Goal: Task Accomplishment & Management: Manage account settings

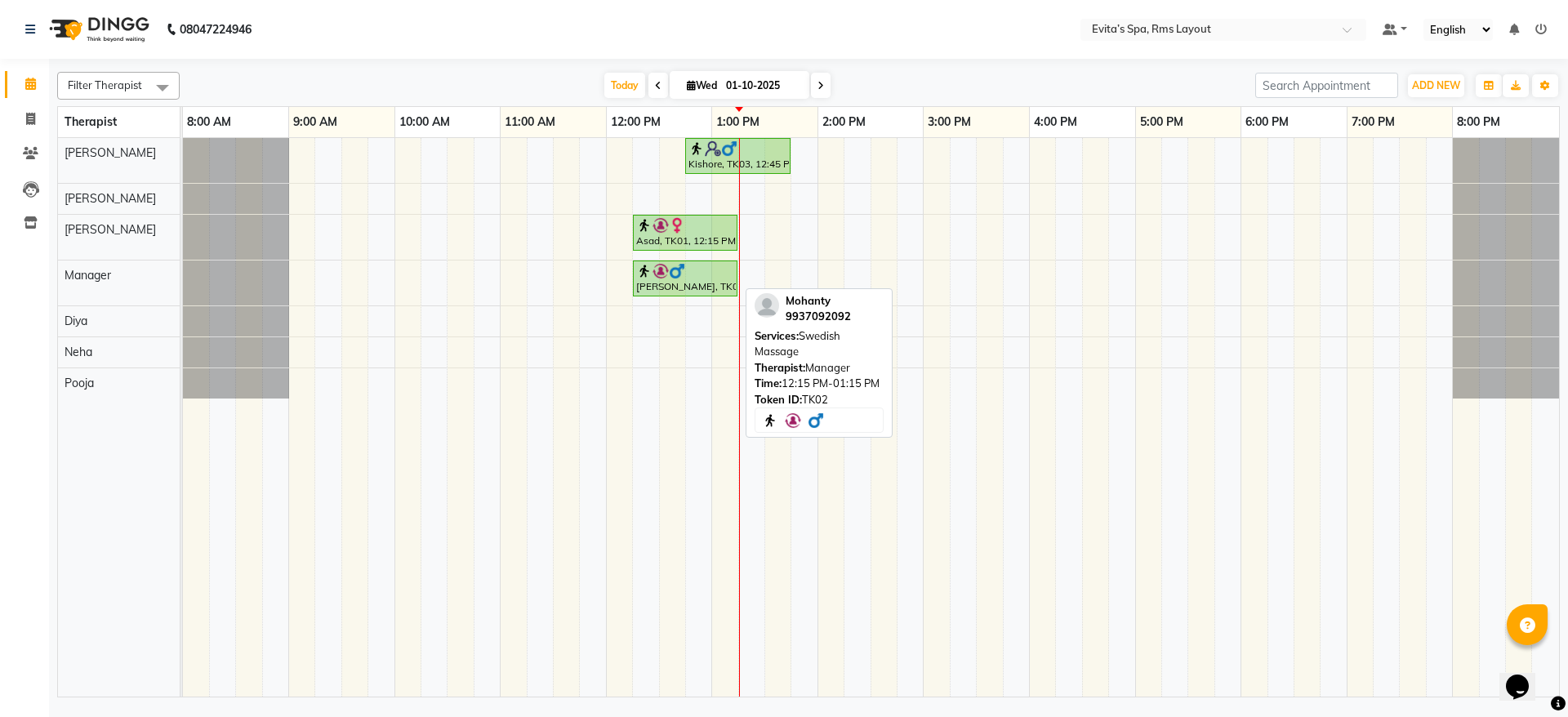
click at [697, 275] on div at bounding box center [685, 271] width 98 height 17
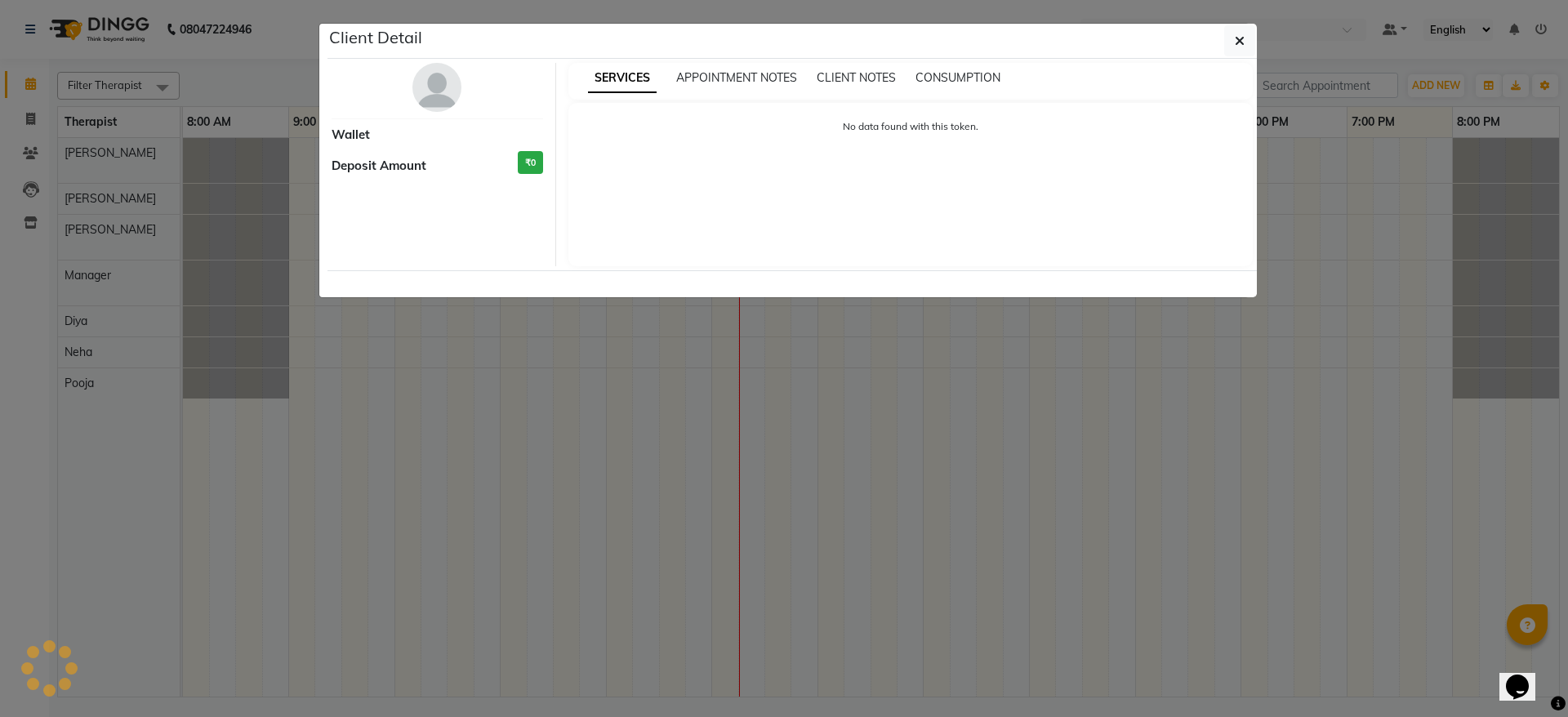
select select "1"
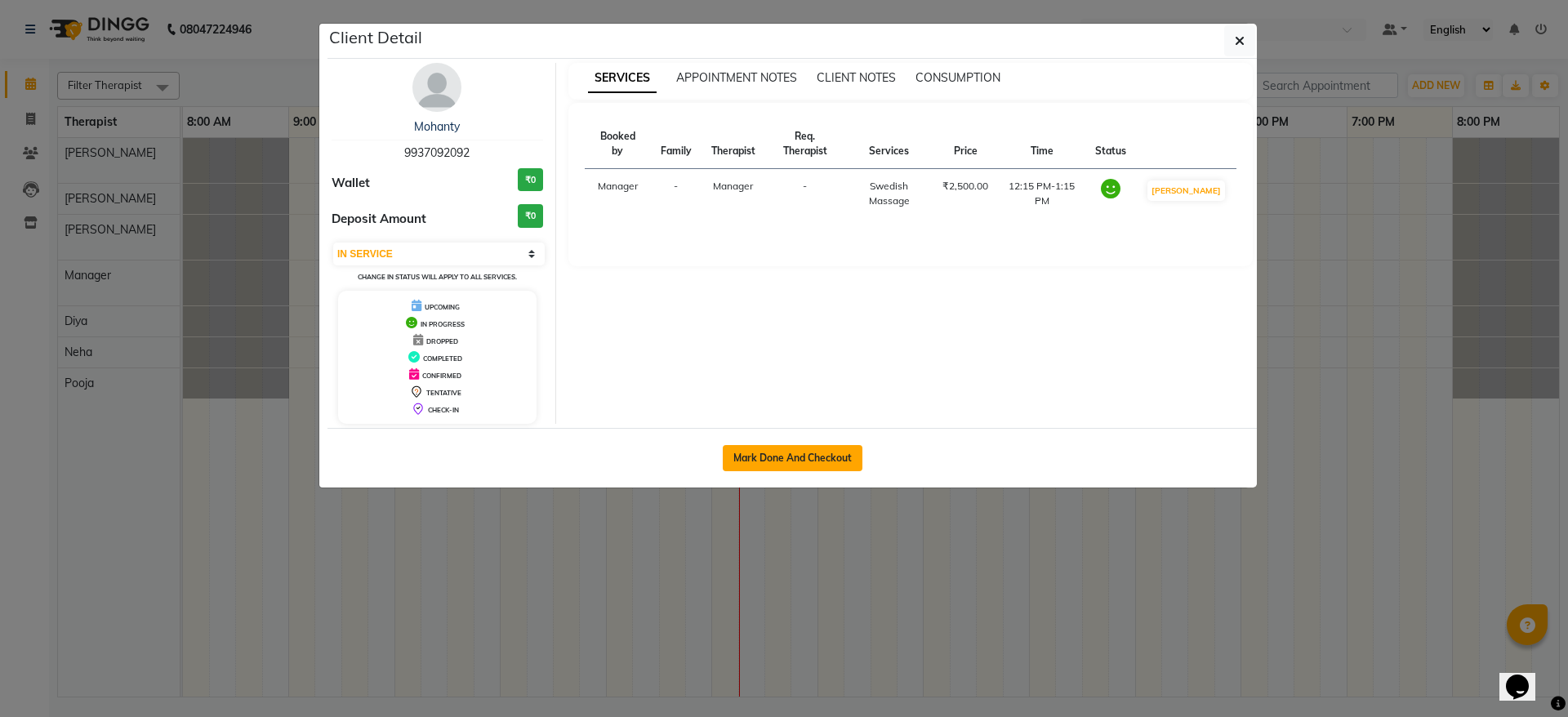
click at [786, 461] on button "Mark Done And Checkout" at bounding box center [792, 458] width 140 height 26
select select "service"
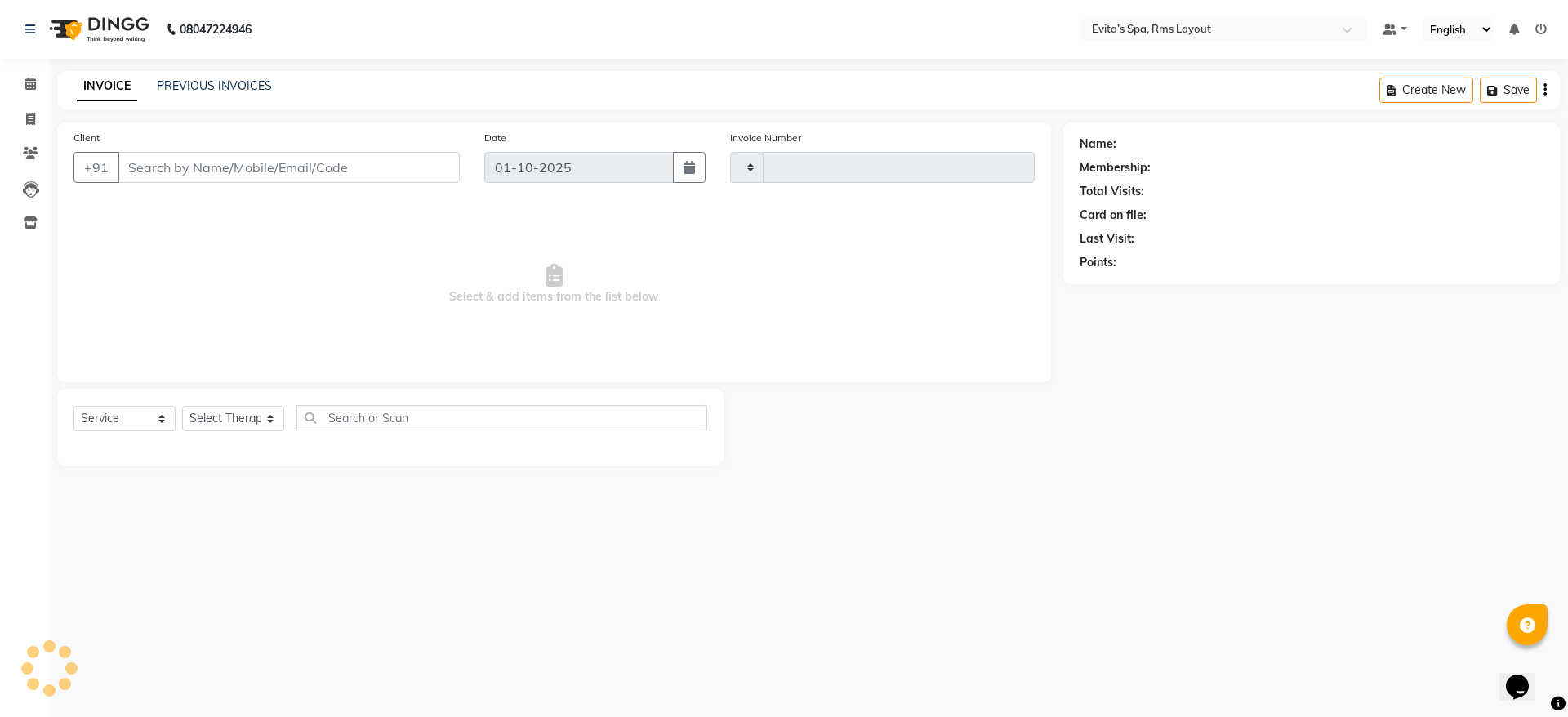
type input "1918"
select select "7850"
type input "99******92"
select select "71560"
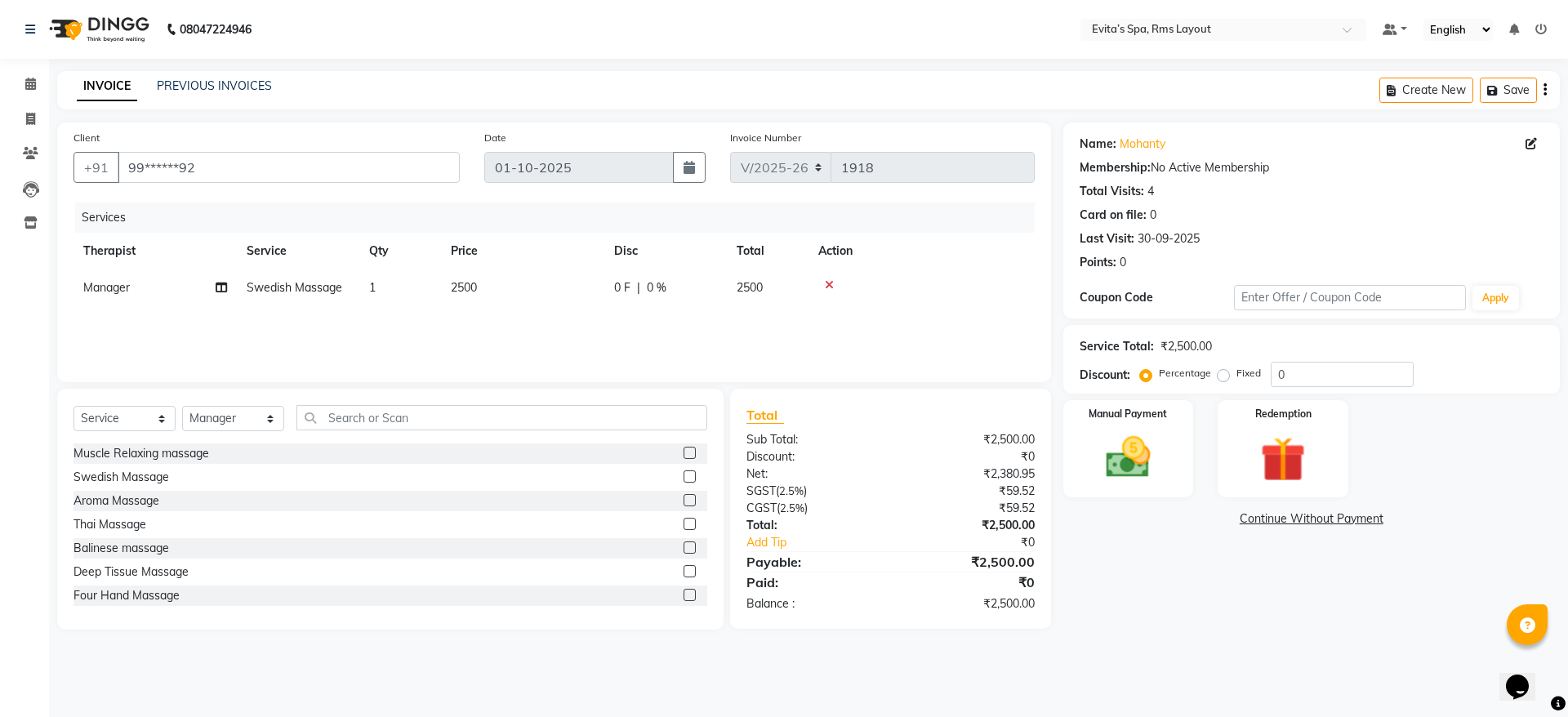
click at [318, 280] on span "Swedish Massage" at bounding box center [294, 287] width 96 height 15
select select "71560"
click at [318, 280] on span "Swedish Massage x" at bounding box center [336, 295] width 180 height 32
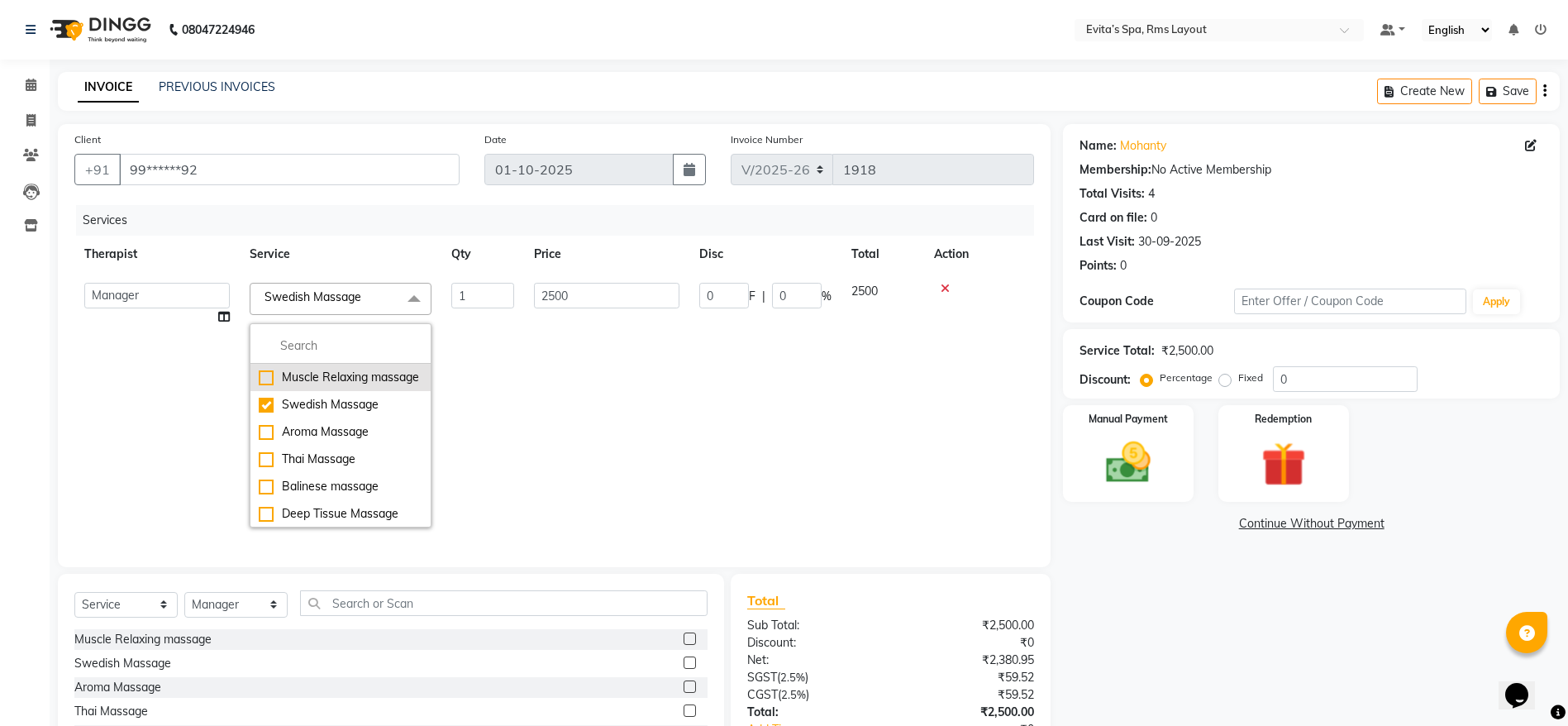
click at [345, 386] on div "Muscle Relaxing massage" at bounding box center [341, 378] width 164 height 18
checkbox input "true"
checkbox input "false"
type input "2200"
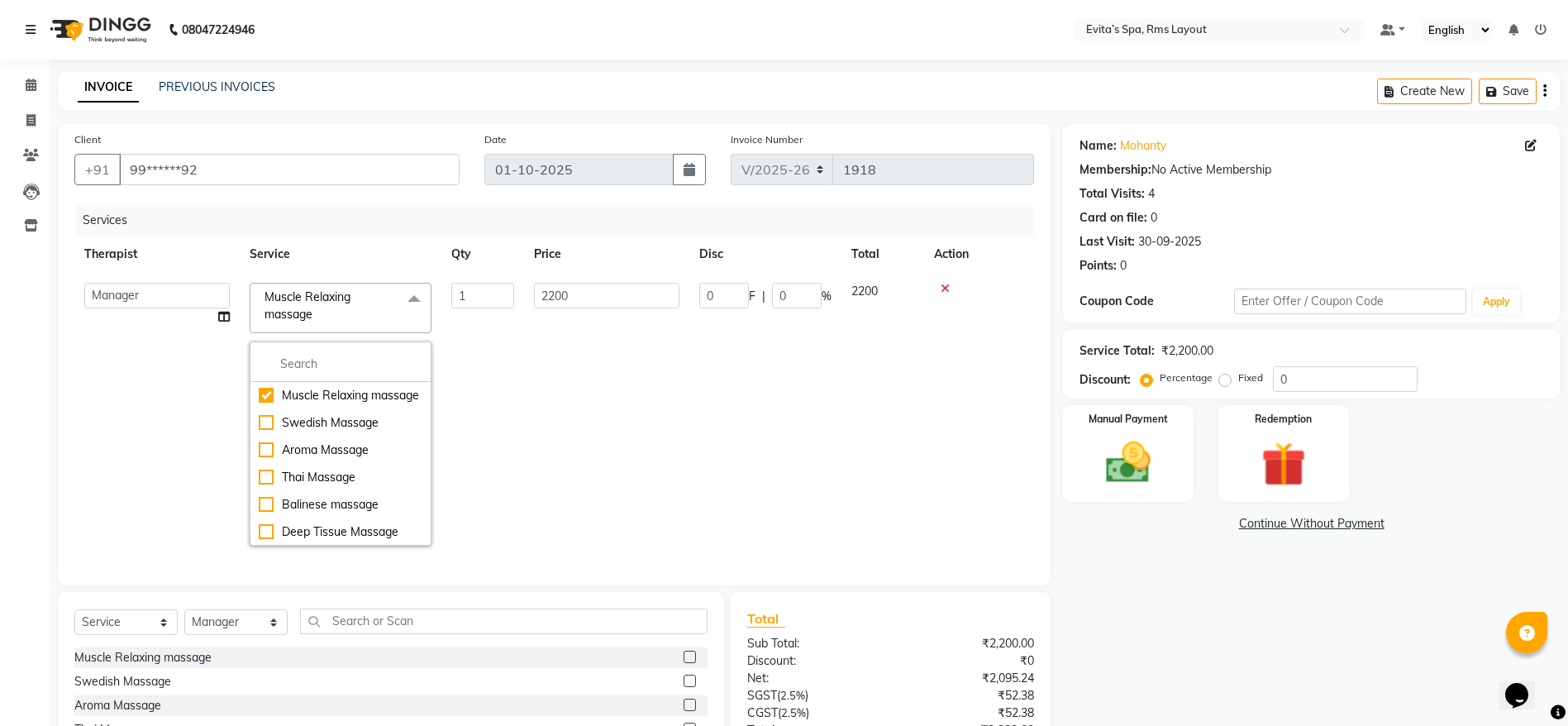
click at [659, 409] on td "2200" at bounding box center [606, 414] width 165 height 283
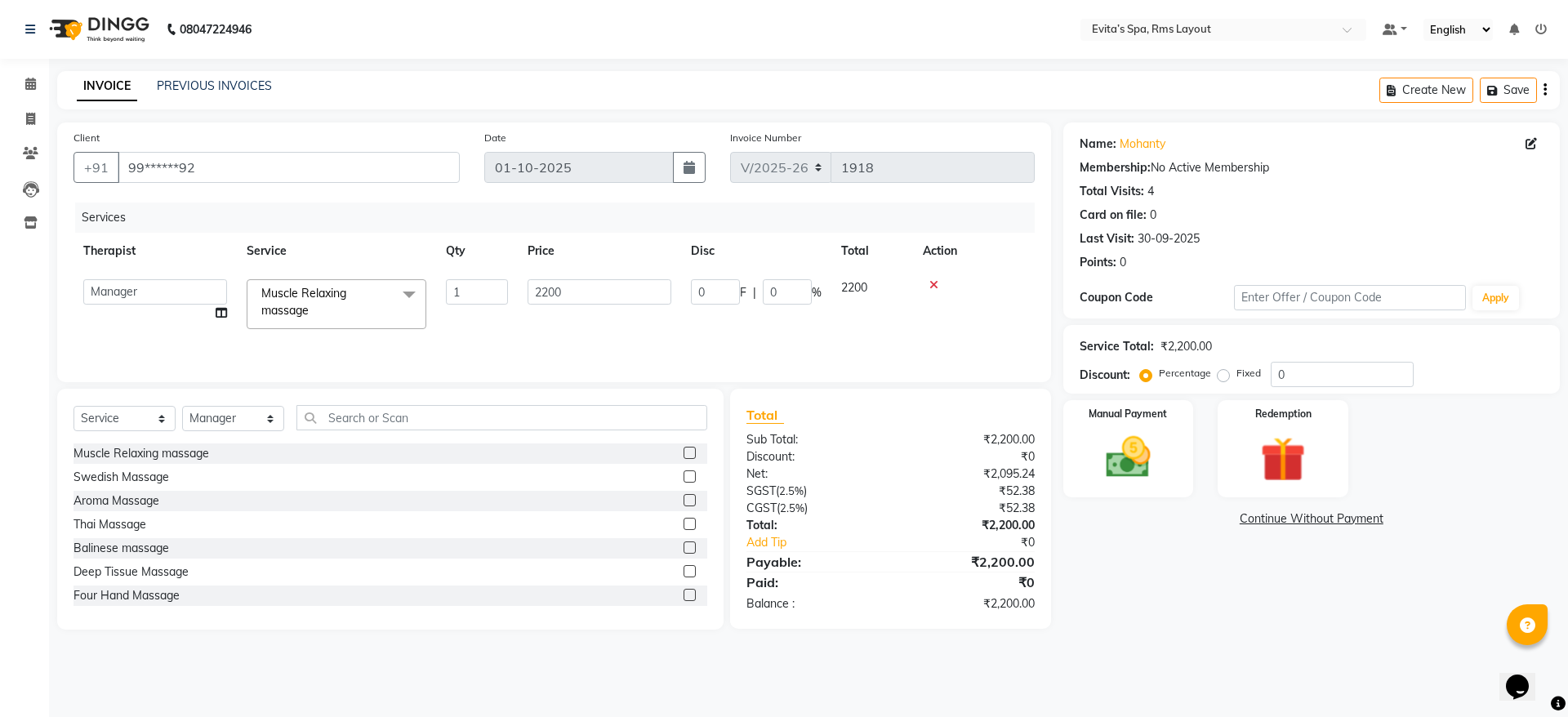
click at [1237, 371] on label "Fixed" at bounding box center [1249, 373] width 24 height 15
click at [1222, 371] on input "Fixed" at bounding box center [1227, 373] width 12 height 12
radio input "true"
click at [1298, 376] on input "0" at bounding box center [1342, 374] width 143 height 25
type input "1"
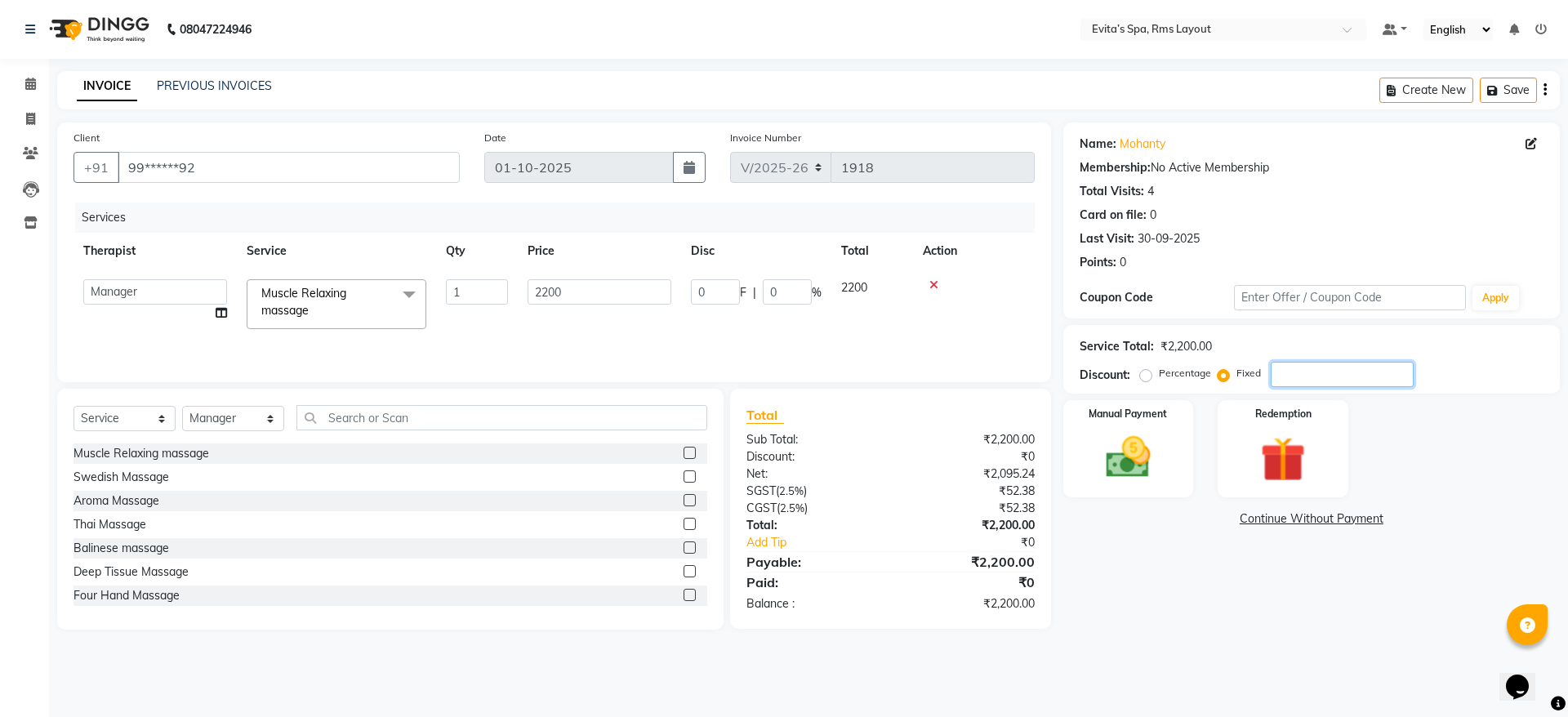
type input "1"
type input "0.05"
type input "10"
type input "0.45"
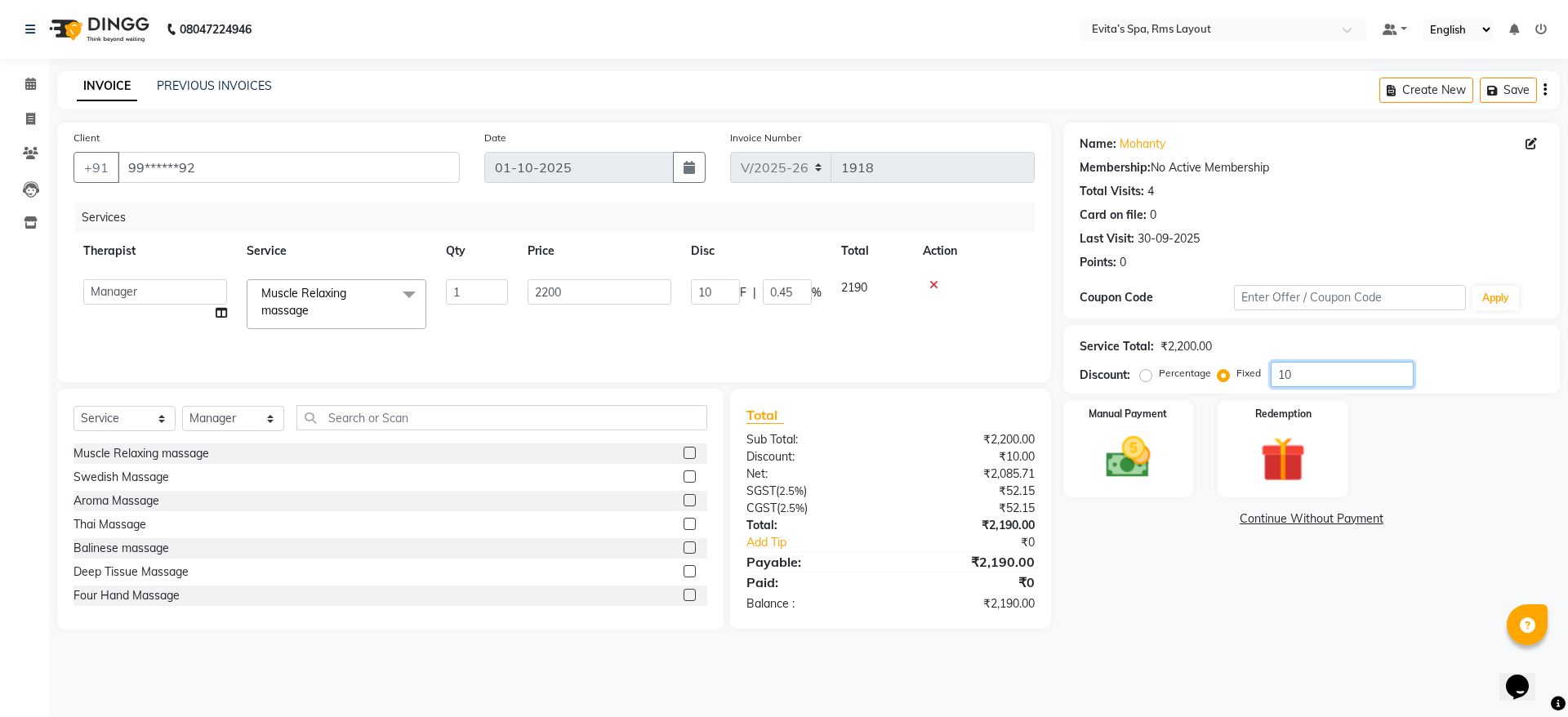
type input "100"
type input "4.55"
type input "100"
click at [1149, 475] on img at bounding box center [1128, 457] width 76 height 54
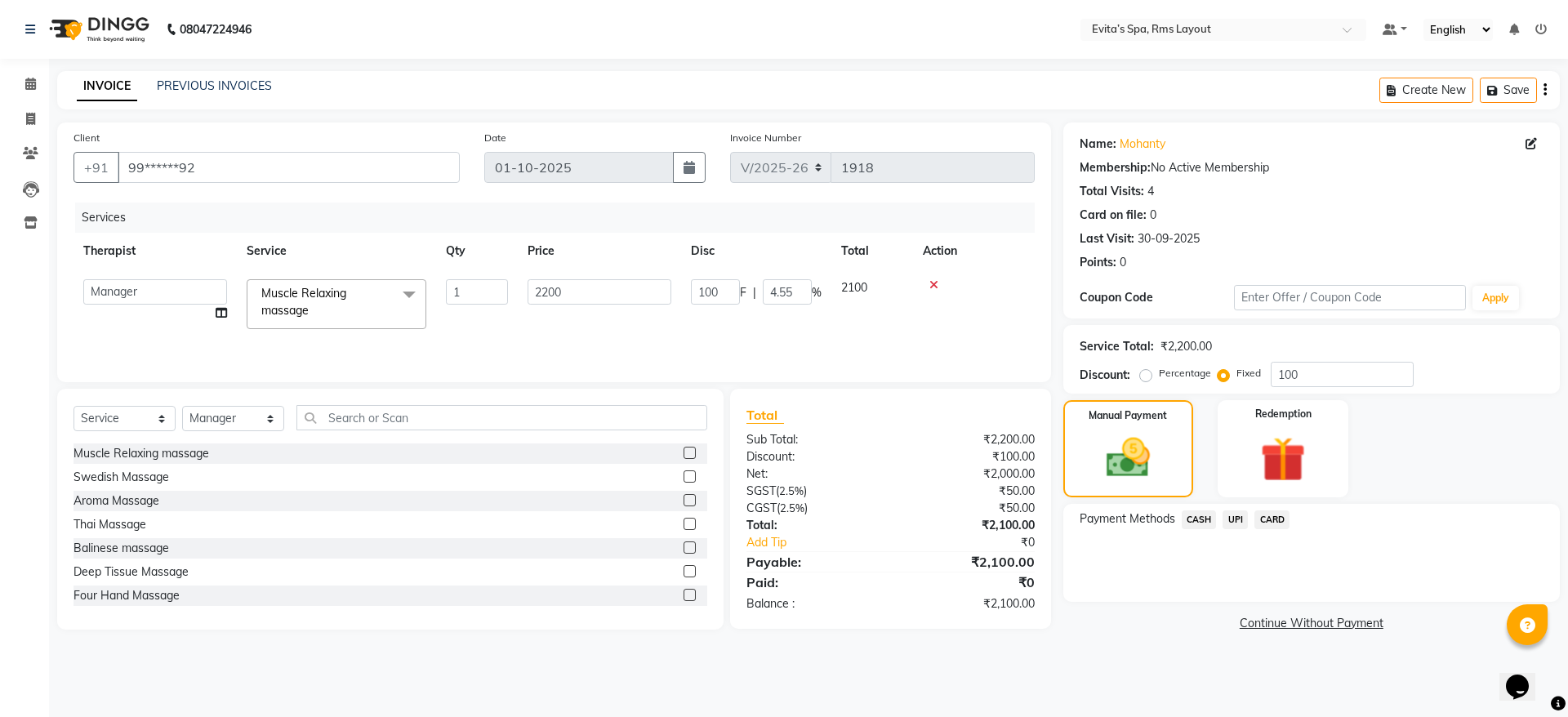
click at [1224, 517] on span "UPI" at bounding box center [1236, 520] width 25 height 19
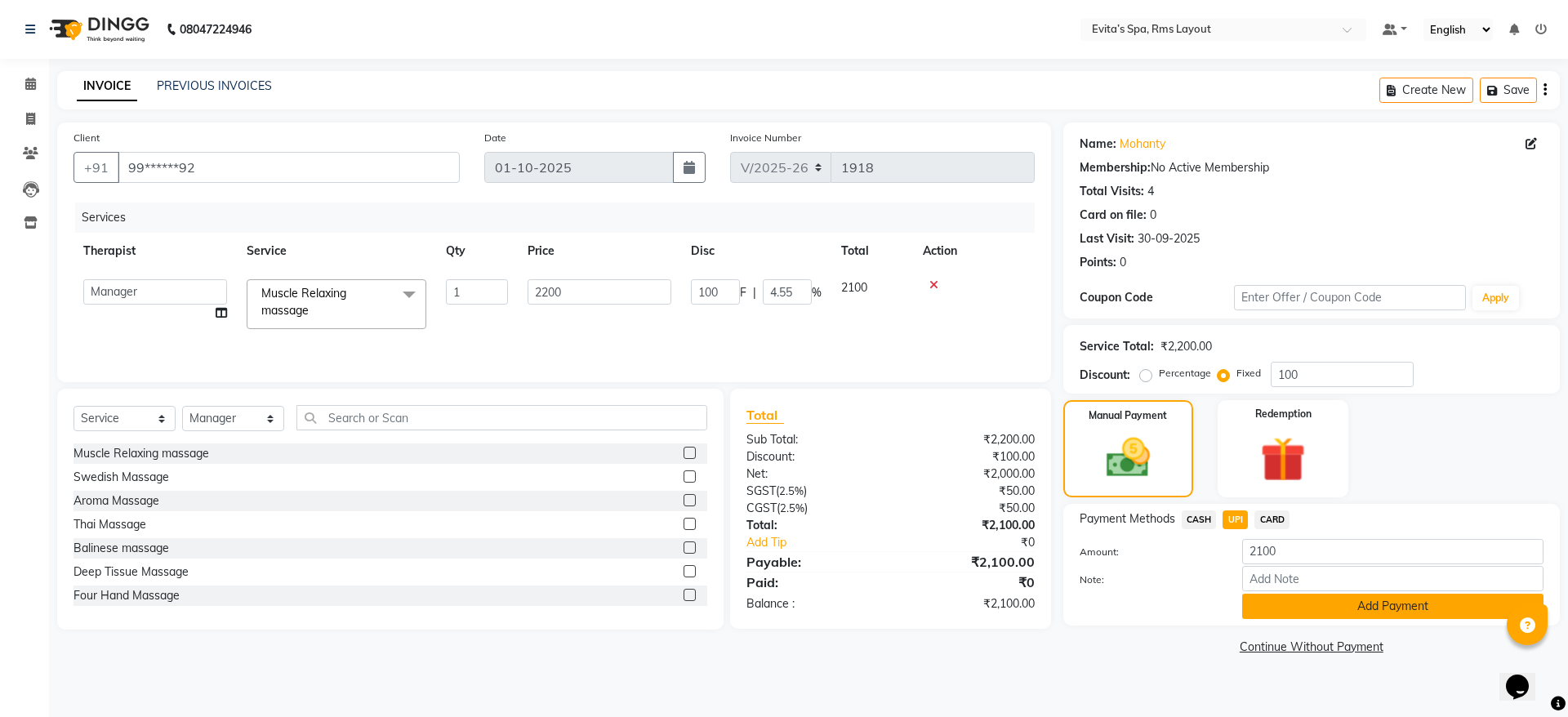
click at [1352, 607] on button "Add Payment" at bounding box center [1393, 607] width 302 height 25
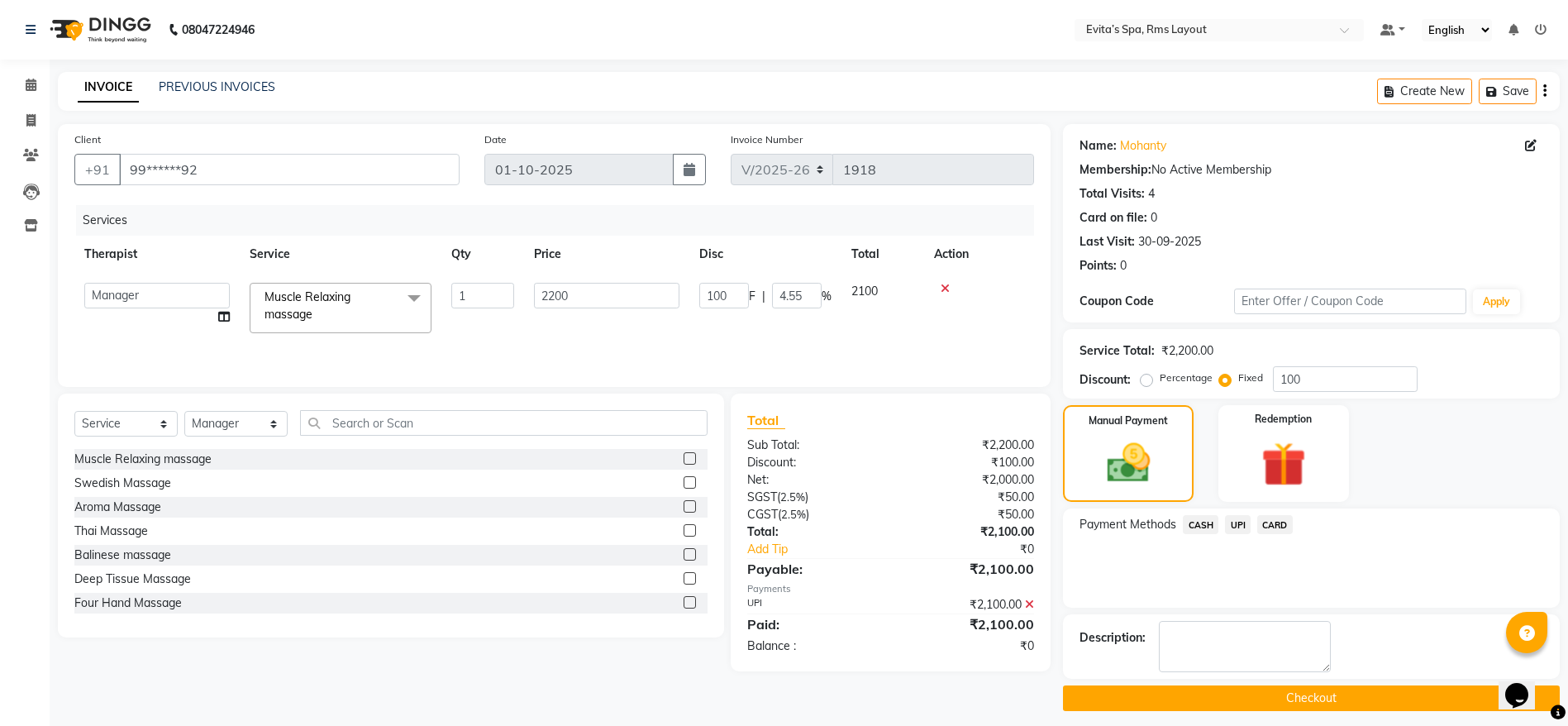
click at [1324, 690] on button "Checkout" at bounding box center [1311, 698] width 496 height 26
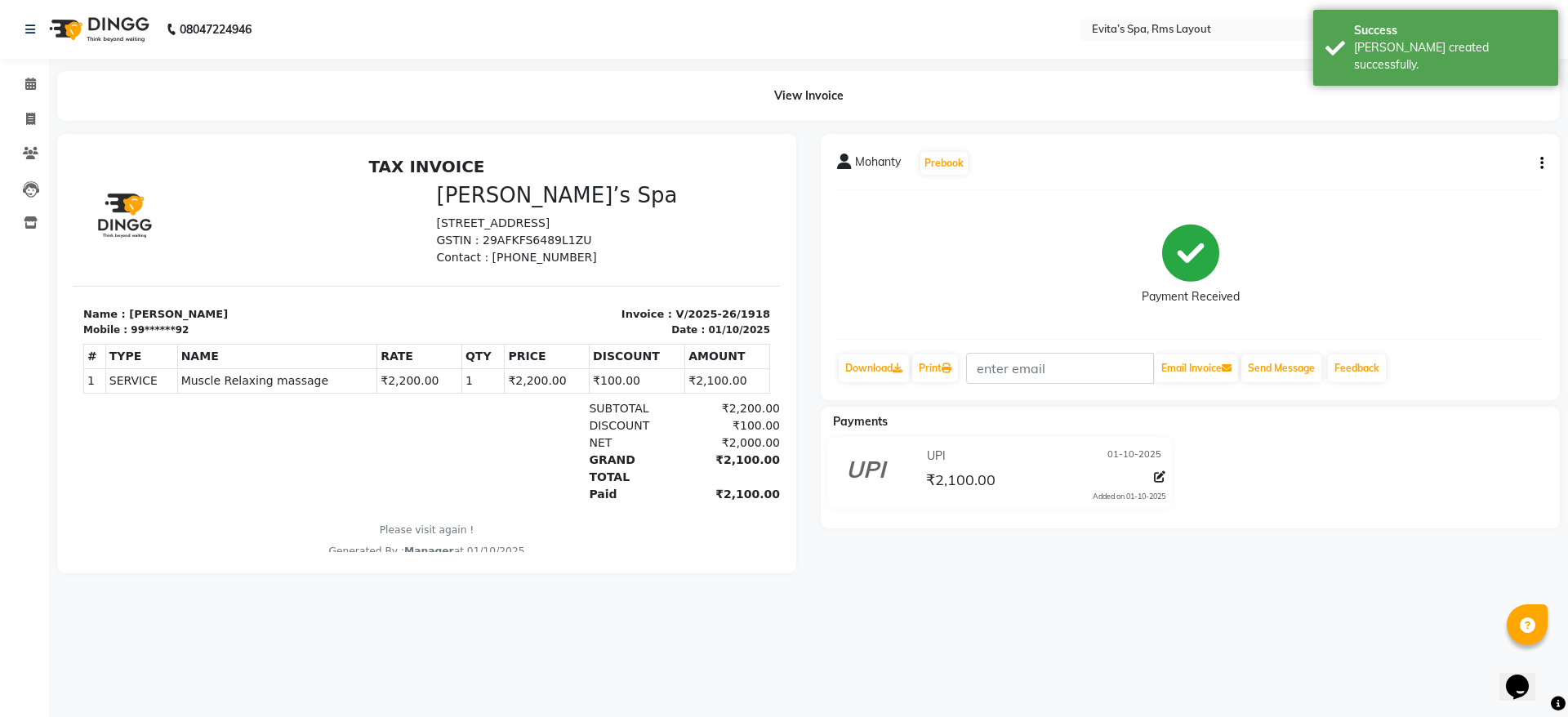
click at [1014, 276] on div "Payment Received" at bounding box center [1190, 264] width 706 height 122
click at [125, 26] on img at bounding box center [98, 29] width 112 height 46
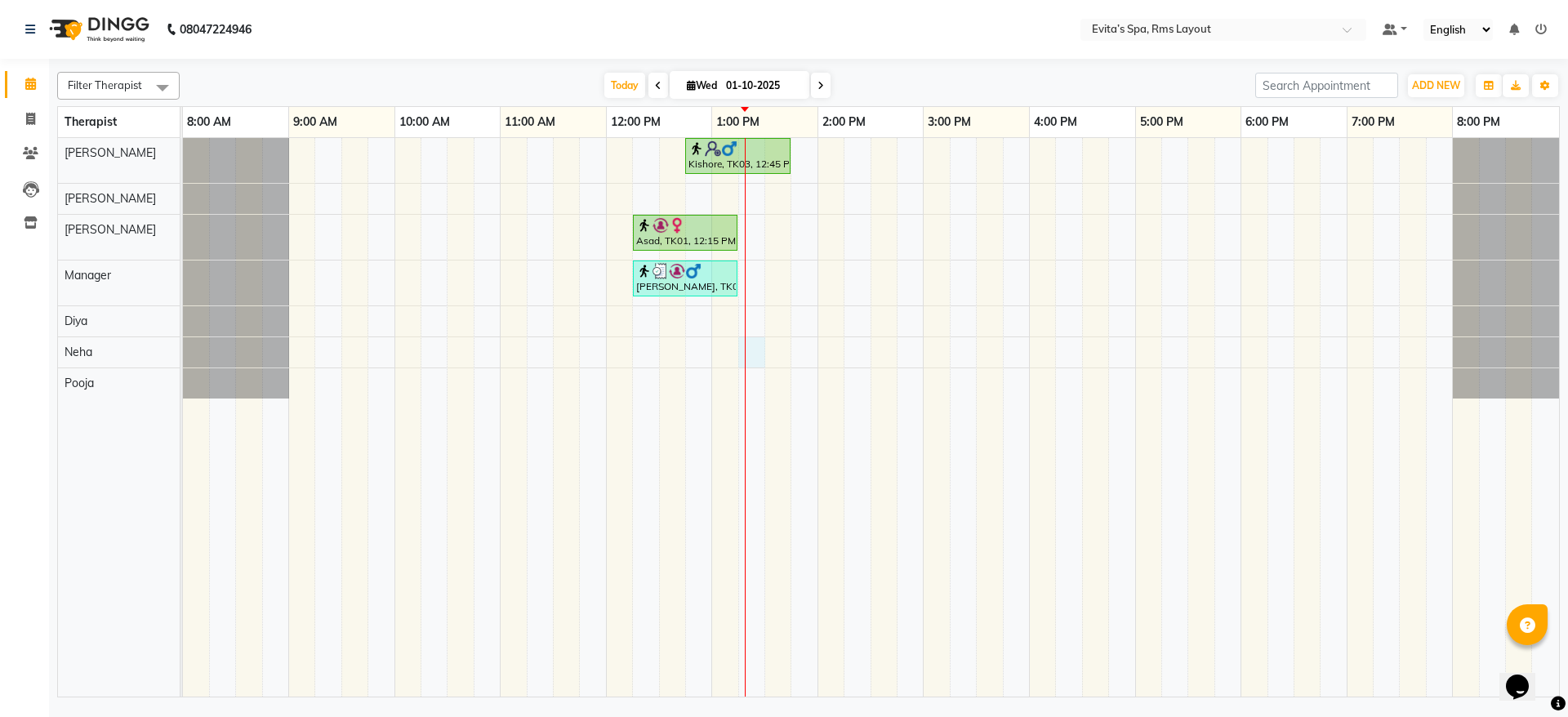
click at [748, 348] on div "Kishore, TK03, 12:45 PM-01:45 PM, Swedish Massage Asad, TK01, 12:15 PM-01:15 PM…" at bounding box center [870, 417] width 1377 height 559
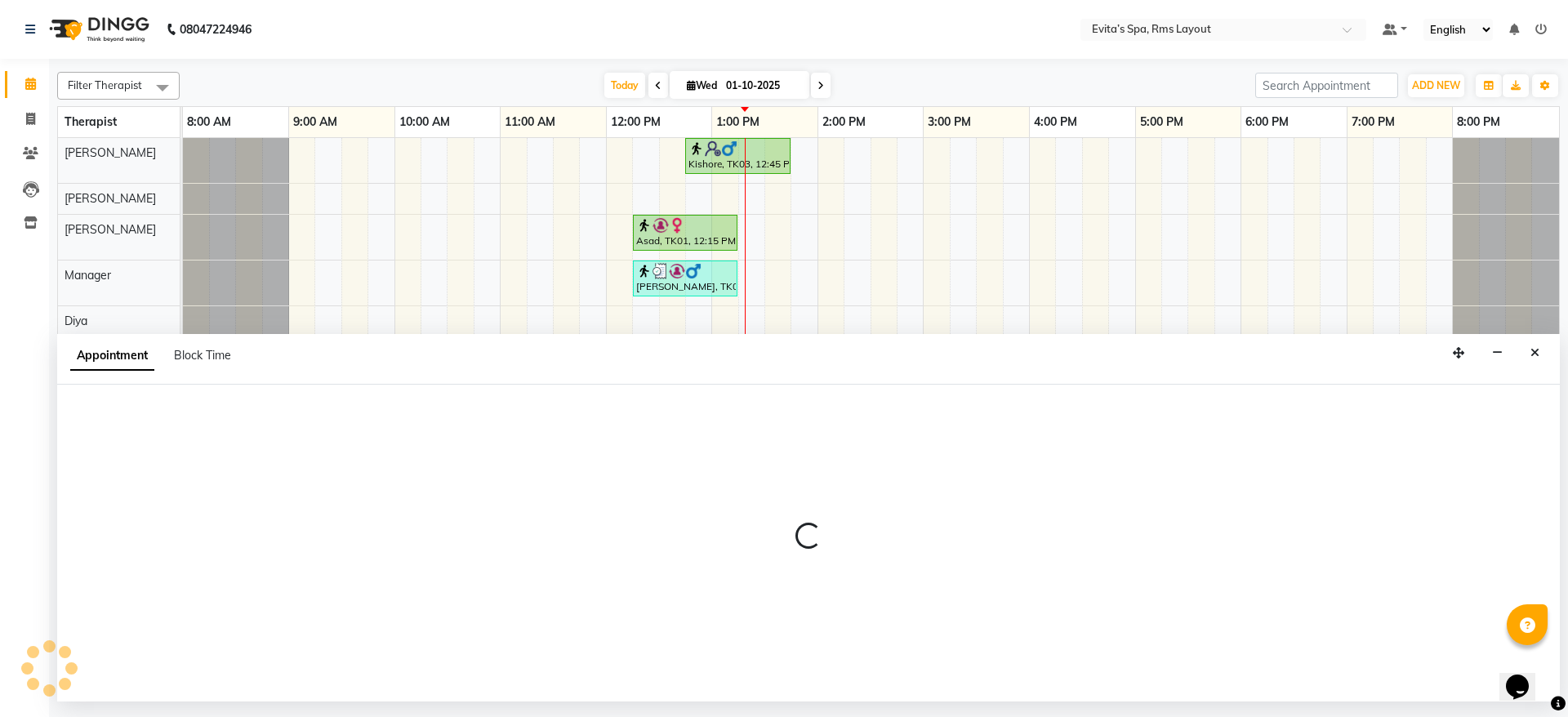
select select "84399"
select select "tentative"
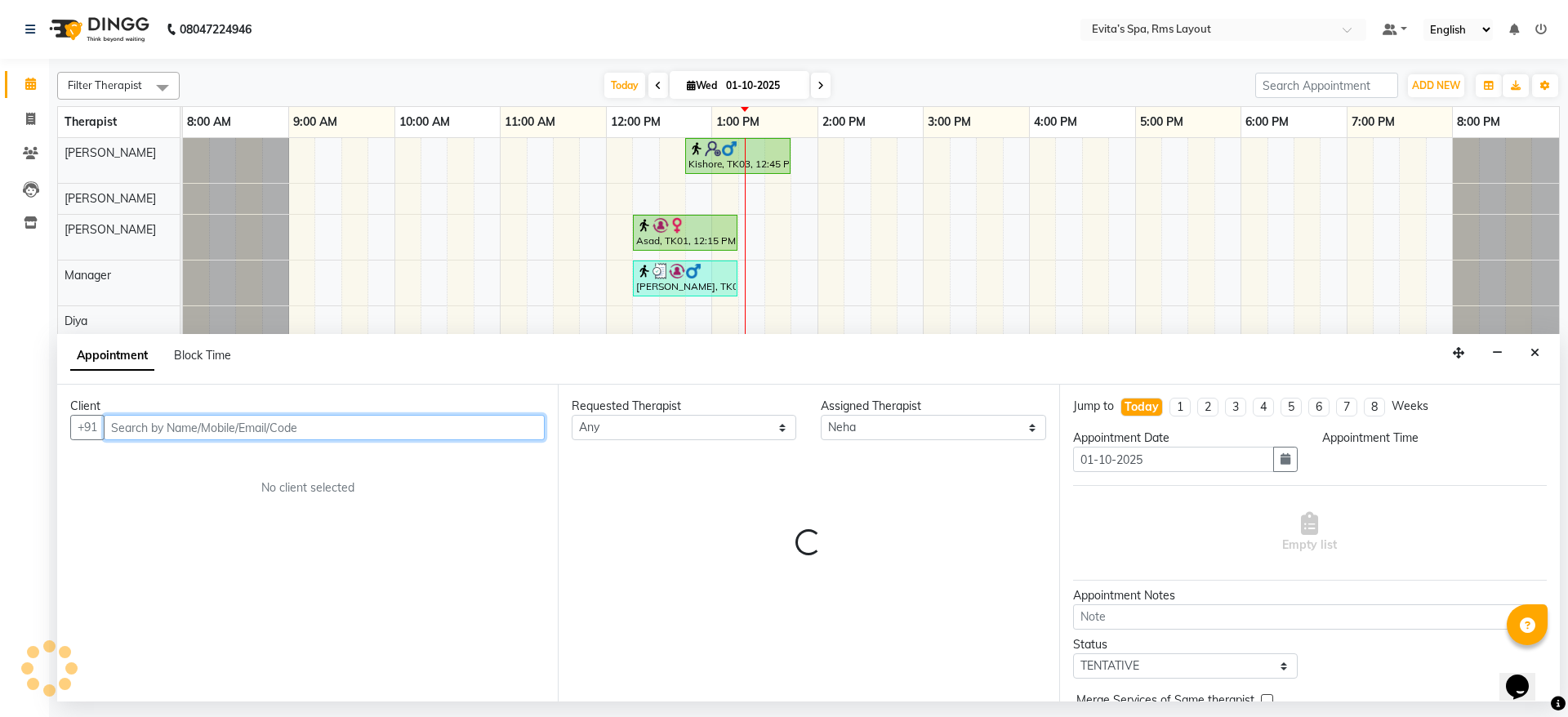
select select "795"
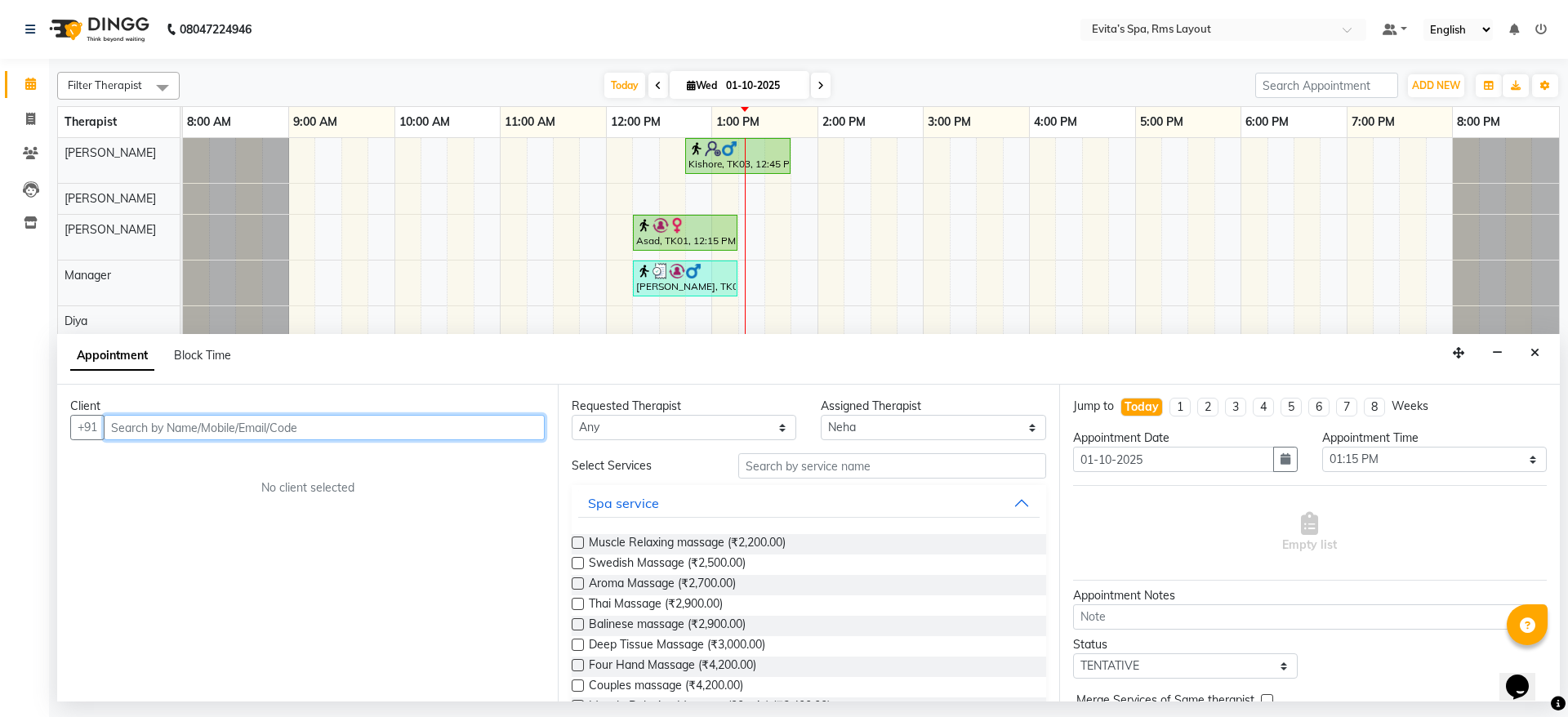
click at [284, 427] on input "text" at bounding box center [323, 428] width 441 height 25
type input "8050936366"
click at [518, 431] on span "Add Client" at bounding box center [511, 427] width 55 height 15
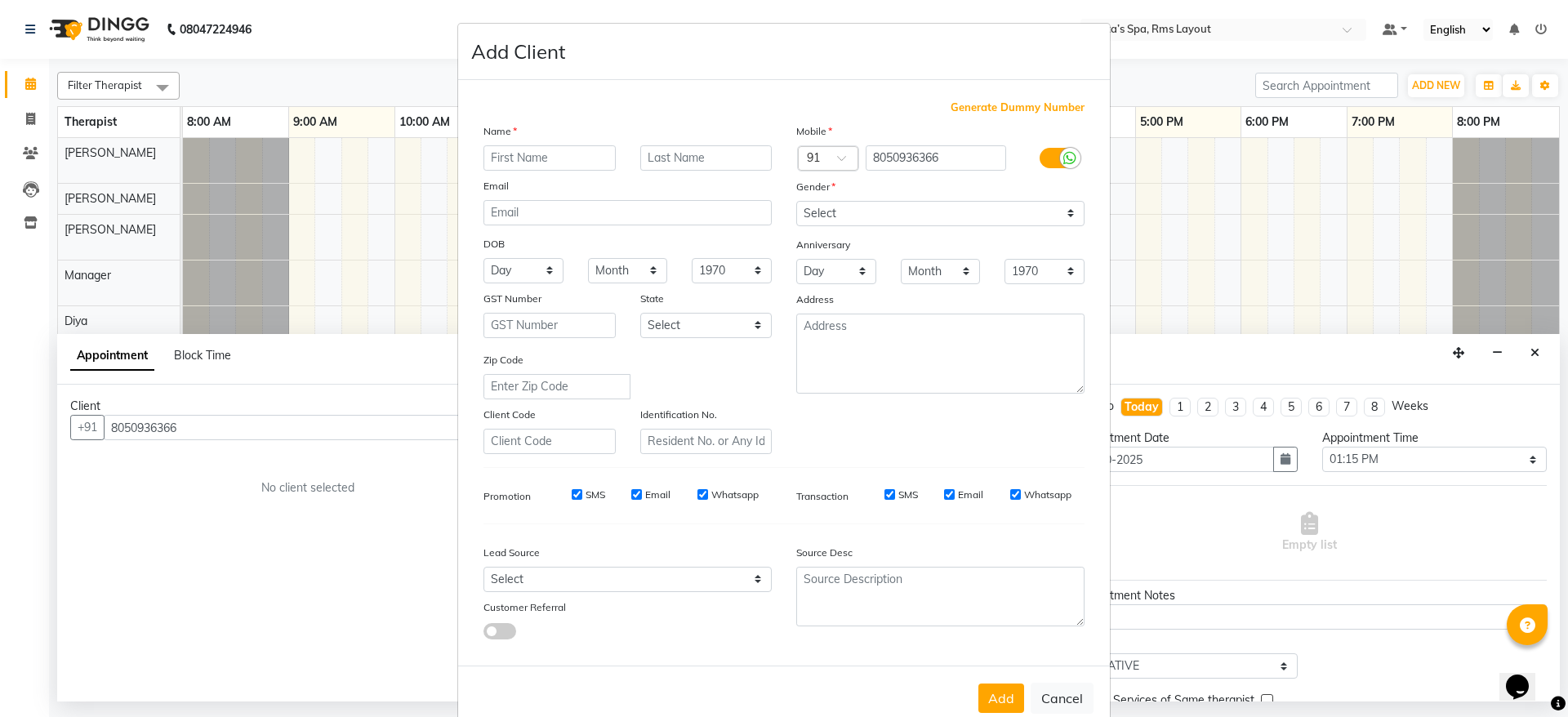
click at [569, 156] on input "text" at bounding box center [549, 158] width 132 height 25
type input "Ramesh"
click at [834, 205] on select "Select [DEMOGRAPHIC_DATA] [DEMOGRAPHIC_DATA] Other Prefer Not To Say" at bounding box center [940, 214] width 288 height 25
select select "[DEMOGRAPHIC_DATA]"
click at [796, 201] on select "Select [DEMOGRAPHIC_DATA] [DEMOGRAPHIC_DATA] Other Prefer Not To Say" at bounding box center [940, 214] width 288 height 25
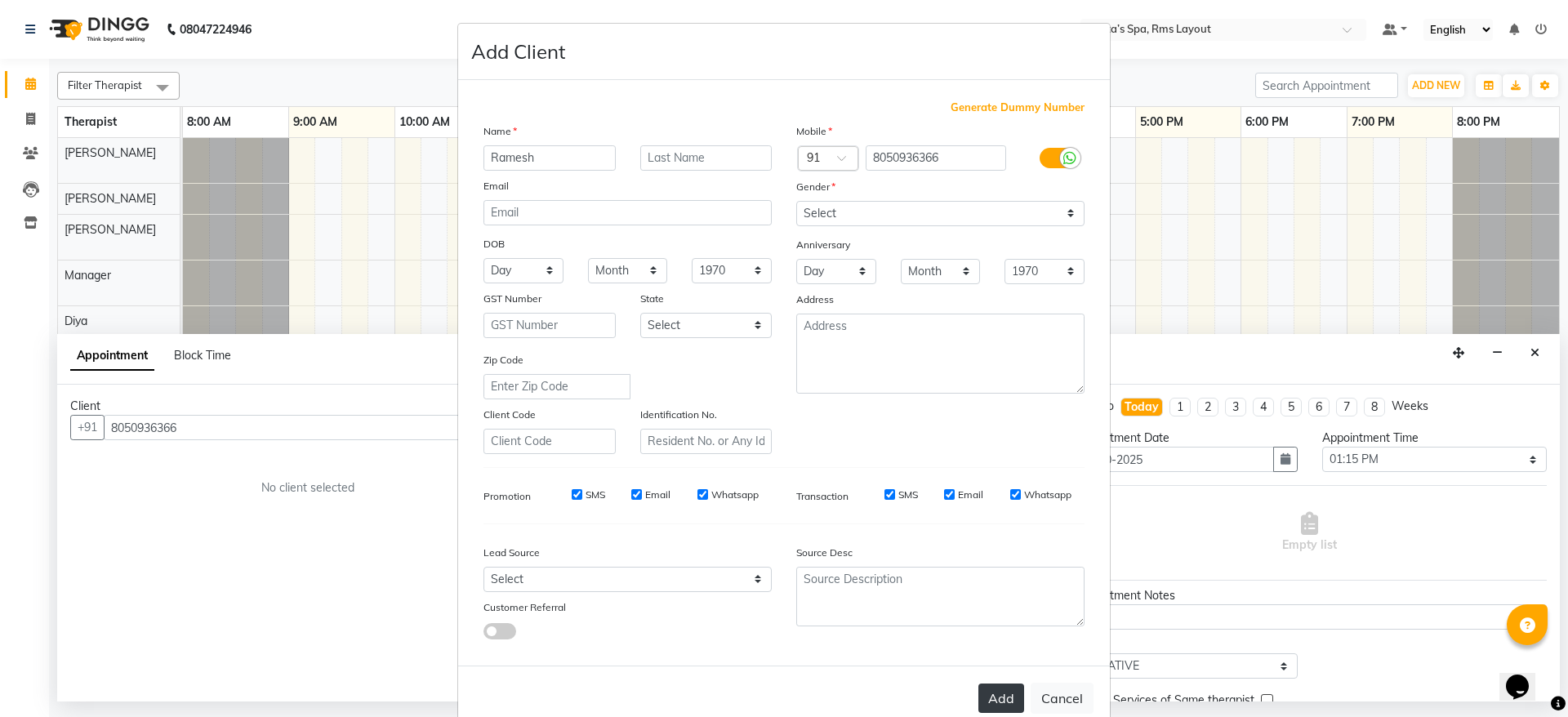
click at [984, 707] on button "Add" at bounding box center [1001, 698] width 46 height 29
type input "80******66"
select select
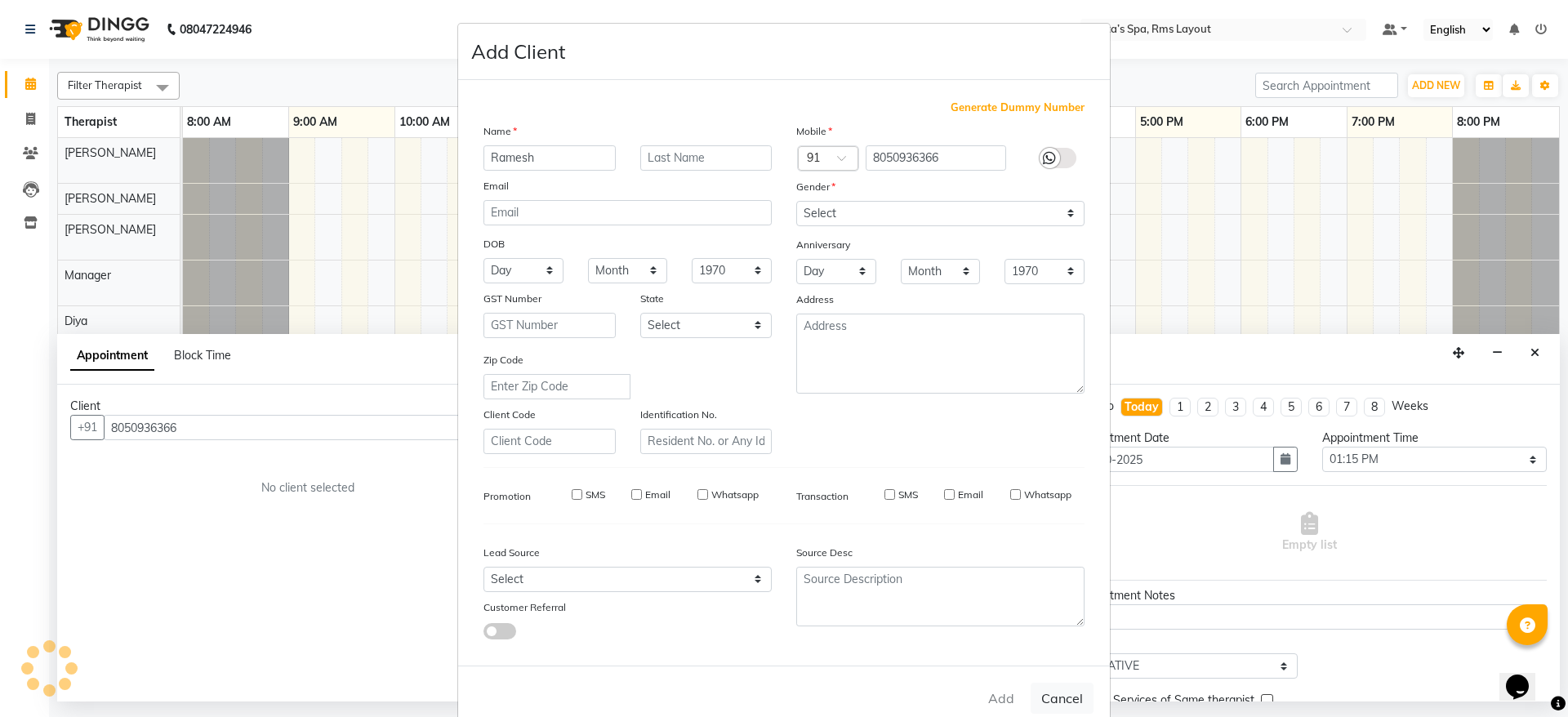
select select
checkbox input "false"
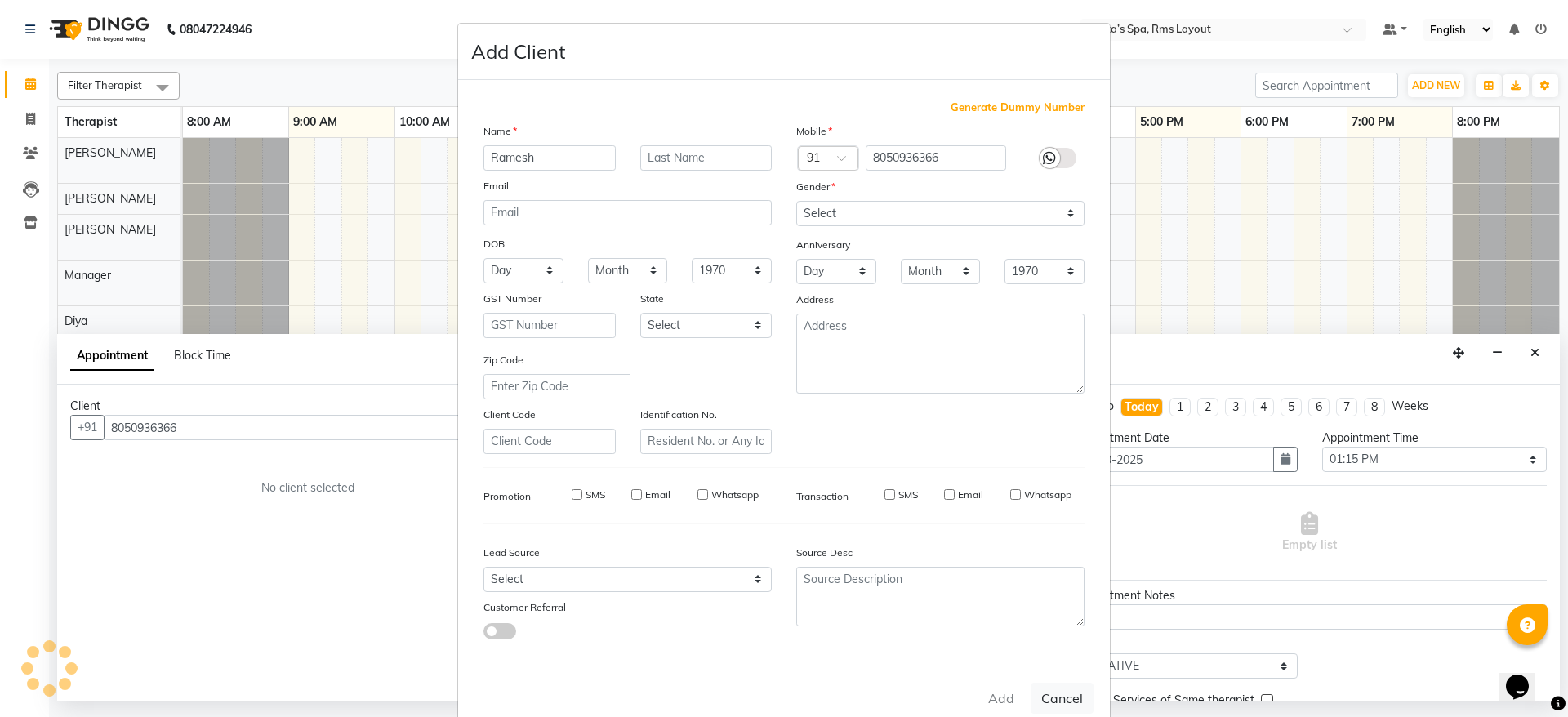
checkbox input "false"
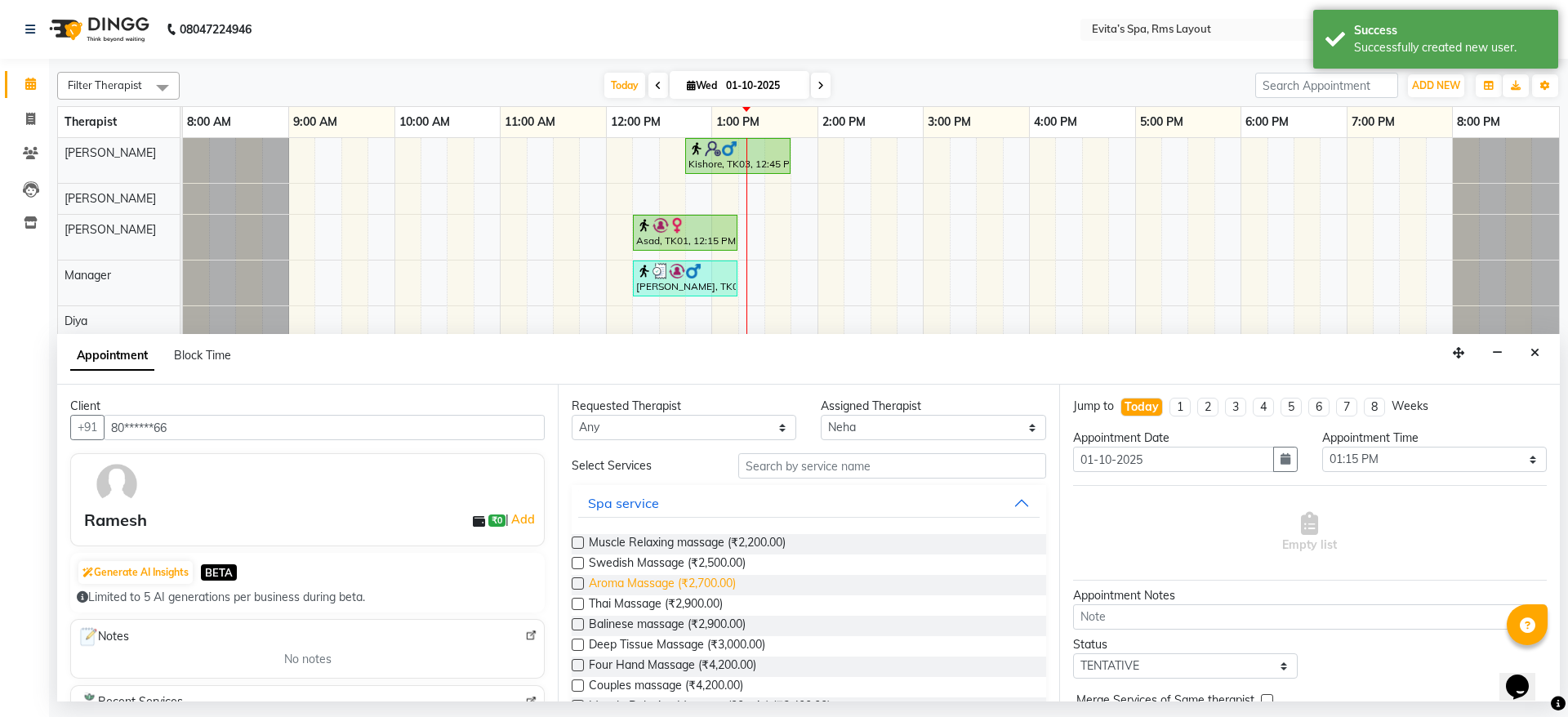
click at [714, 584] on span "Aroma Massage (₹2,700.00)" at bounding box center [662, 585] width 147 height 21
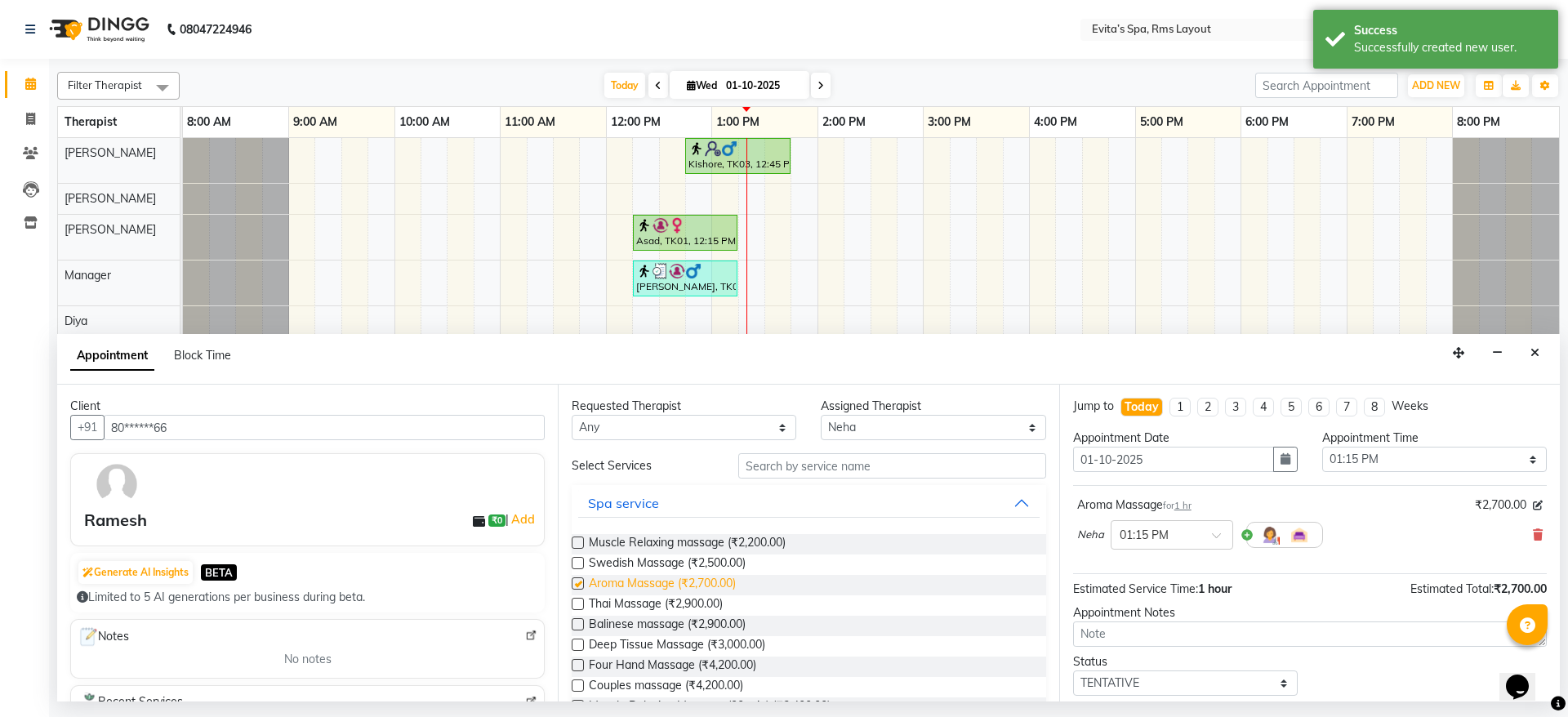
checkbox input "false"
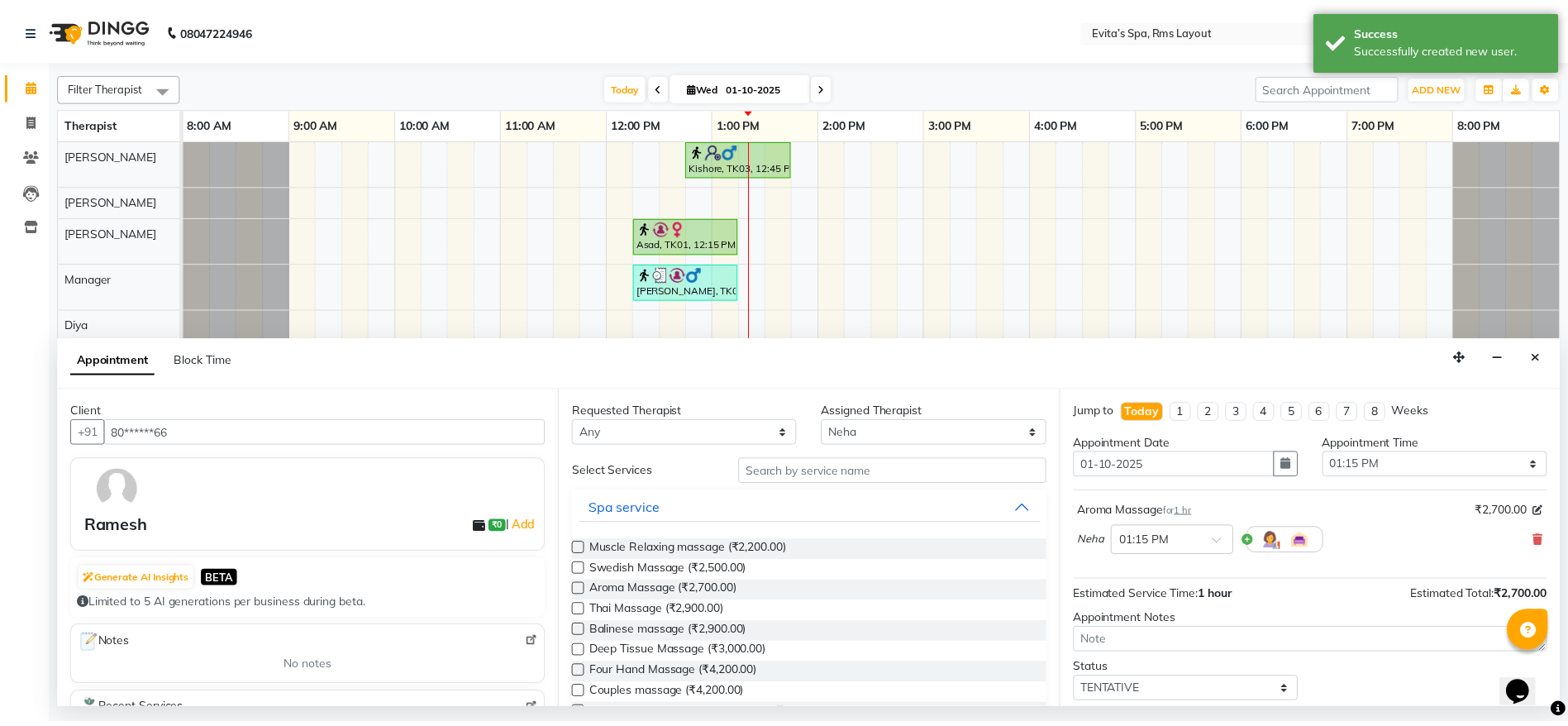
scroll to position [71, 0]
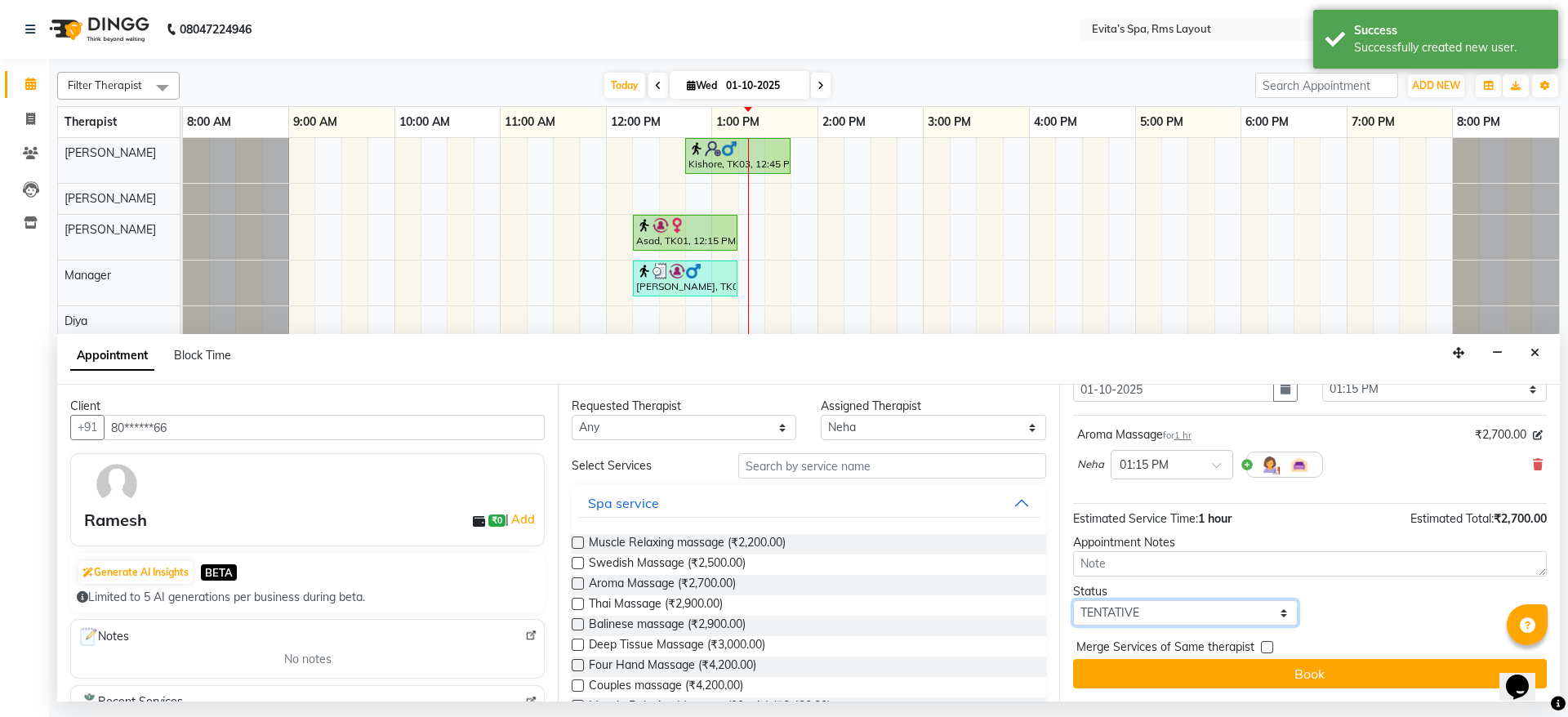
click at [1206, 612] on select "Select TENTATIVE CONFIRM CHECK-IN UPCOMING" at bounding box center [1186, 613] width 225 height 25
select select "confirm booking"
click at [1074, 601] on select "Select TENTATIVE CONFIRM CHECK-IN UPCOMING" at bounding box center [1186, 613] width 225 height 25
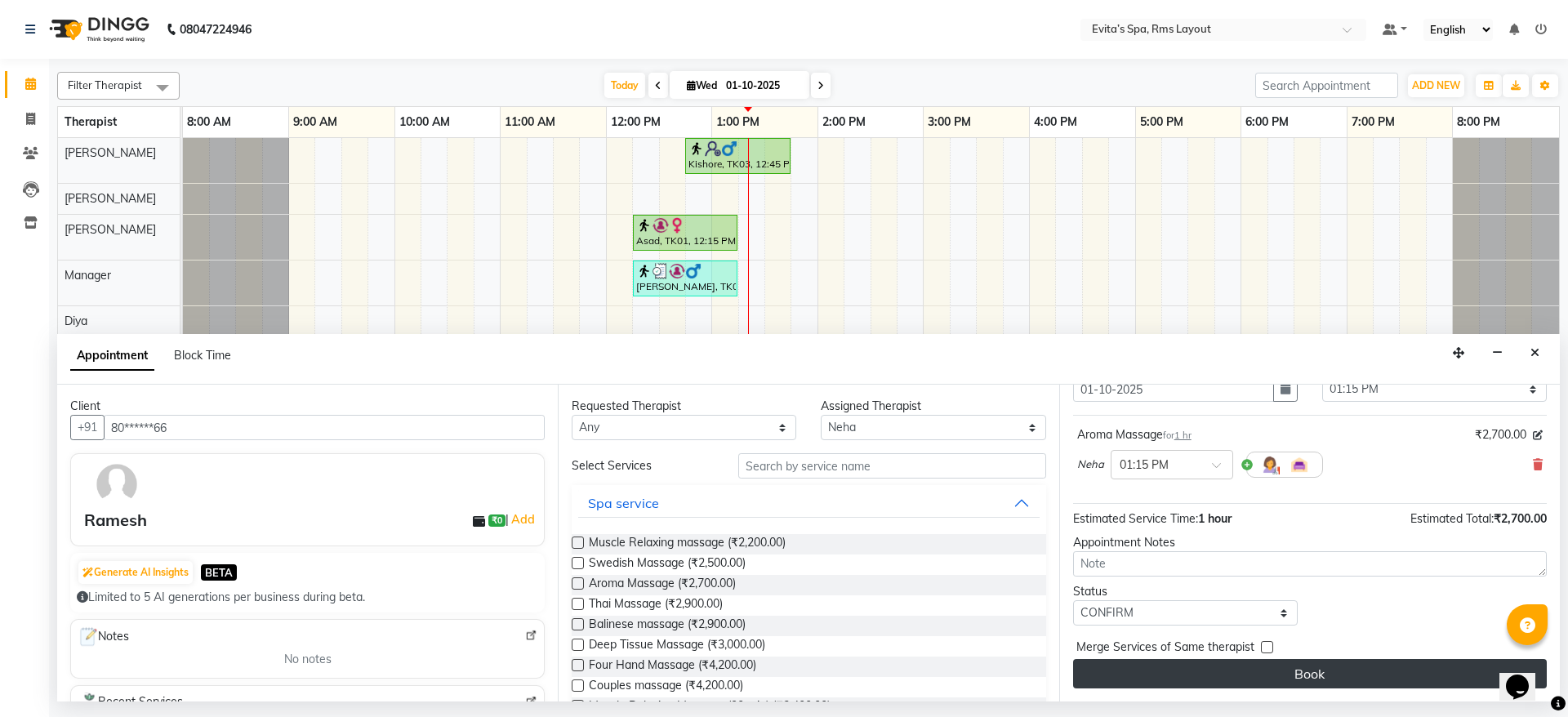
click at [1293, 670] on button "Book" at bounding box center [1310, 674] width 474 height 29
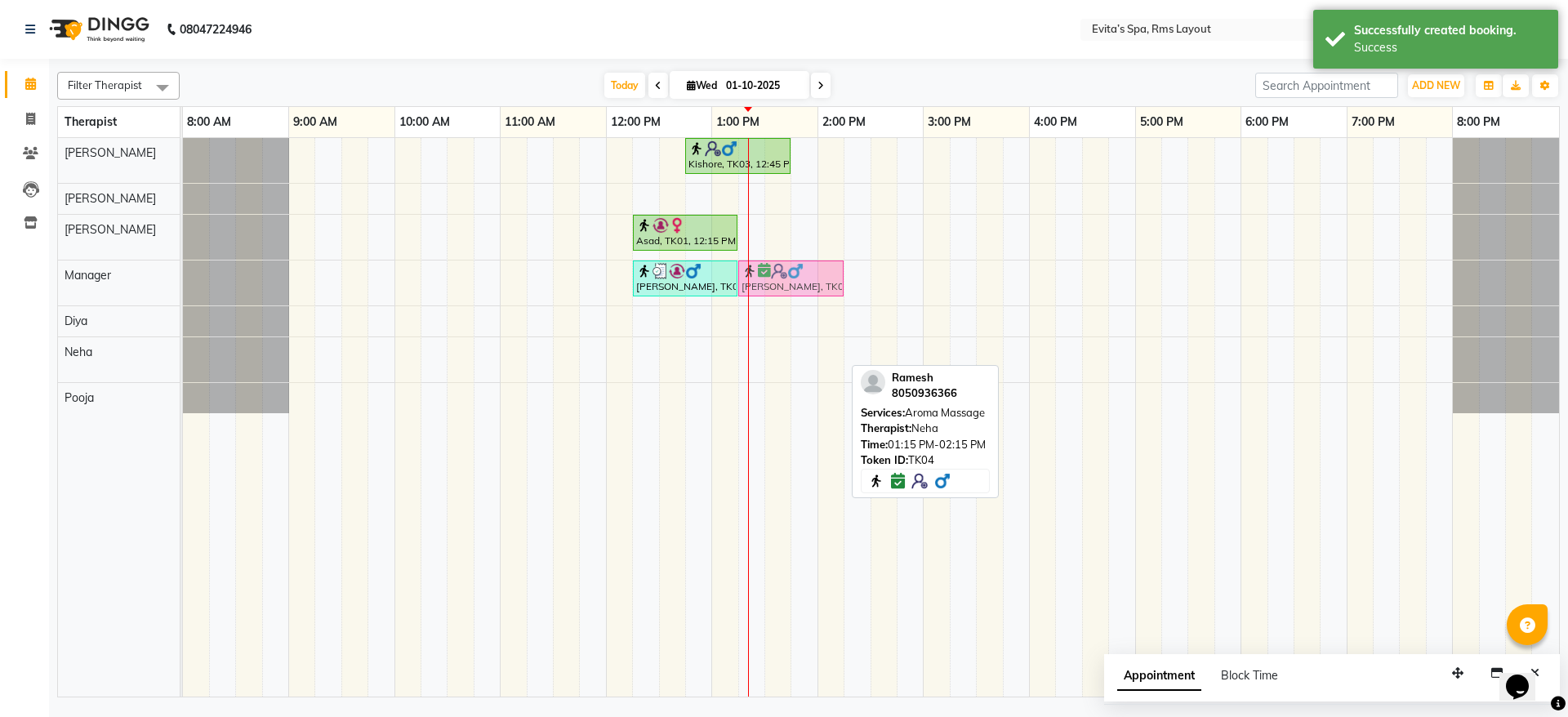
drag, startPoint x: 796, startPoint y: 363, endPoint x: 786, endPoint y: 298, distance: 65.8
click at [786, 298] on div "Kishore, TK03, 12:45 PM-01:45 PM, Swedish Massage Asad, TK01, 12:15 PM-01:15 PM…" at bounding box center [870, 417] width 1377 height 559
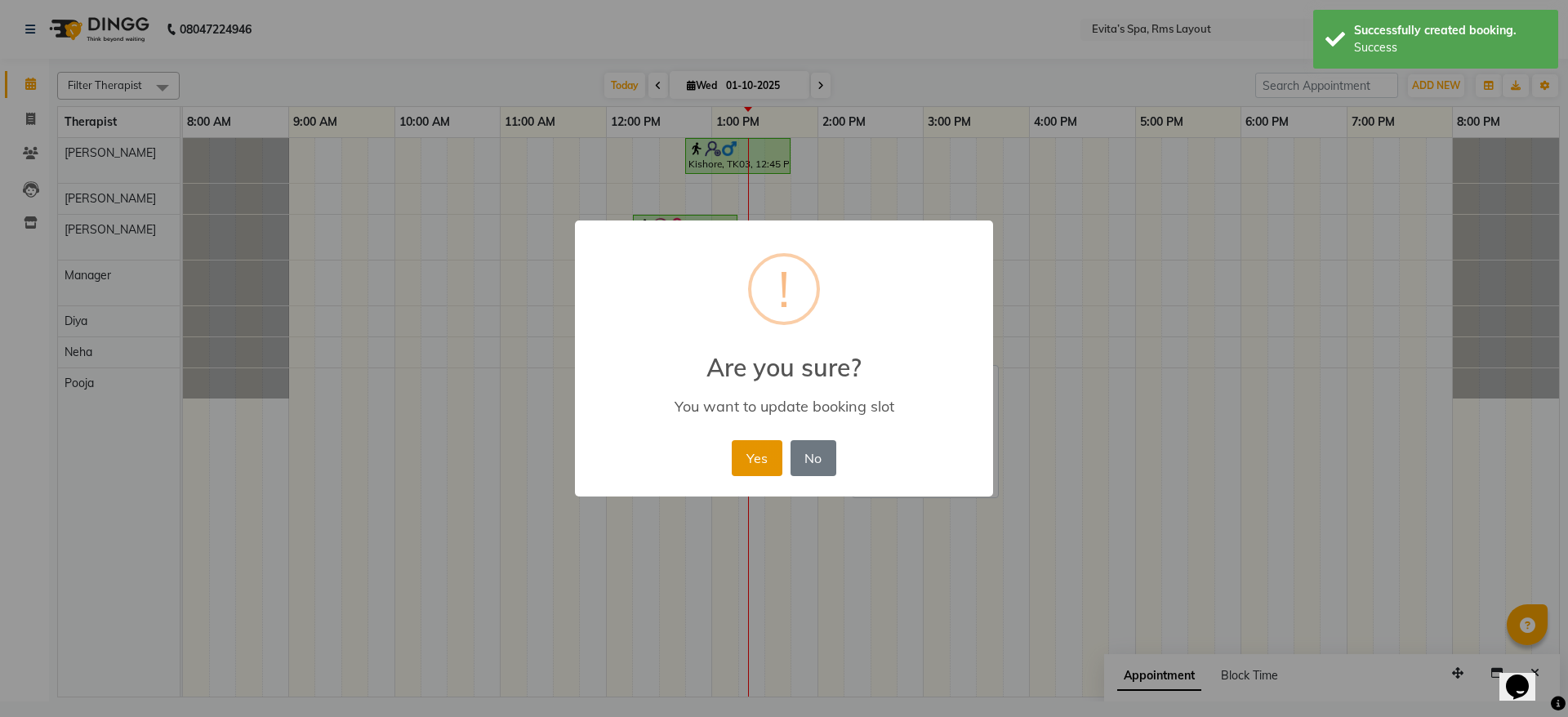
click at [770, 446] on button "Yes" at bounding box center [756, 458] width 50 height 36
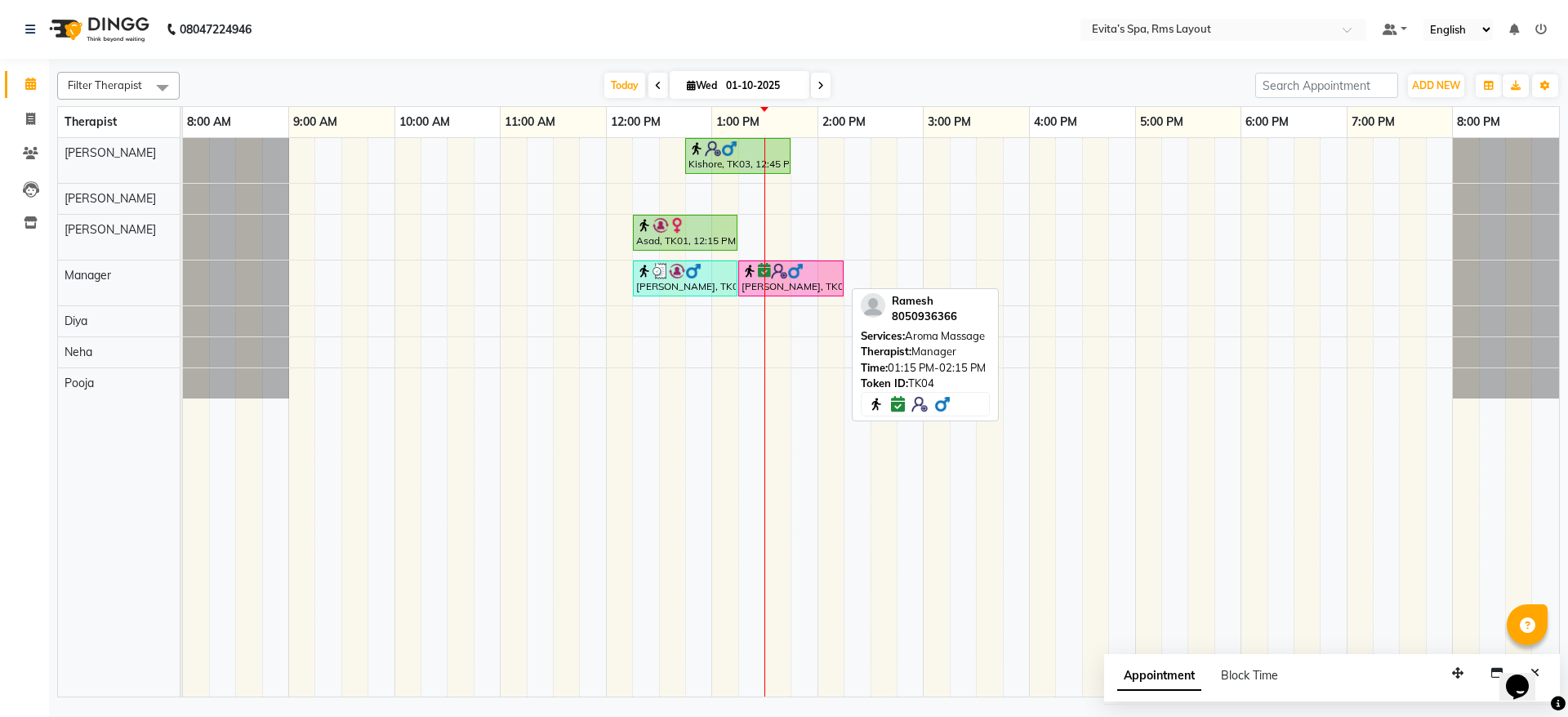
click at [808, 279] on div "[PERSON_NAME], TK04, 01:15 PM-02:15 PM, Aroma Massage" at bounding box center [790, 278] width 103 height 31
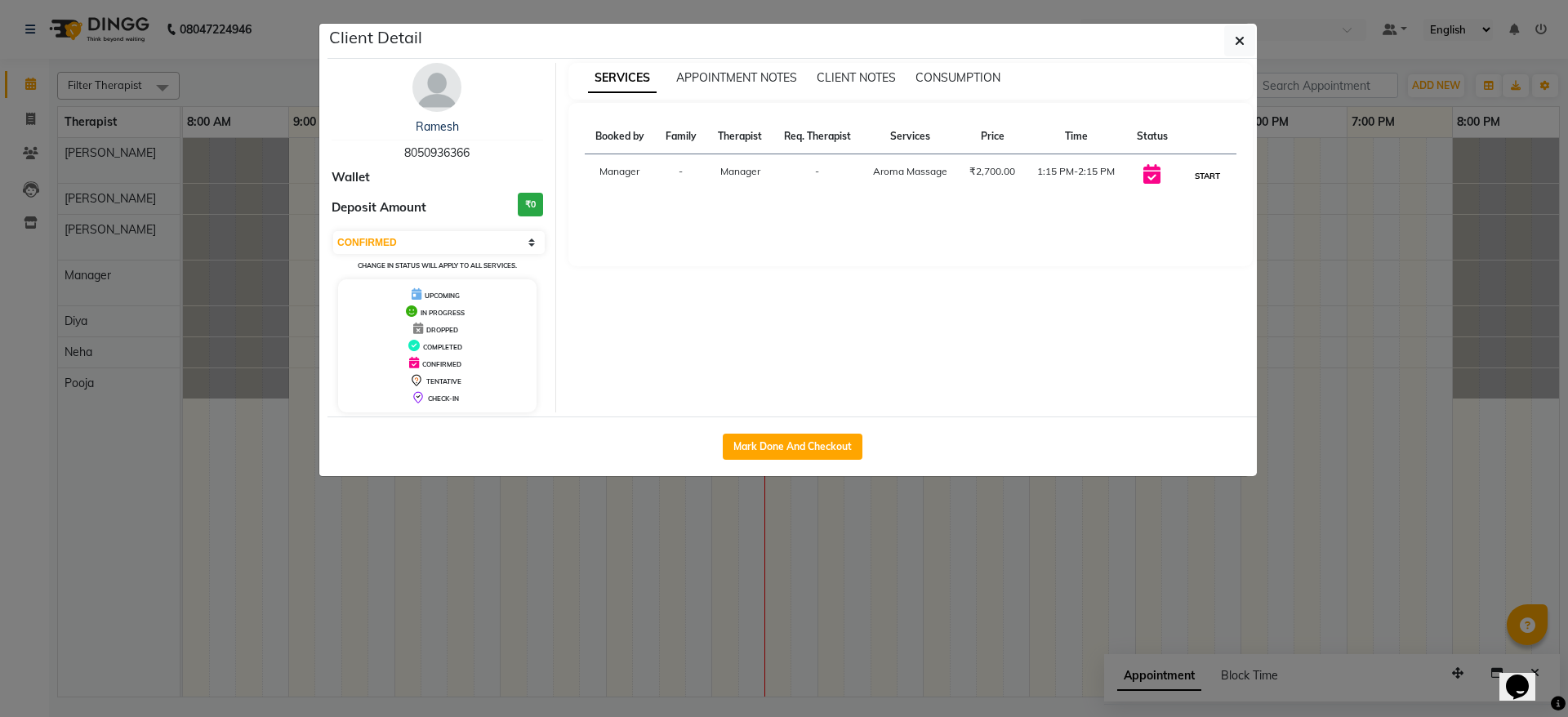
click at [1204, 173] on button "START" at bounding box center [1208, 176] width 33 height 21
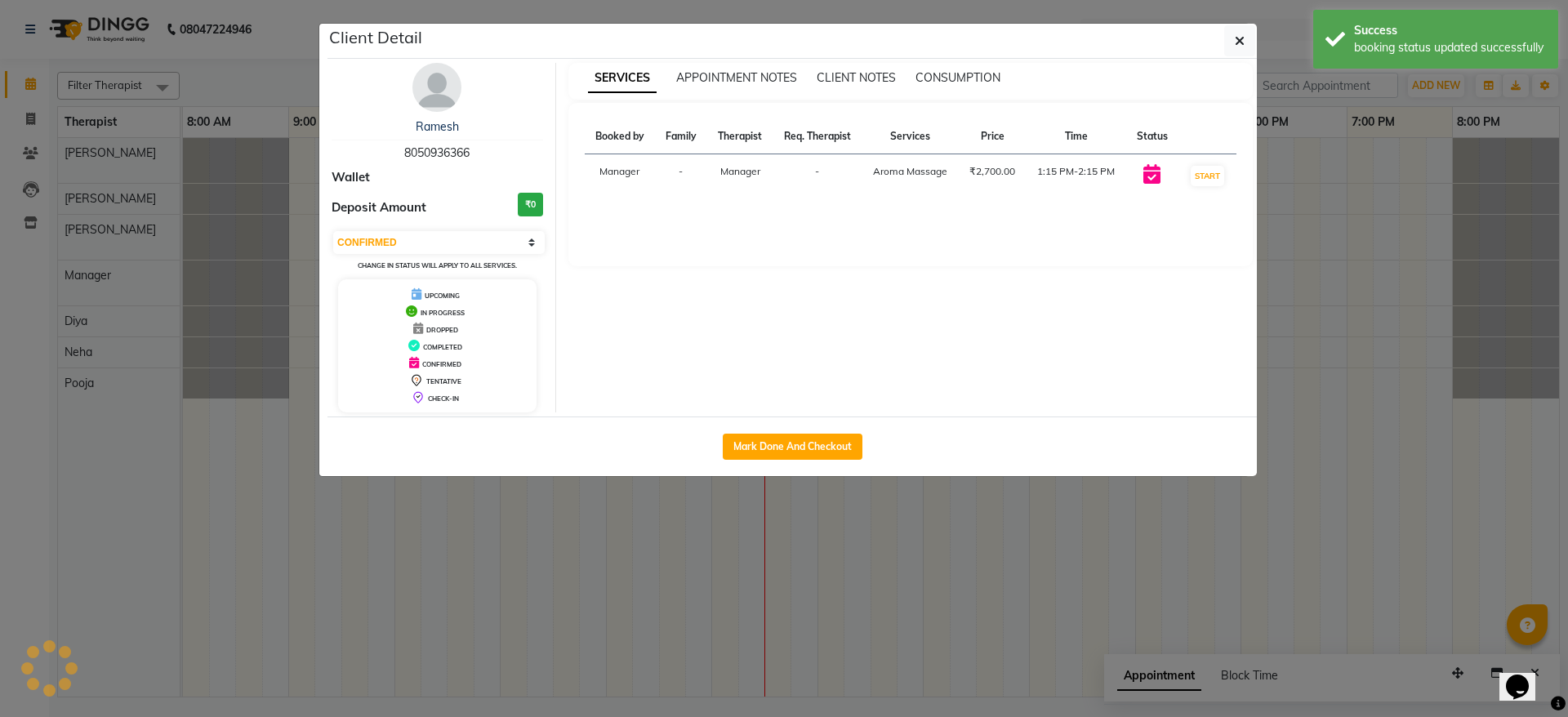
select select "1"
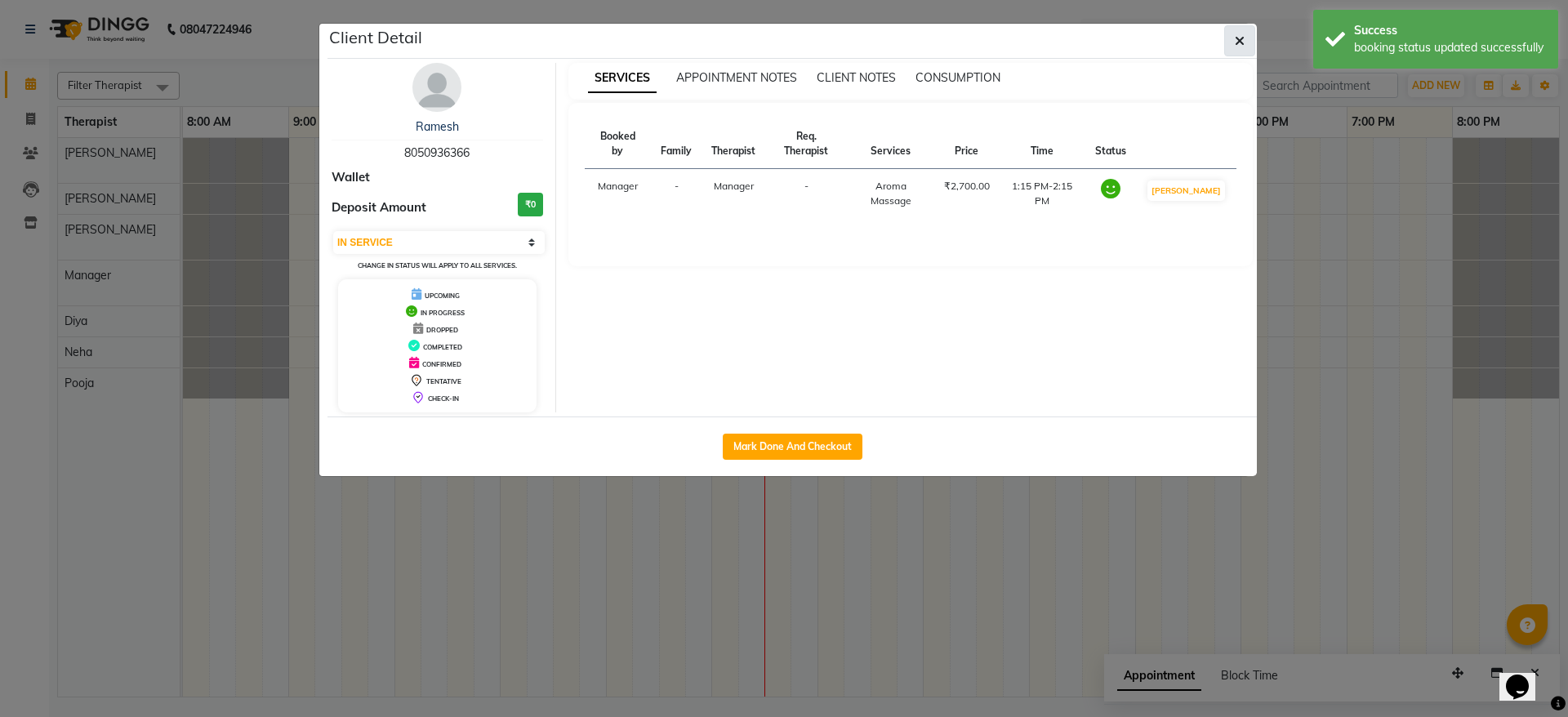
click at [1247, 42] on button "button" at bounding box center [1240, 41] width 31 height 31
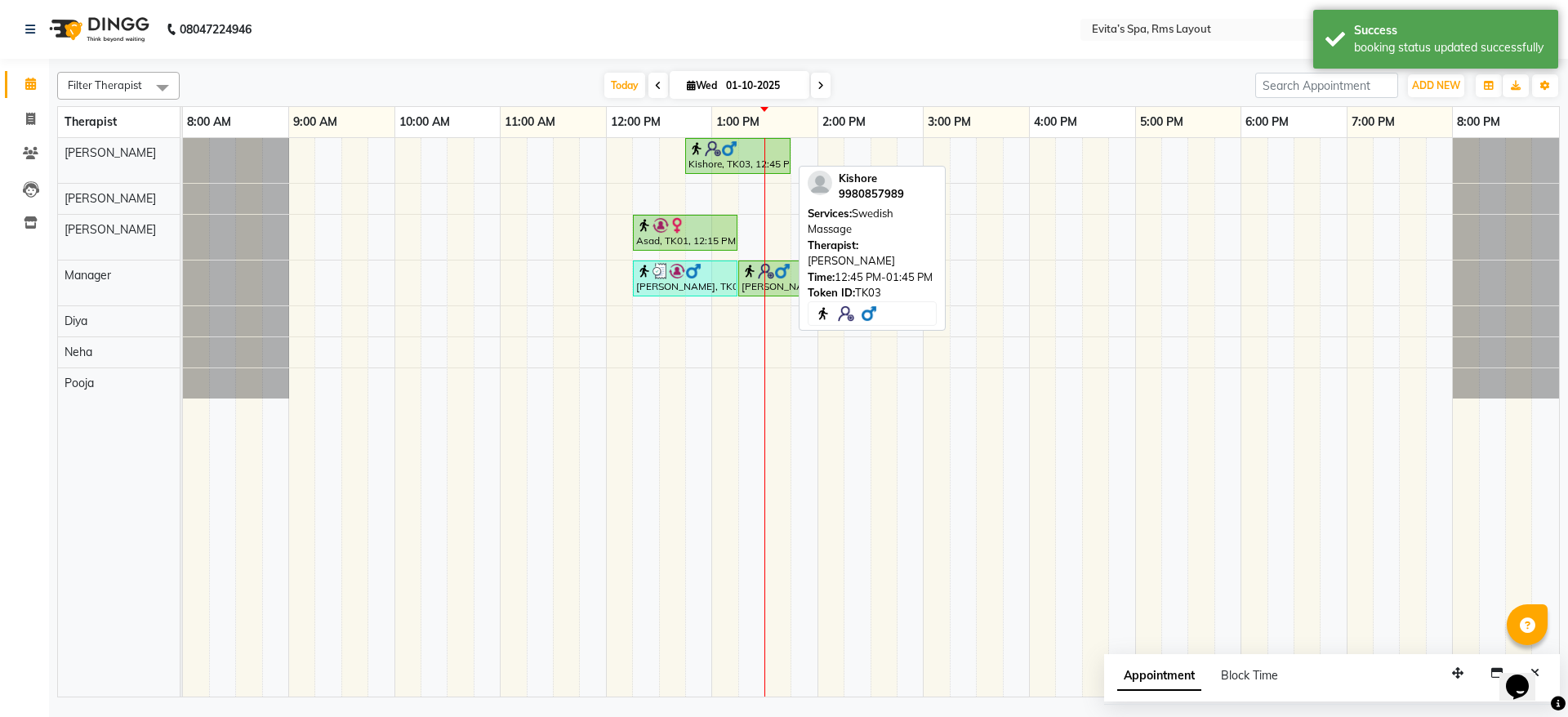
click at [752, 152] on div at bounding box center [738, 148] width 99 height 17
select select "1"
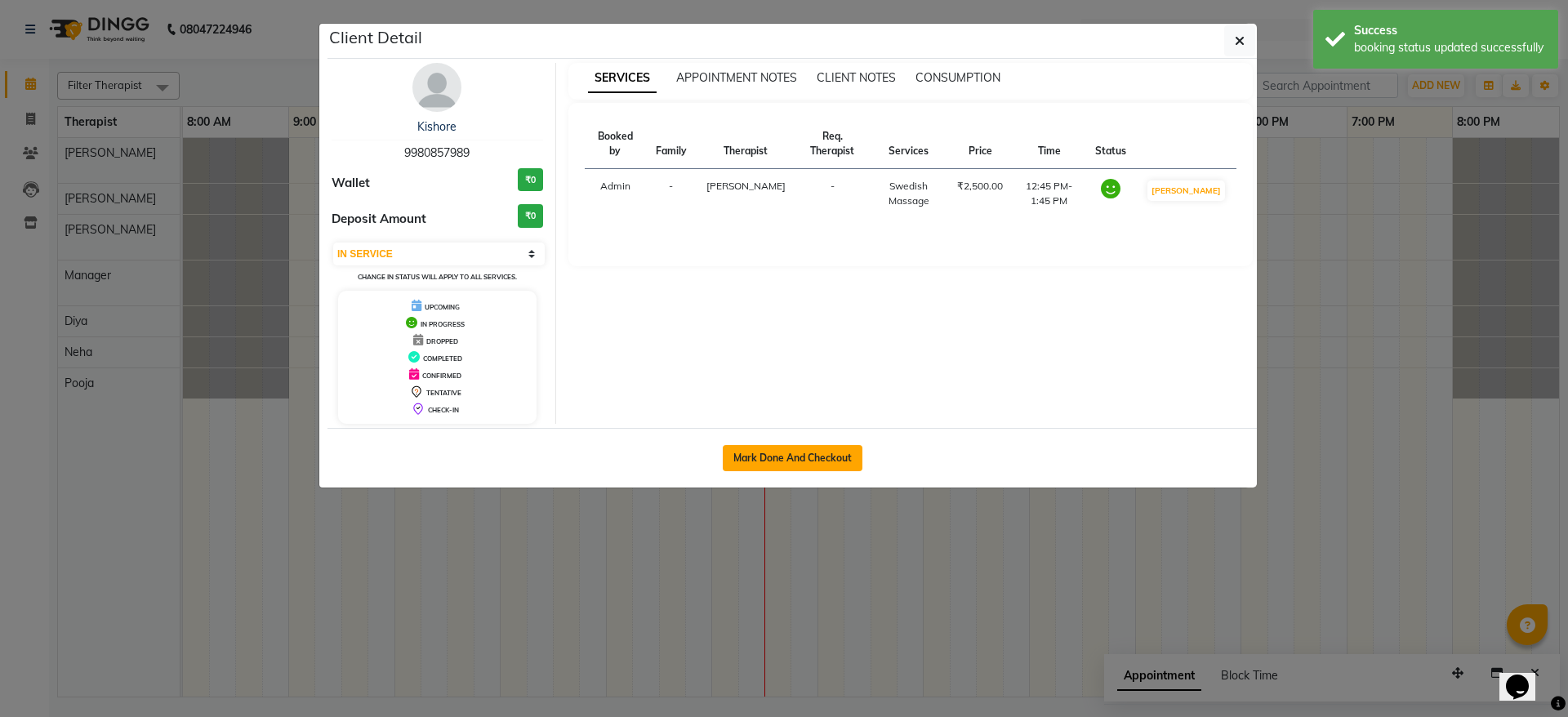
click at [778, 455] on button "Mark Done And Checkout" at bounding box center [792, 458] width 140 height 26
select select "service"
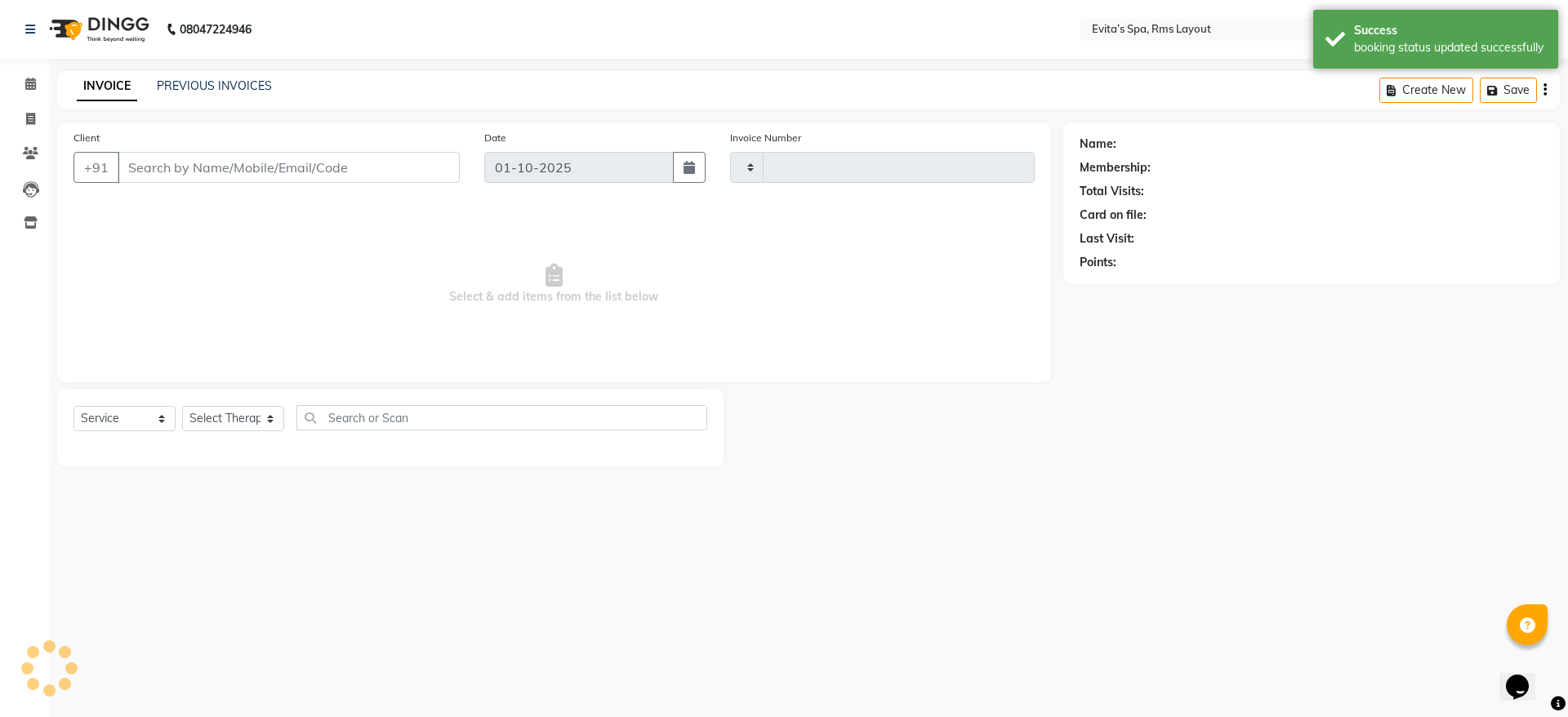
type input "1919"
select select "7850"
type input "99******89"
select select "70221"
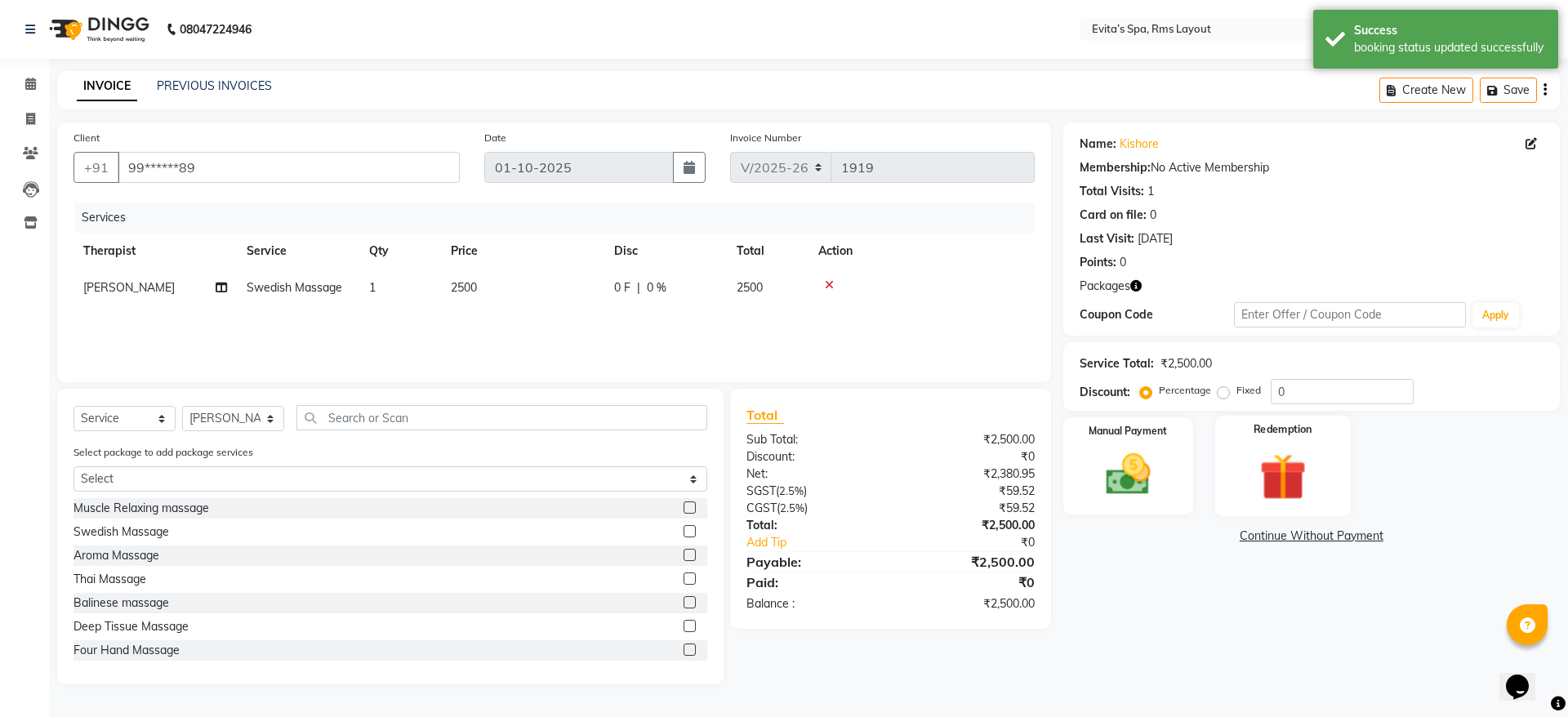
click at [1313, 496] on img at bounding box center [1283, 476] width 76 height 58
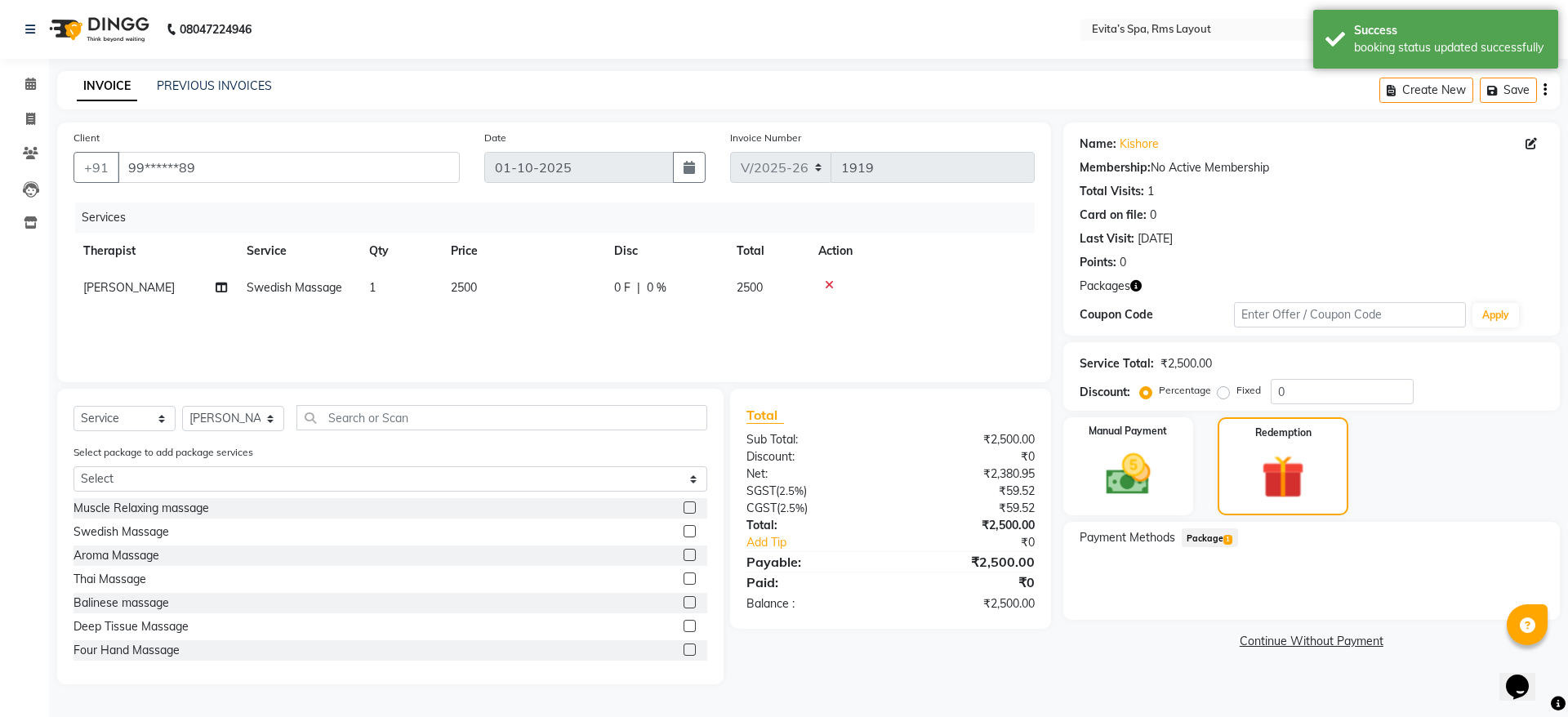
click at [1210, 544] on span "Package 1" at bounding box center [1210, 537] width 57 height 19
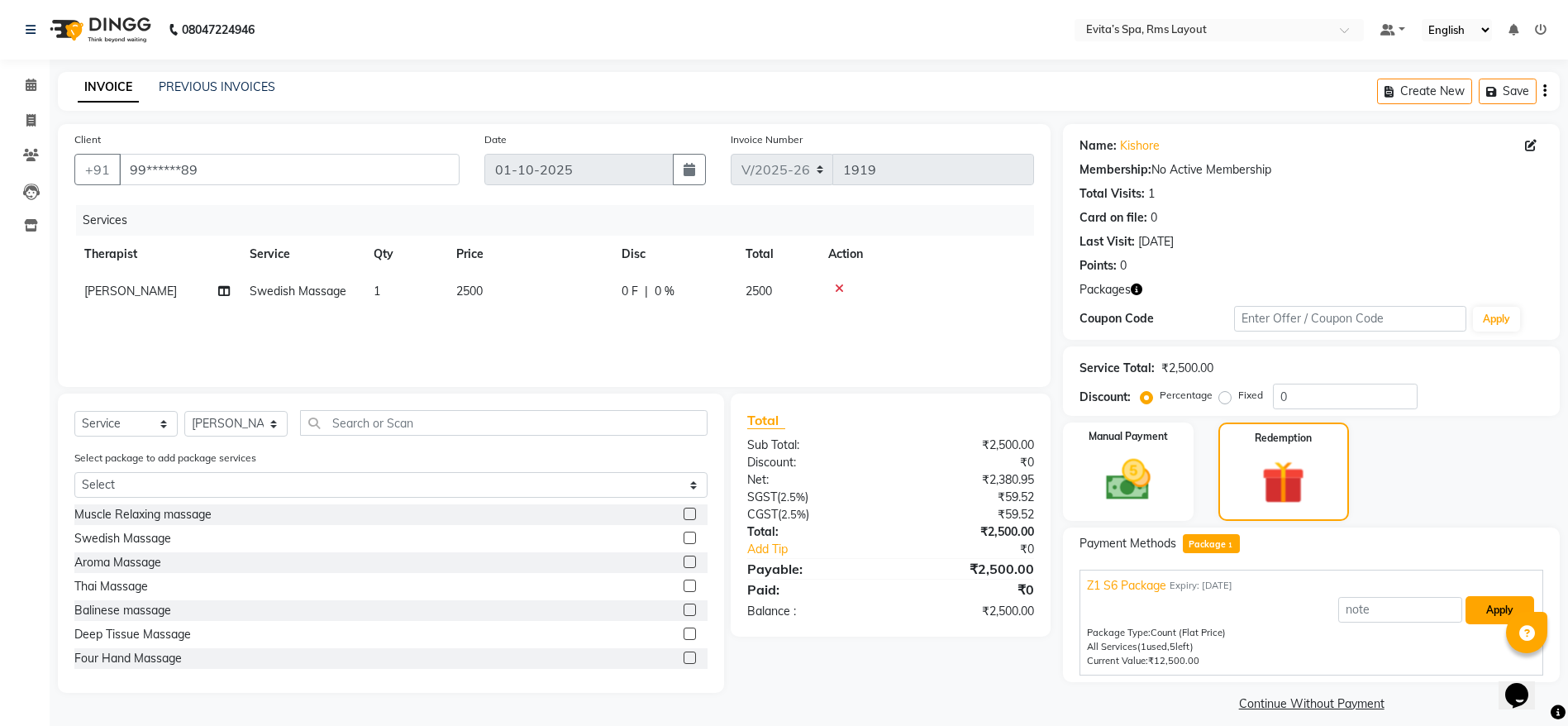
click at [1505, 611] on button "Apply" at bounding box center [1499, 610] width 68 height 28
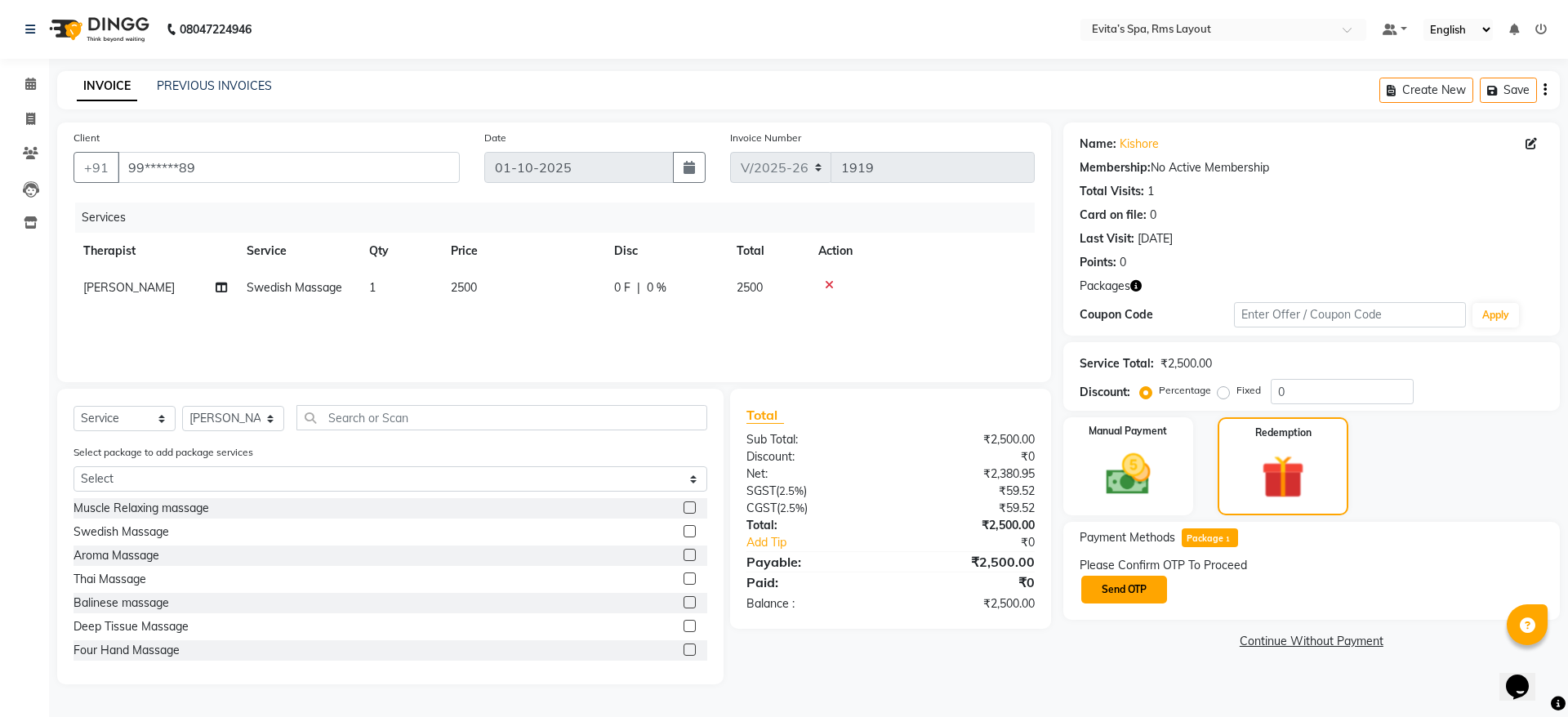
click at [1135, 581] on button "Send OTP" at bounding box center [1124, 589] width 86 height 27
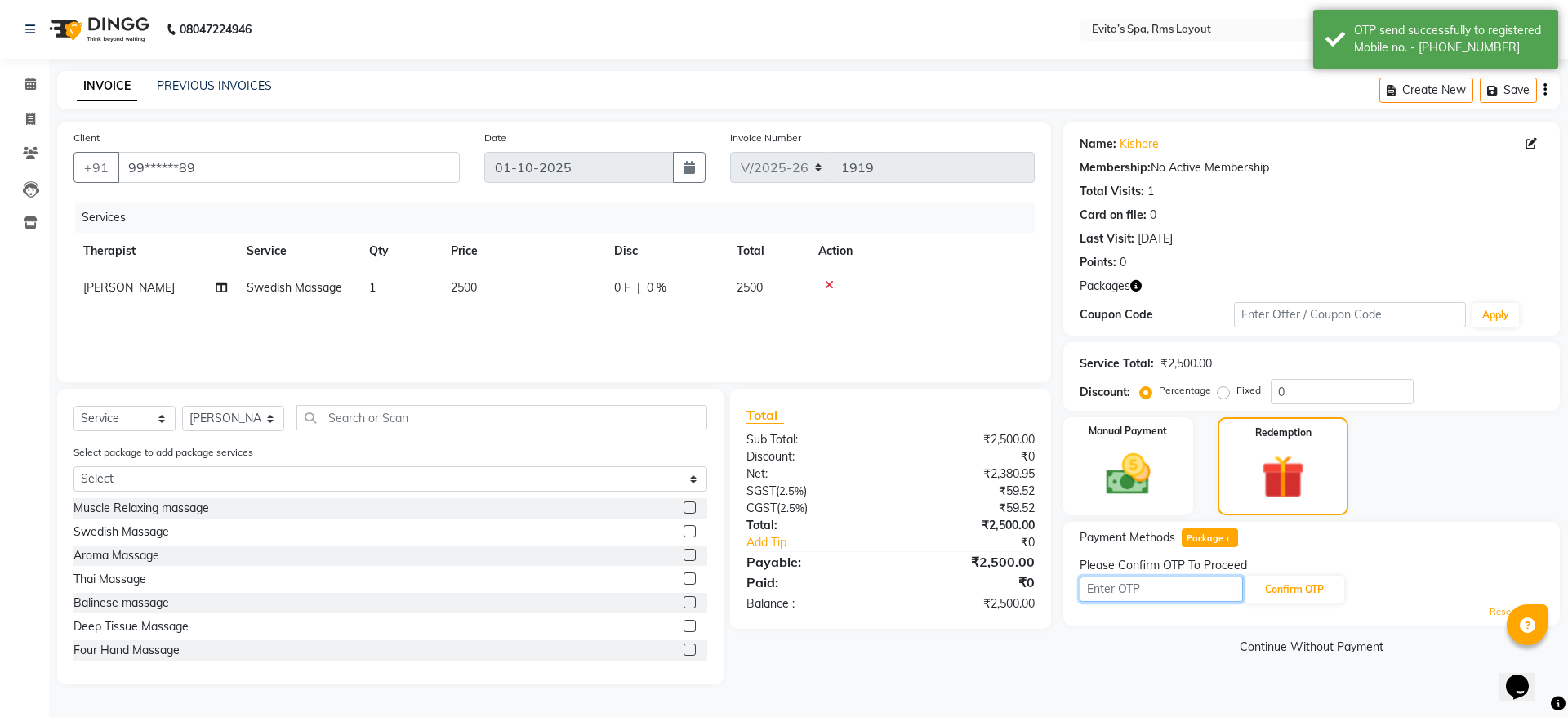
click at [1135, 581] on input "text" at bounding box center [1161, 589] width 163 height 25
type input "7204"
click at [1277, 590] on button "Confirm OTP" at bounding box center [1294, 589] width 100 height 27
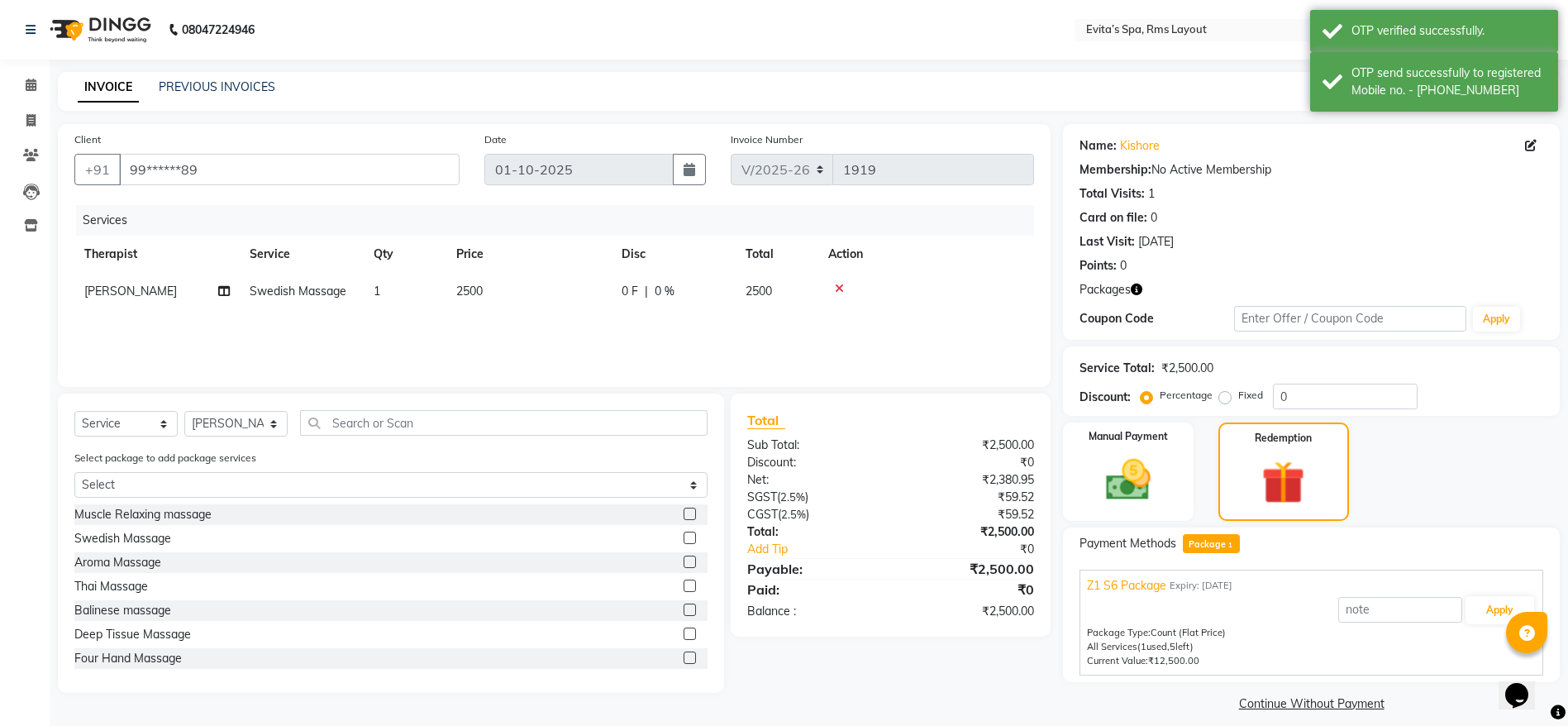
click at [1478, 626] on div "Package Type: Count (Flat Price)" at bounding box center [1311, 633] width 449 height 14
click at [1485, 611] on button "Apply" at bounding box center [1499, 610] width 68 height 28
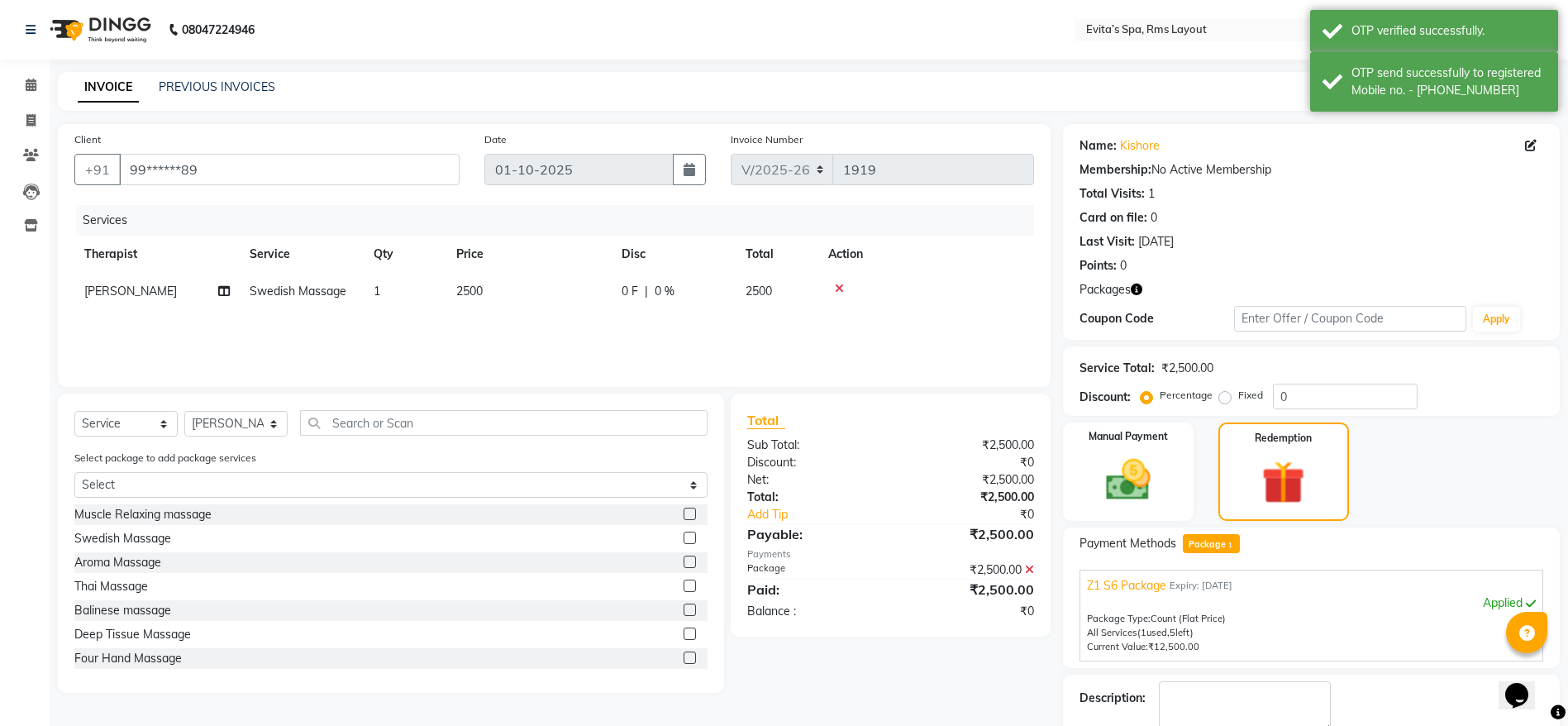
scroll to position [70, 0]
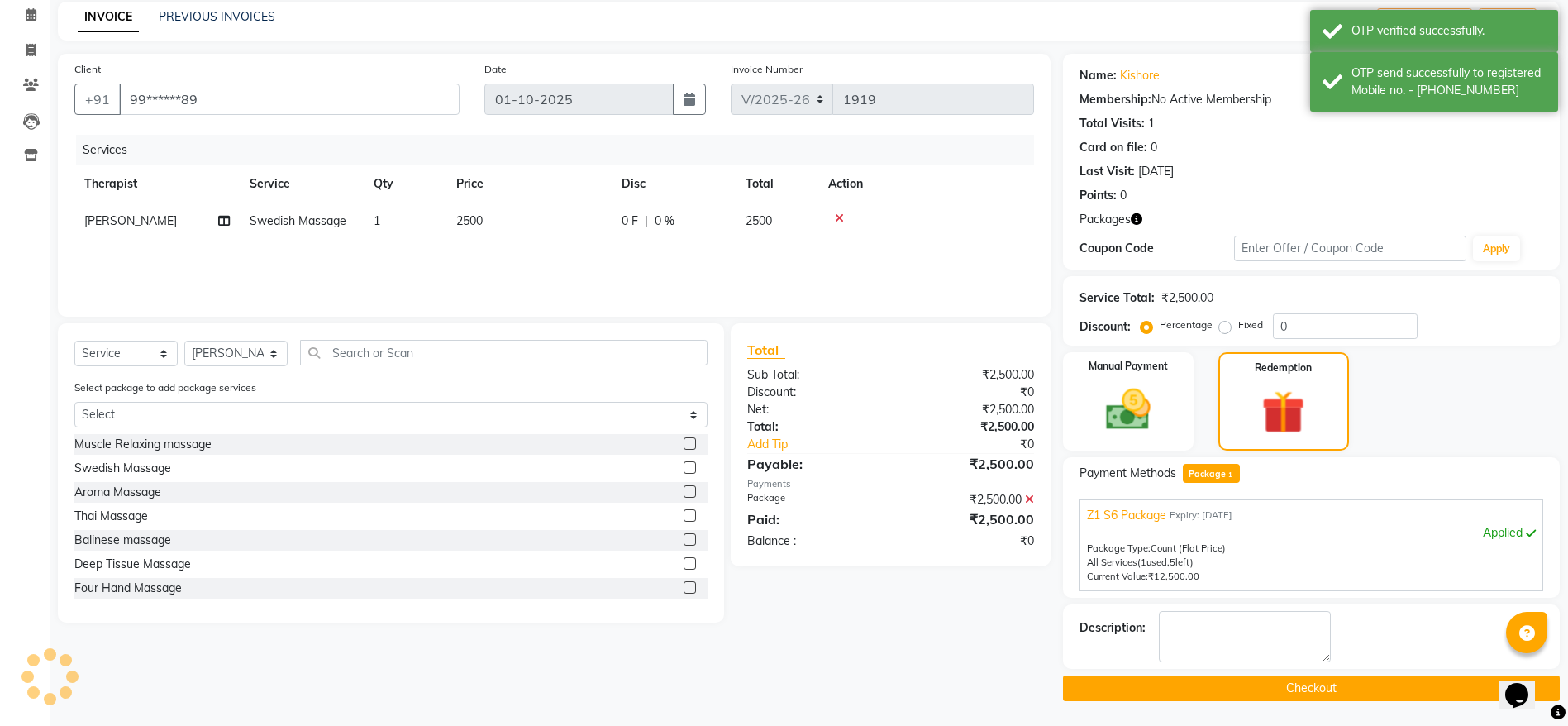
click at [1344, 690] on button "Checkout" at bounding box center [1311, 688] width 496 height 26
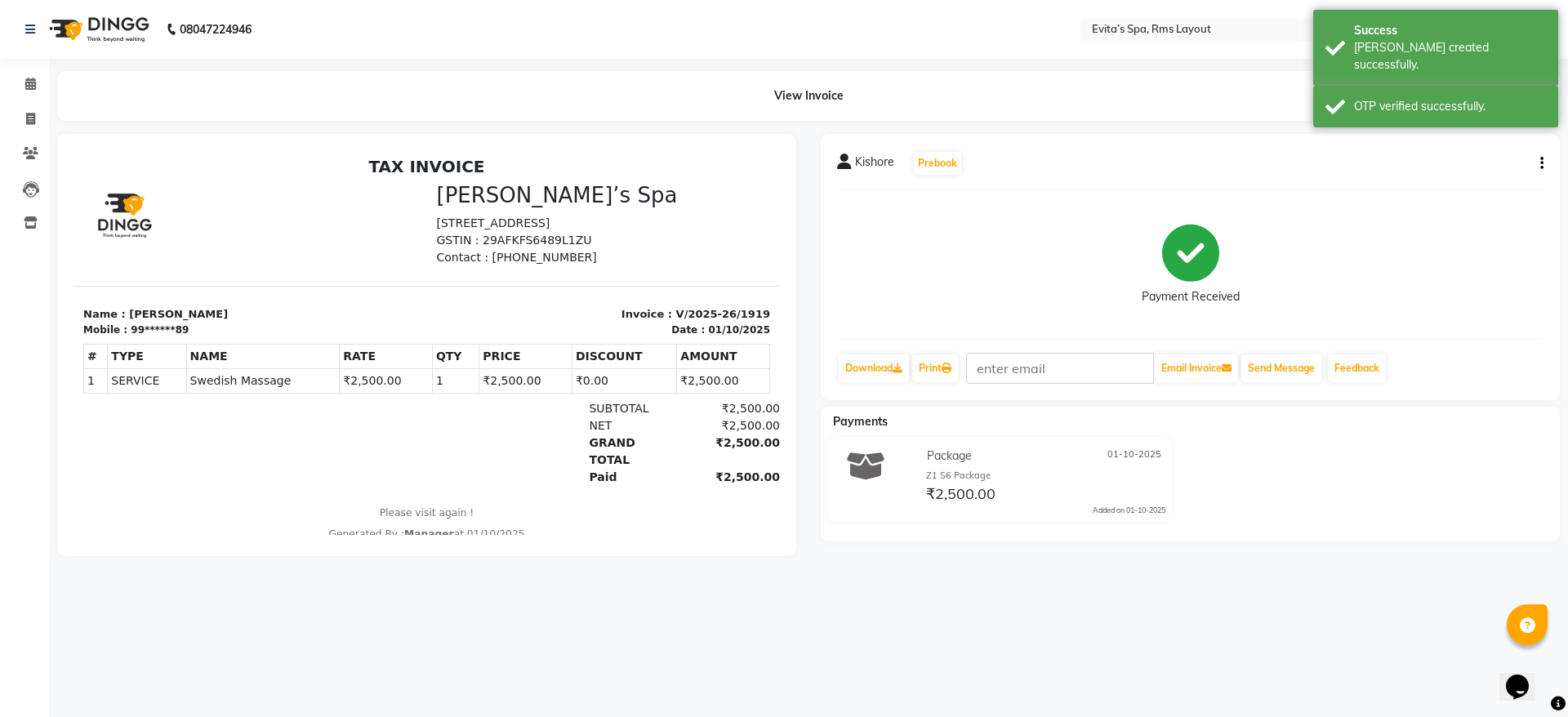
click at [129, 29] on img at bounding box center [98, 29] width 112 height 46
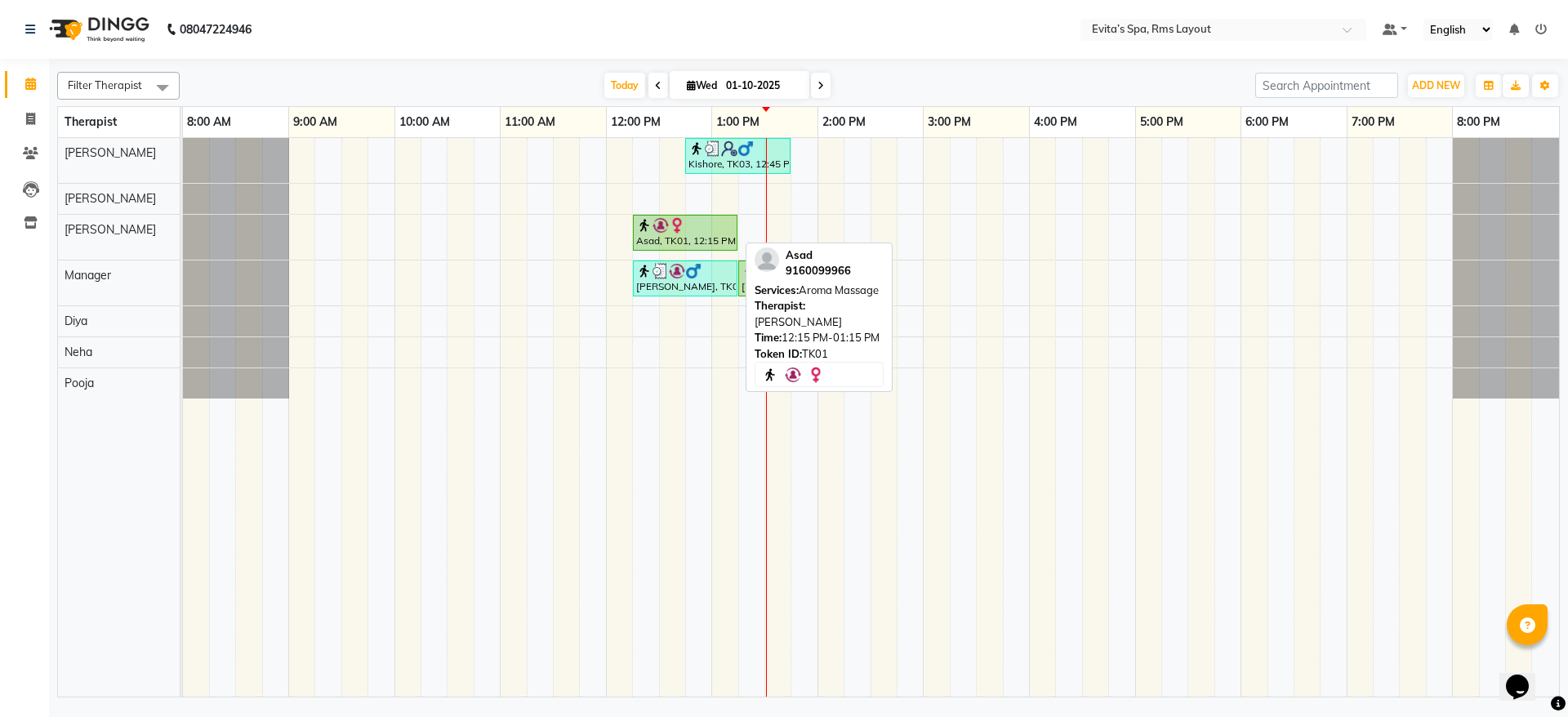
click at [690, 243] on div "Asad, TK01, 12:15 PM-01:15 PM, Aroma Massage" at bounding box center [686, 232] width 102 height 31
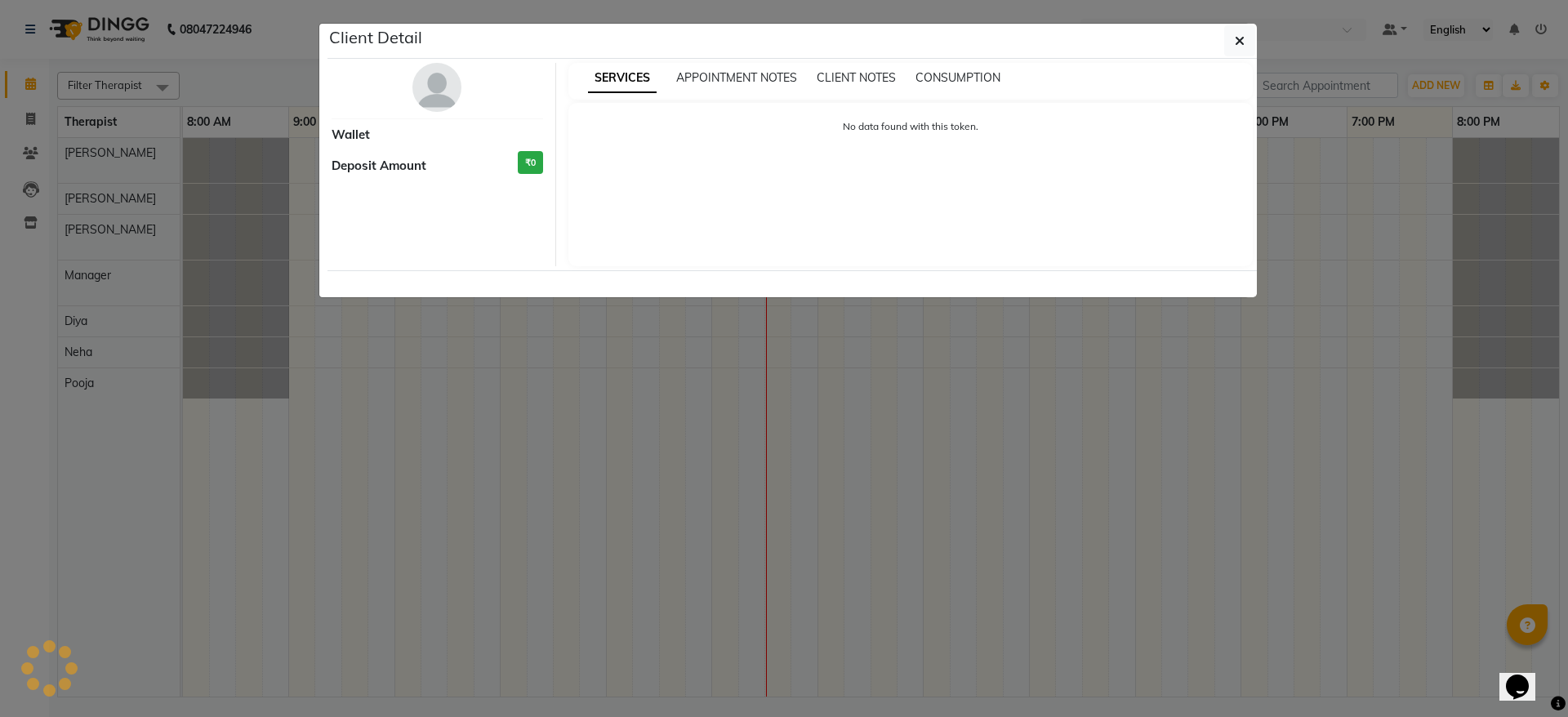
select select "1"
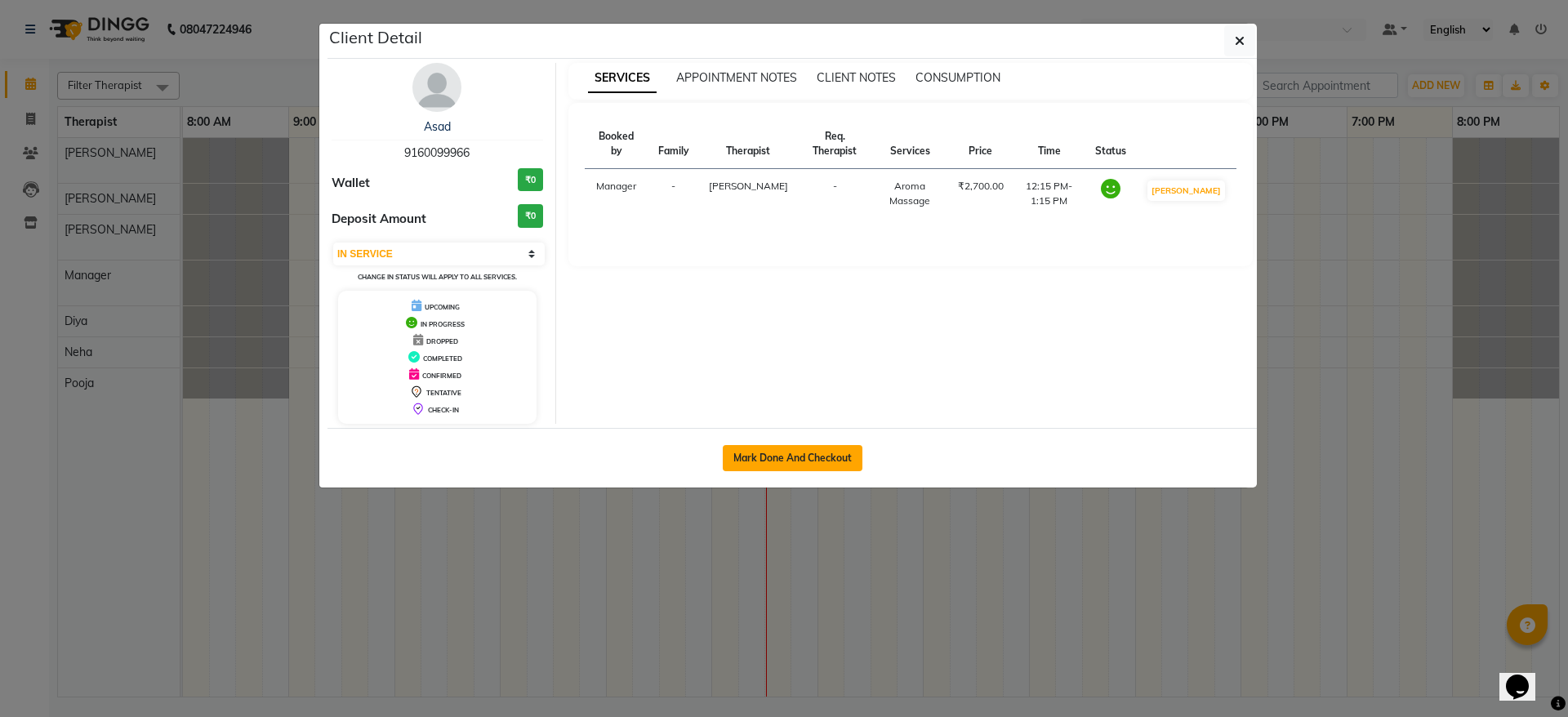
click at [785, 450] on button "Mark Done And Checkout" at bounding box center [792, 458] width 140 height 26
select select "service"
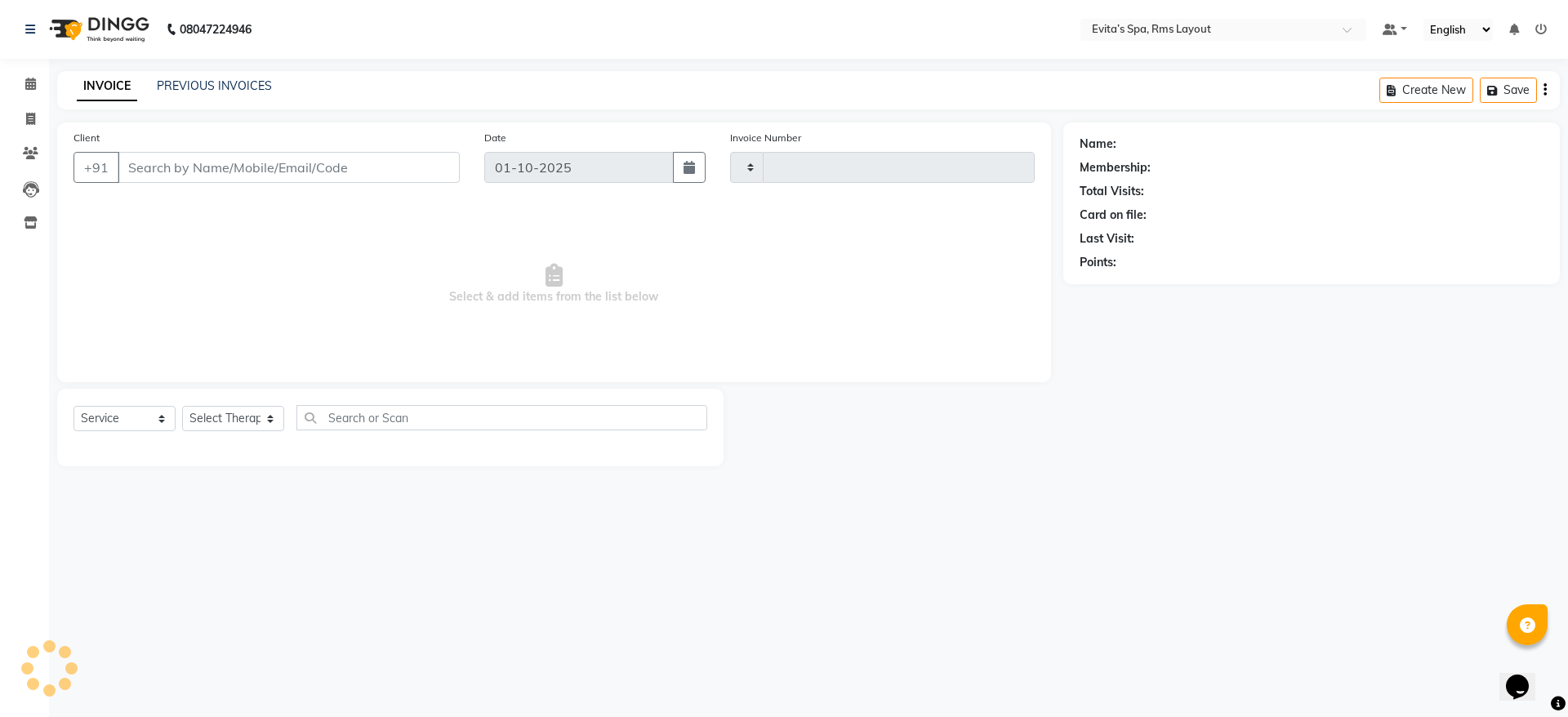
type input "1920"
select select "7850"
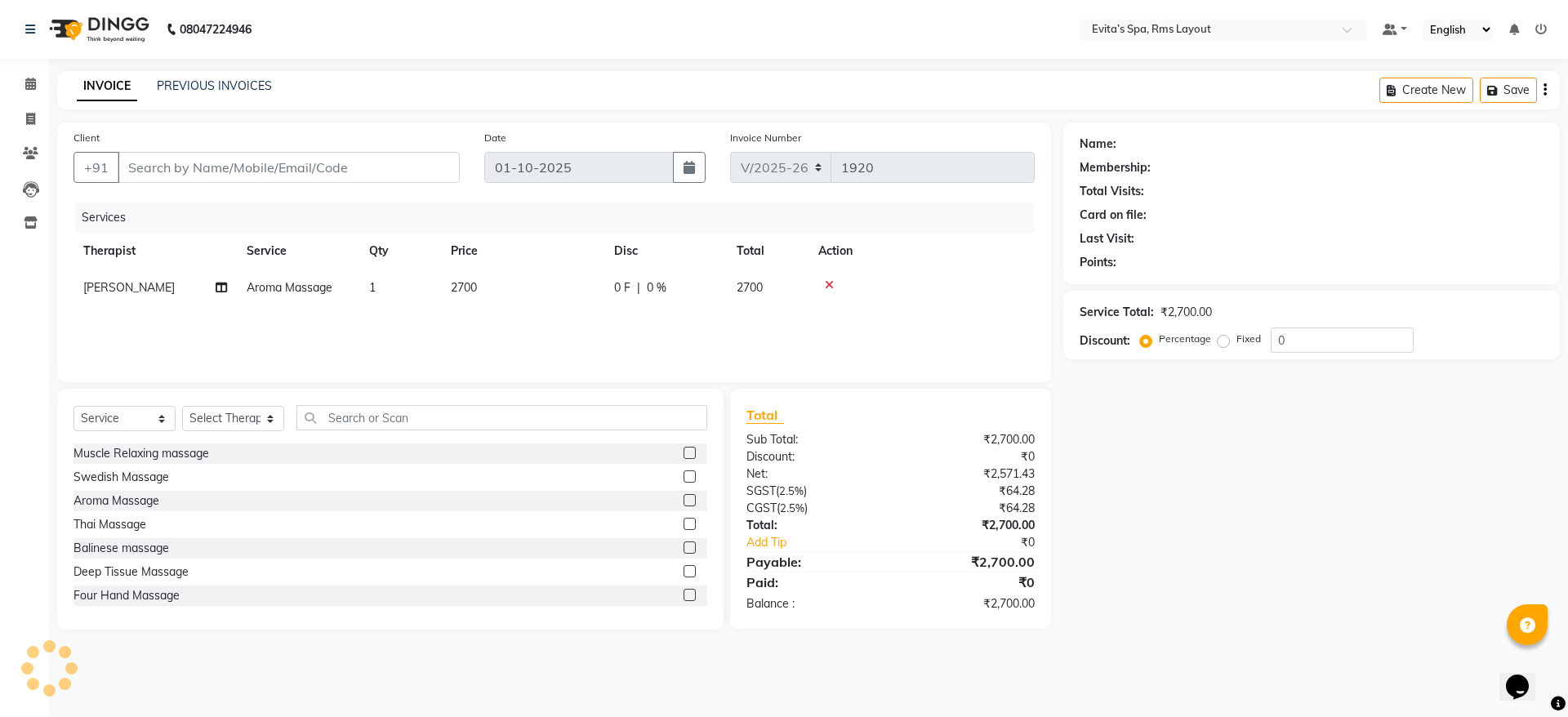
type input "91******66"
select select "70223"
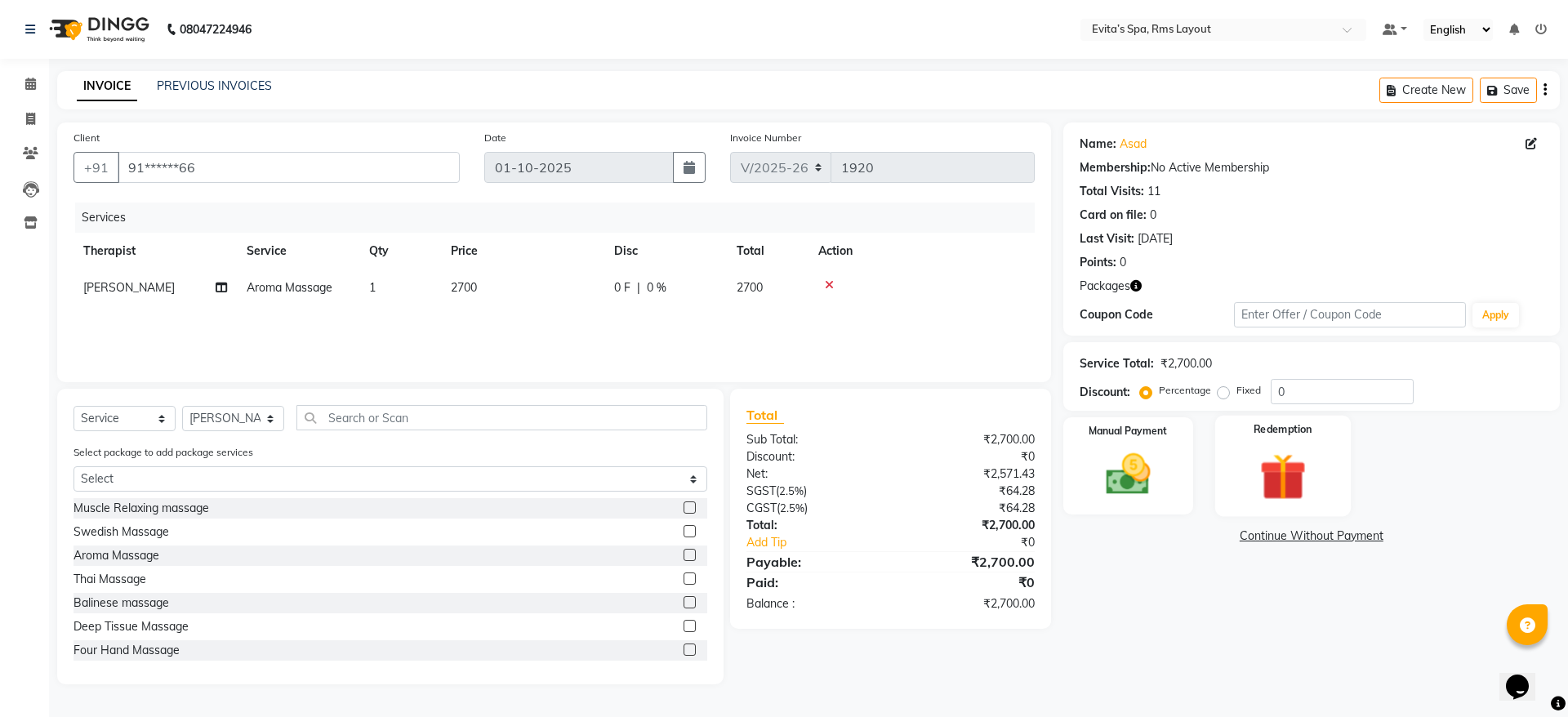
click at [1293, 459] on img at bounding box center [1283, 476] width 76 height 58
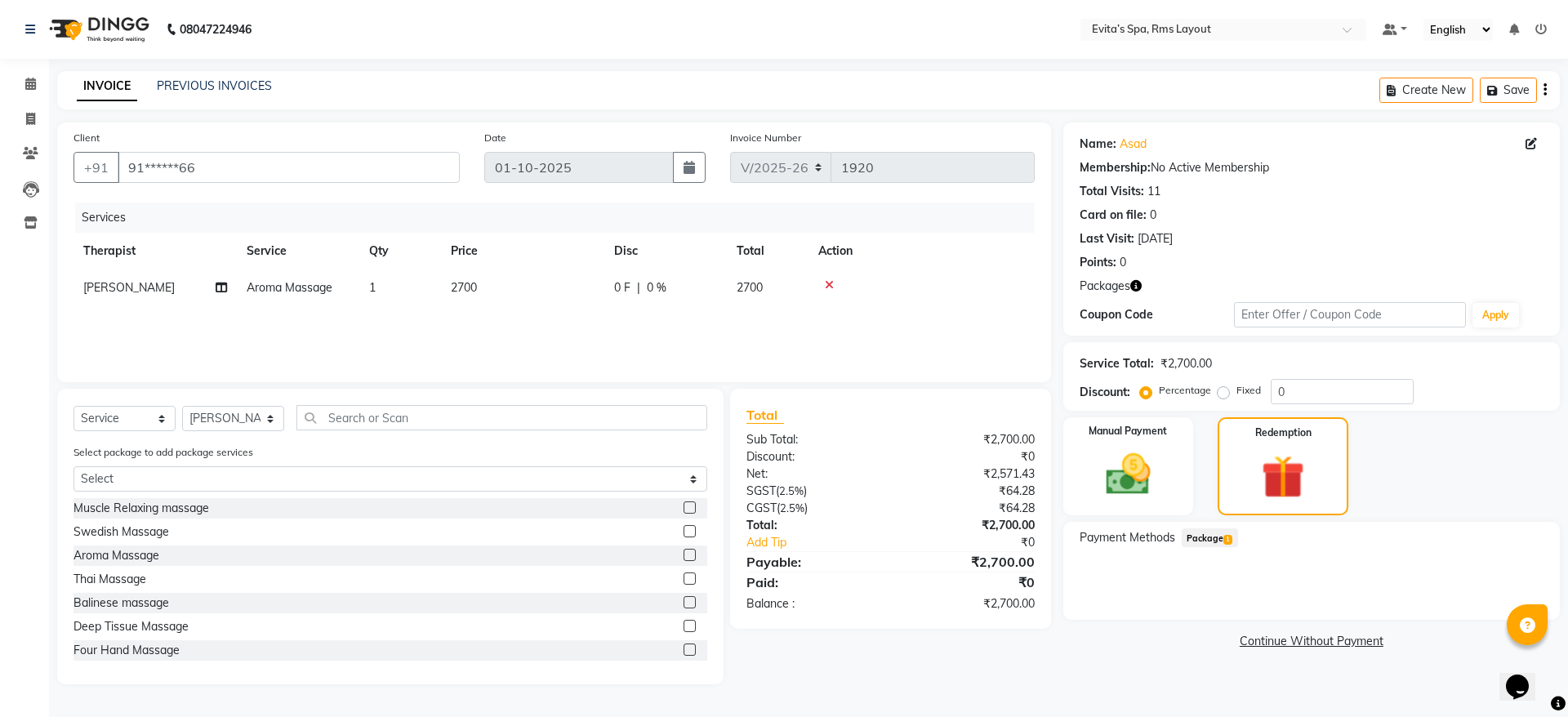
click at [1225, 527] on div "Payment Methods Package 1" at bounding box center [1312, 570] width 496 height 98
click at [1223, 535] on span "Package 1" at bounding box center [1210, 537] width 57 height 19
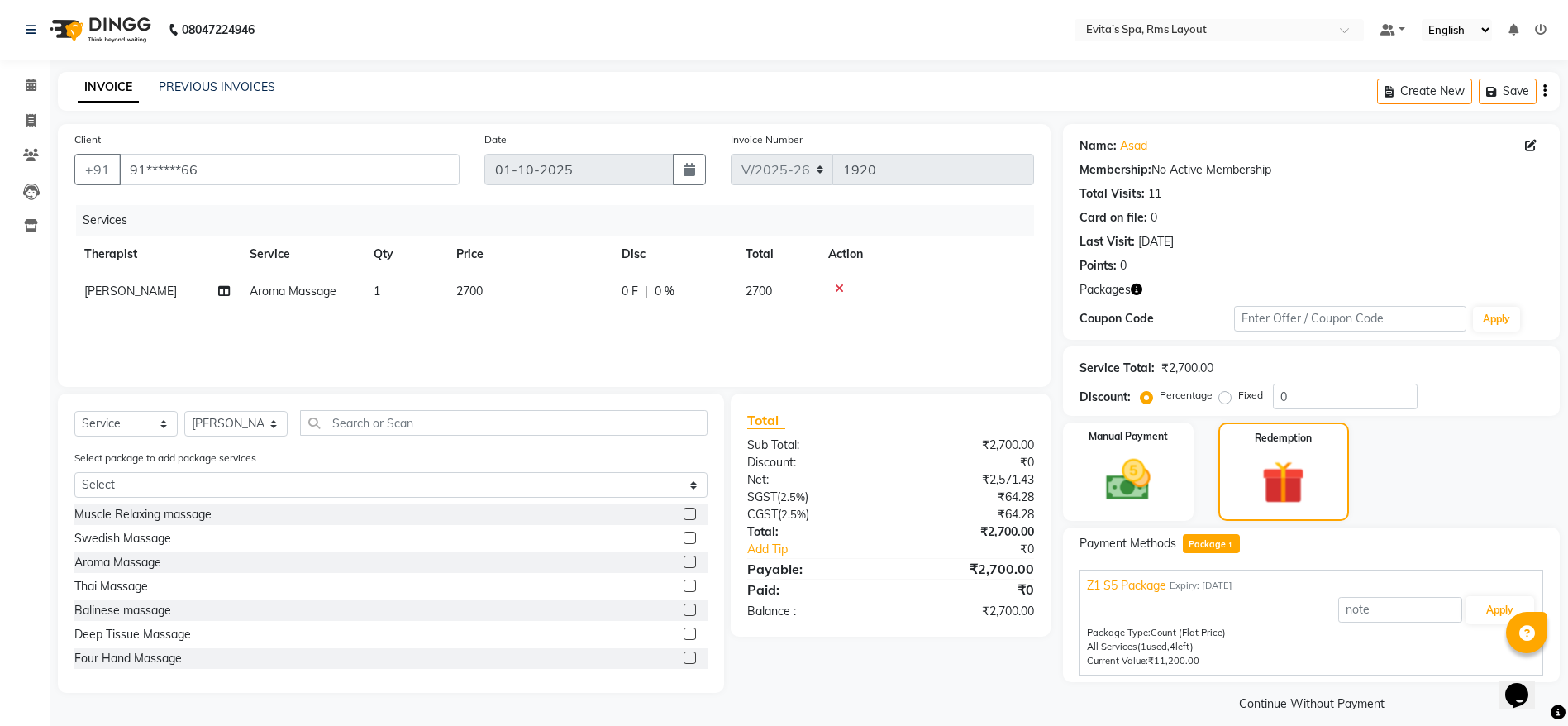
click at [1479, 590] on div "Z1 S5 Package Expiry: [DATE]" at bounding box center [1311, 587] width 449 height 18
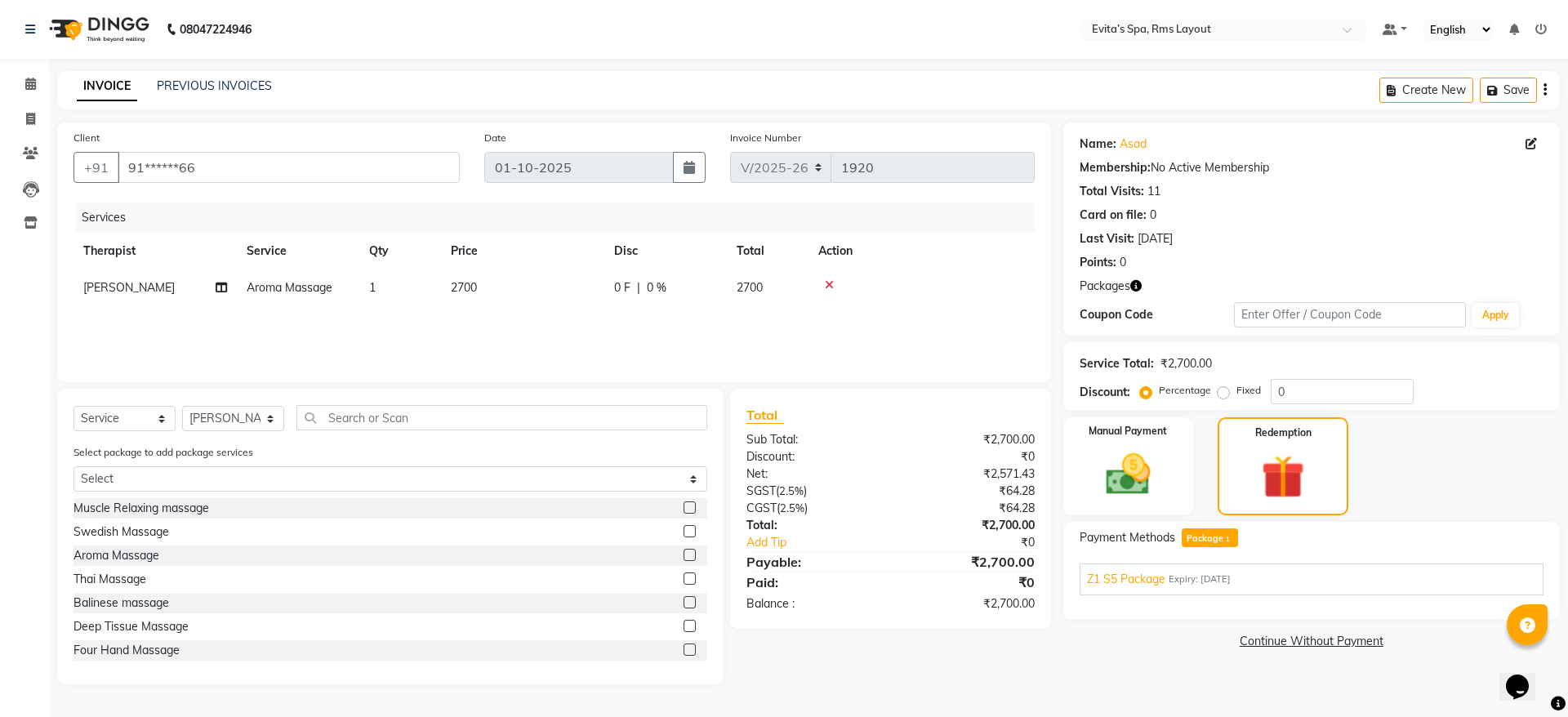
click at [1187, 575] on span "Expiry: [DATE]" at bounding box center [1200, 579] width 63 height 14
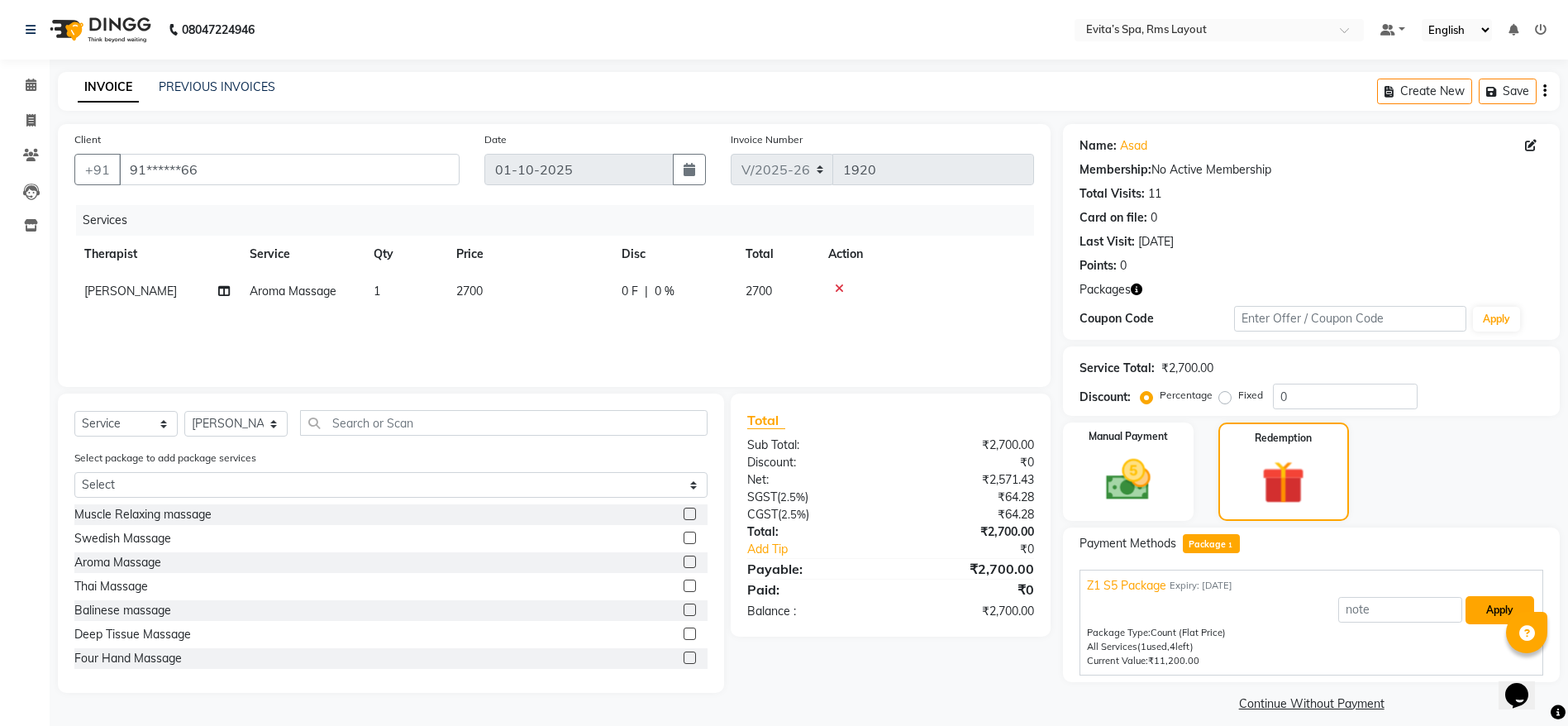
click at [1473, 609] on button "Apply" at bounding box center [1499, 610] width 68 height 28
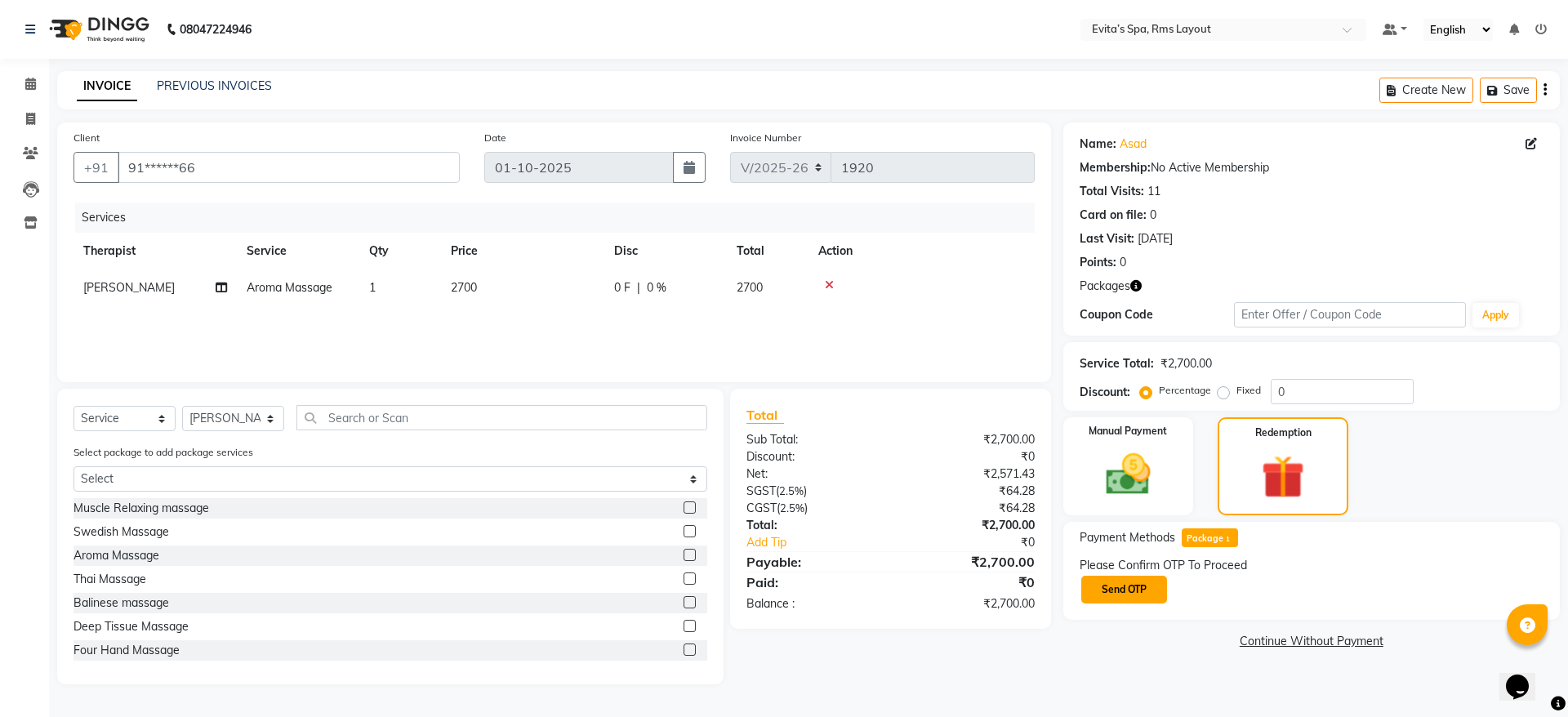
click at [1124, 580] on button "Send OTP" at bounding box center [1124, 589] width 86 height 27
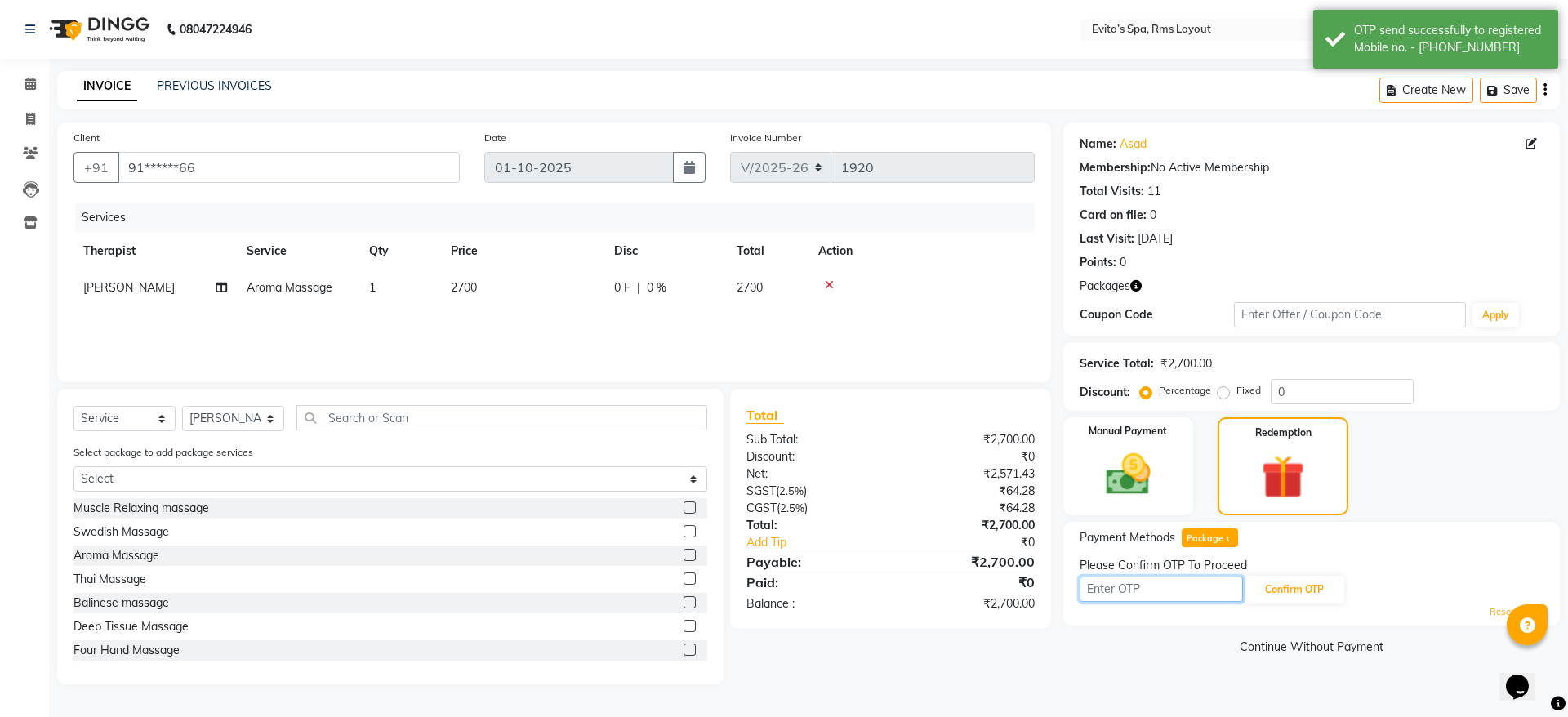
click at [1137, 596] on input "text" at bounding box center [1161, 589] width 163 height 25
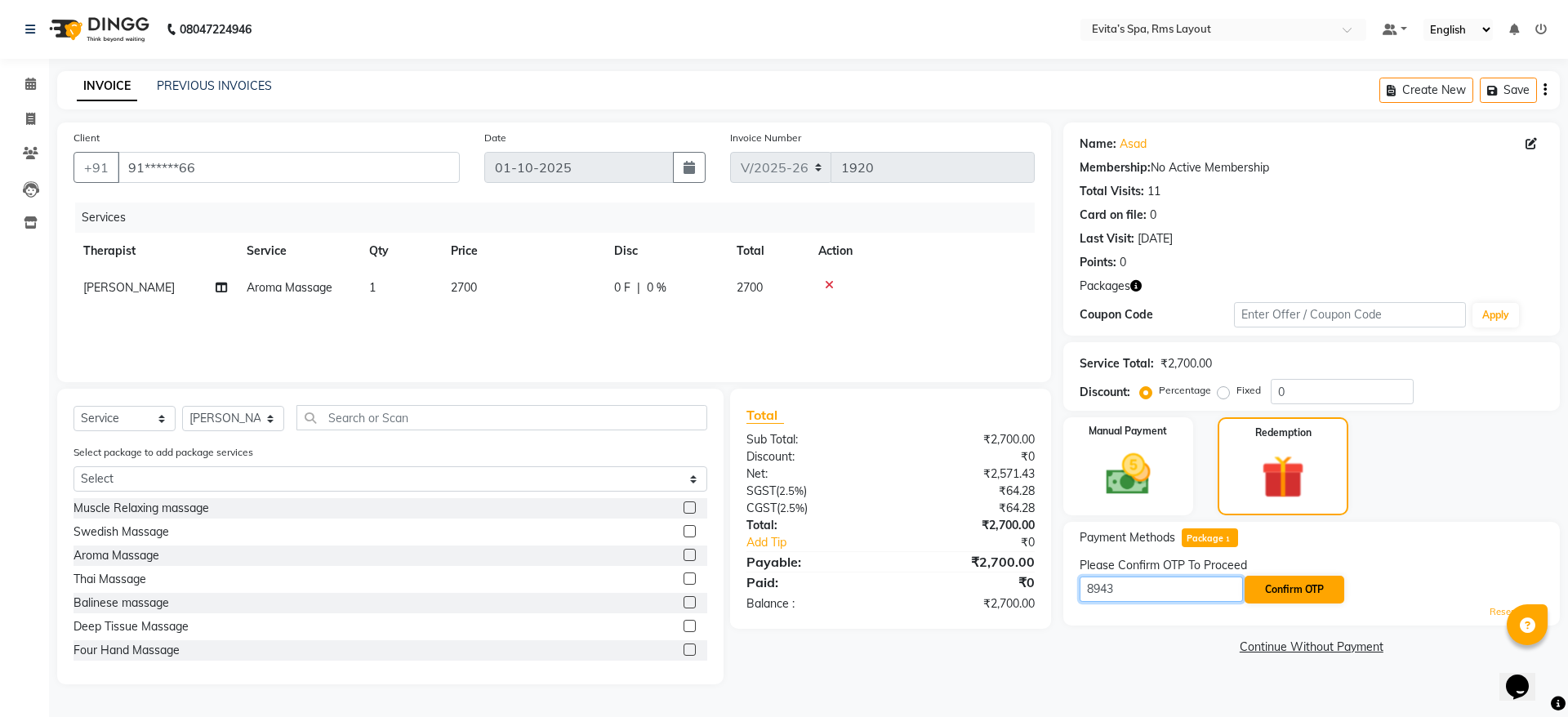
type input "8943"
click at [1293, 591] on button "Confirm OTP" at bounding box center [1294, 589] width 100 height 27
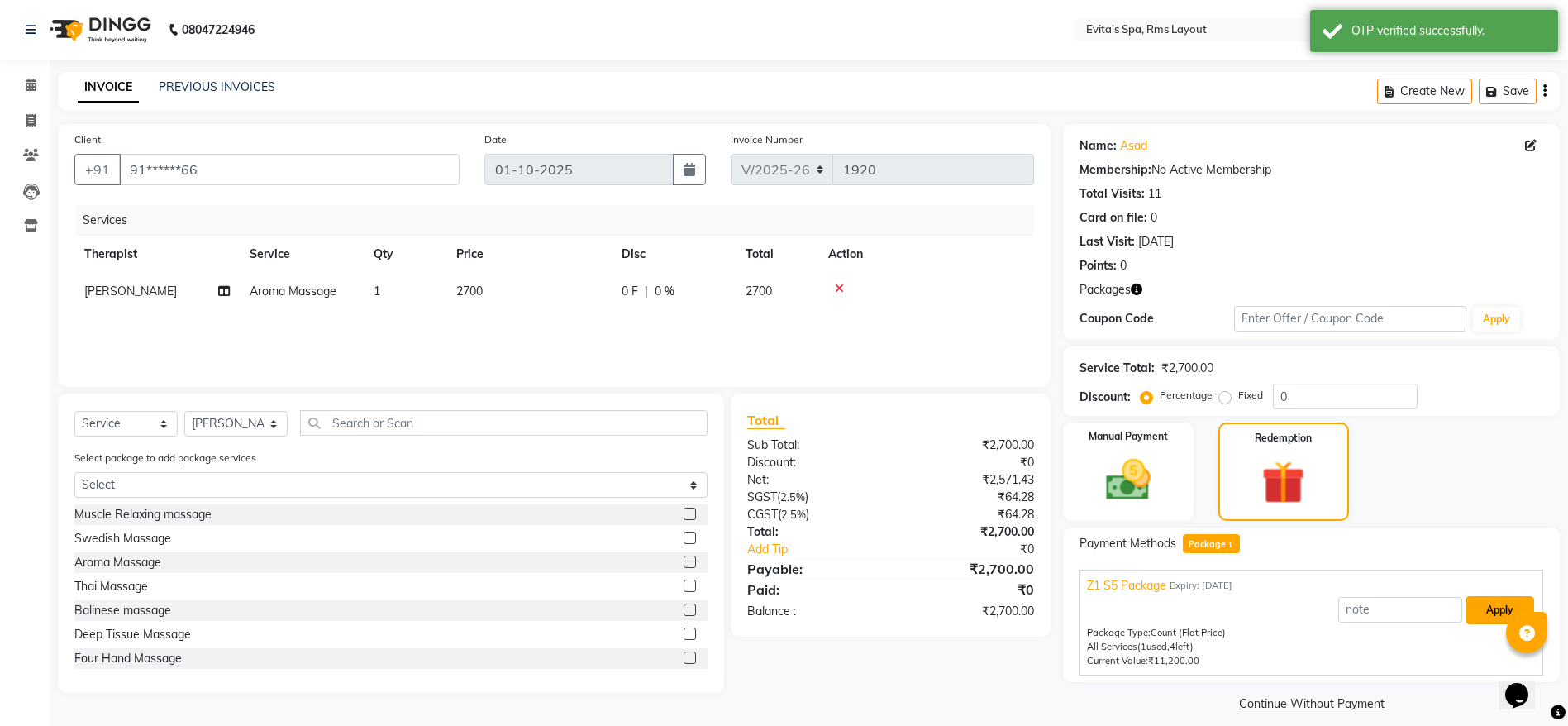
click at [1478, 608] on button "Apply" at bounding box center [1499, 610] width 68 height 28
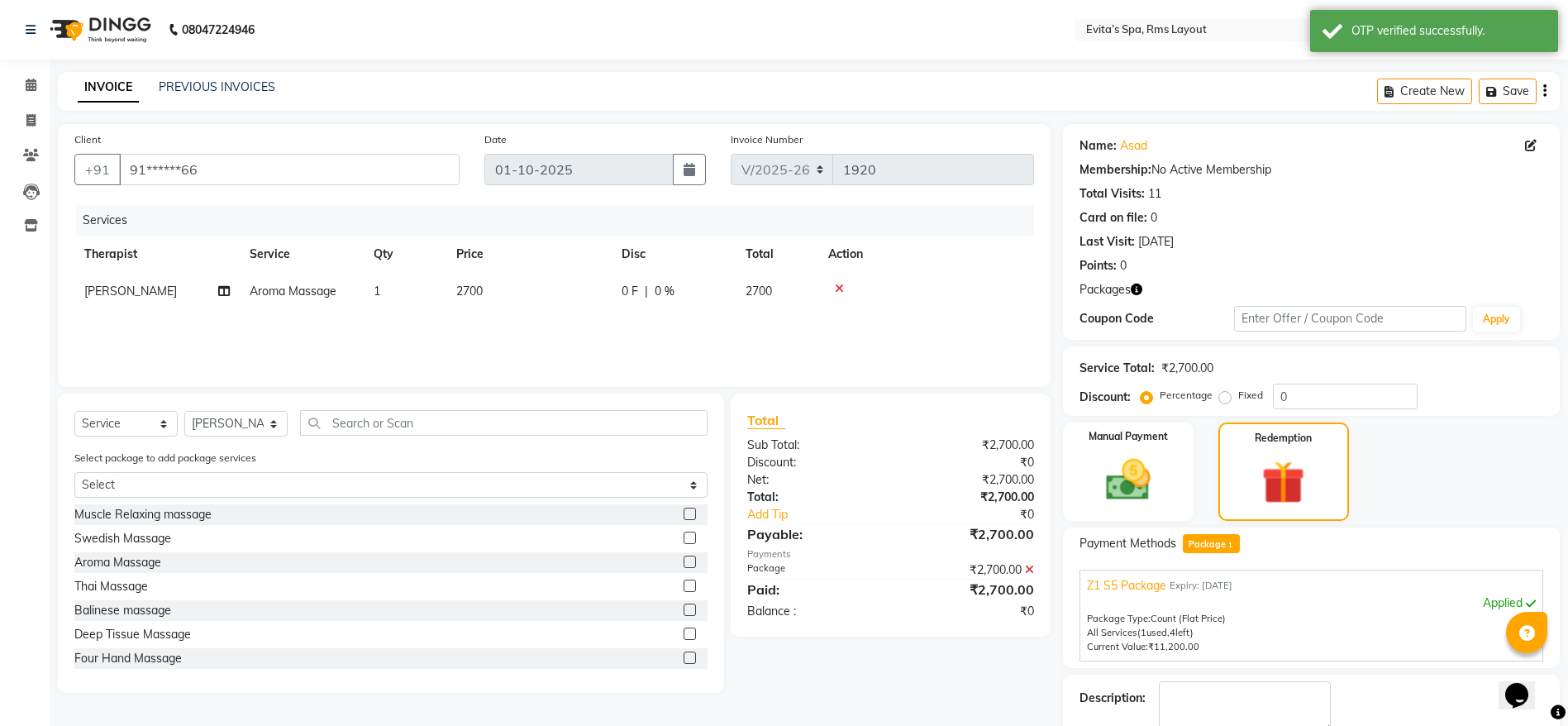
scroll to position [70, 0]
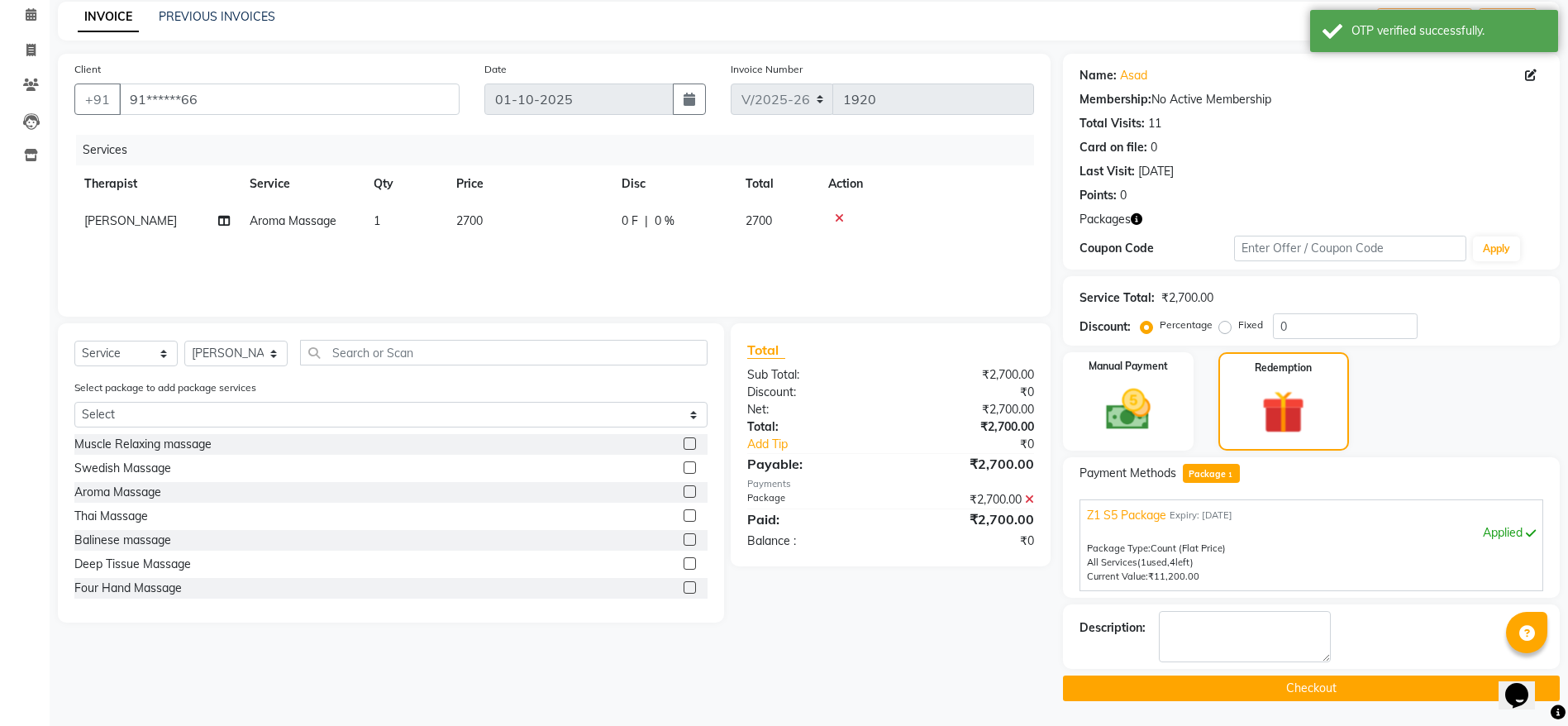
click at [1371, 686] on button "Checkout" at bounding box center [1311, 688] width 496 height 26
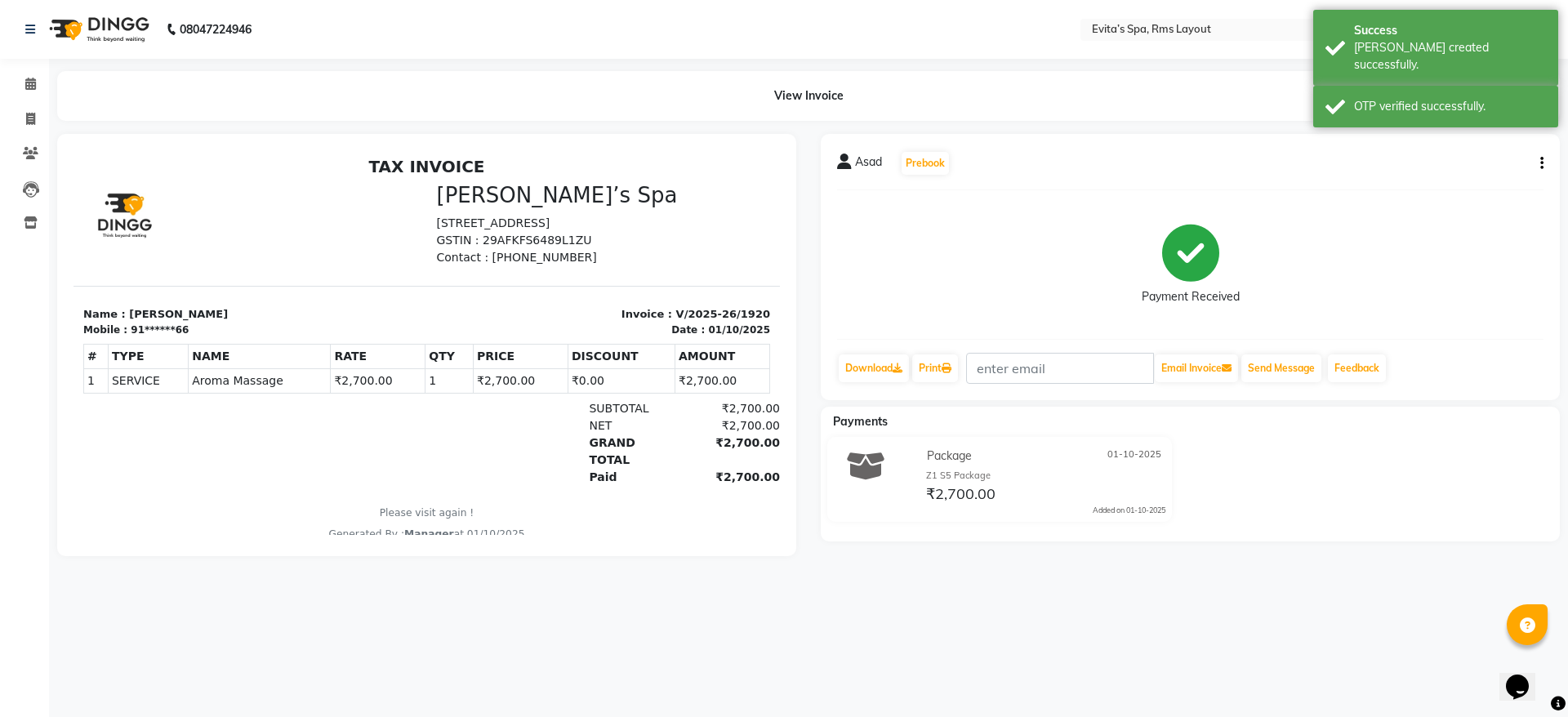
click at [114, 38] on img at bounding box center [98, 29] width 112 height 46
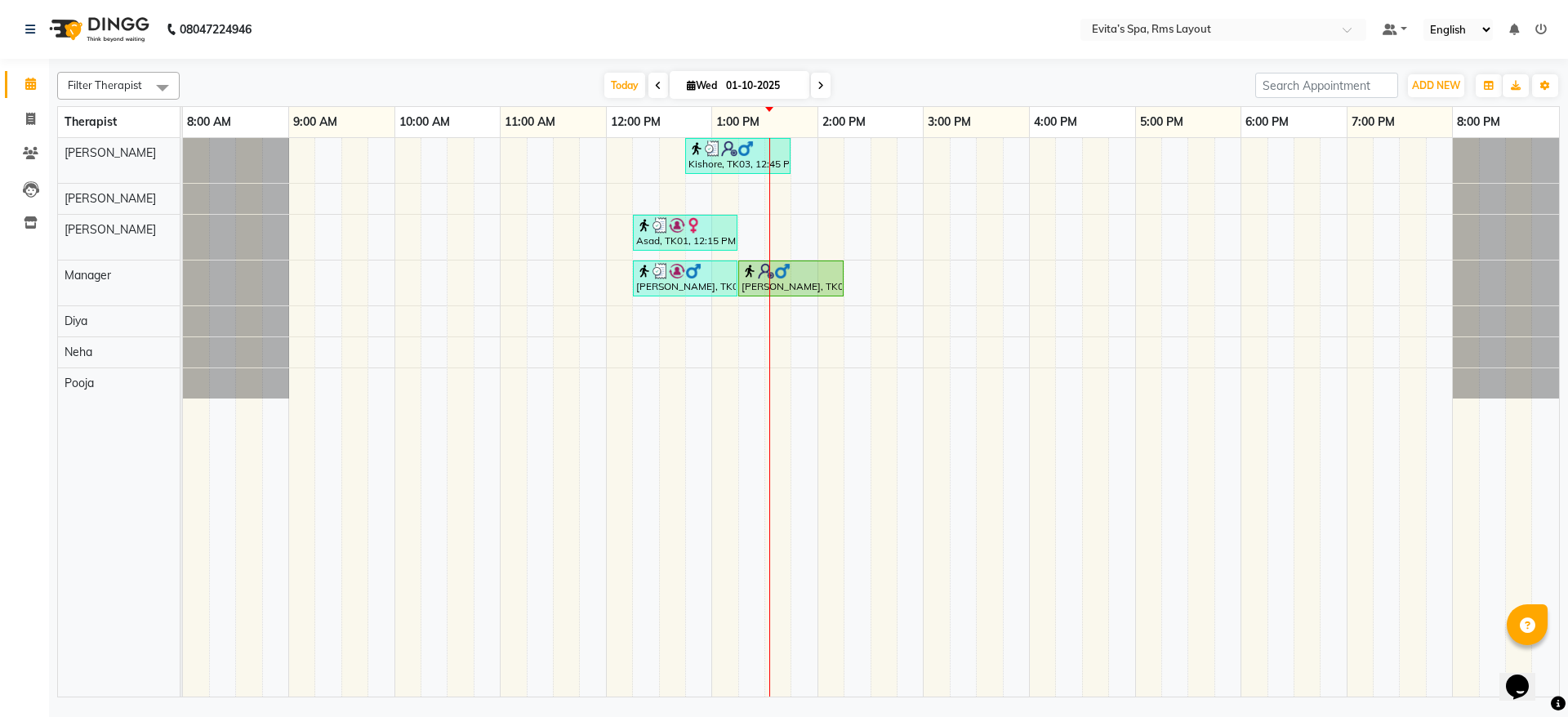
click at [114, 38] on img at bounding box center [98, 29] width 112 height 46
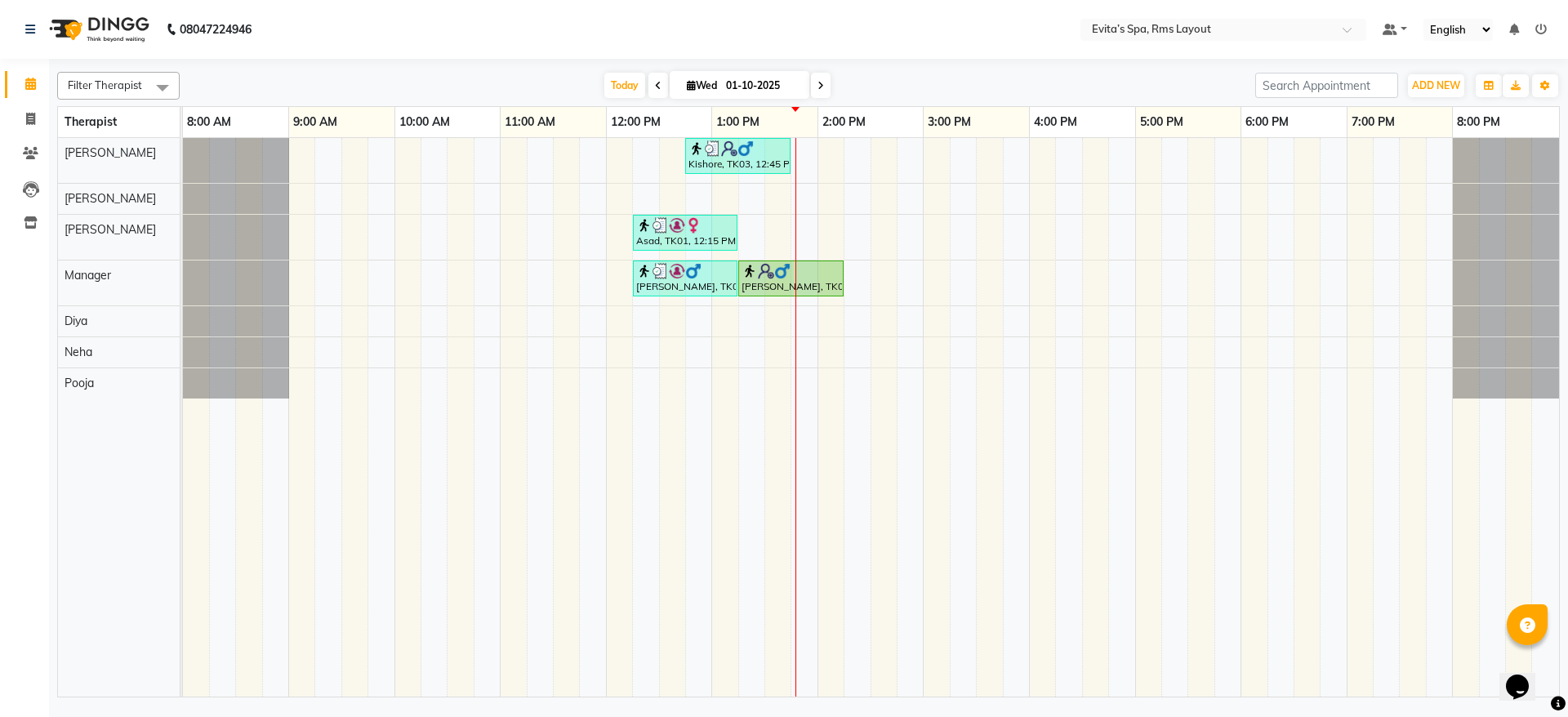
click at [0, 391] on div "Calendar Invoice Clients Leads Inventory Completed InProgress Upcoming Dropped …" at bounding box center [110, 369] width 221 height 646
